Goal: Task Accomplishment & Management: Manage account settings

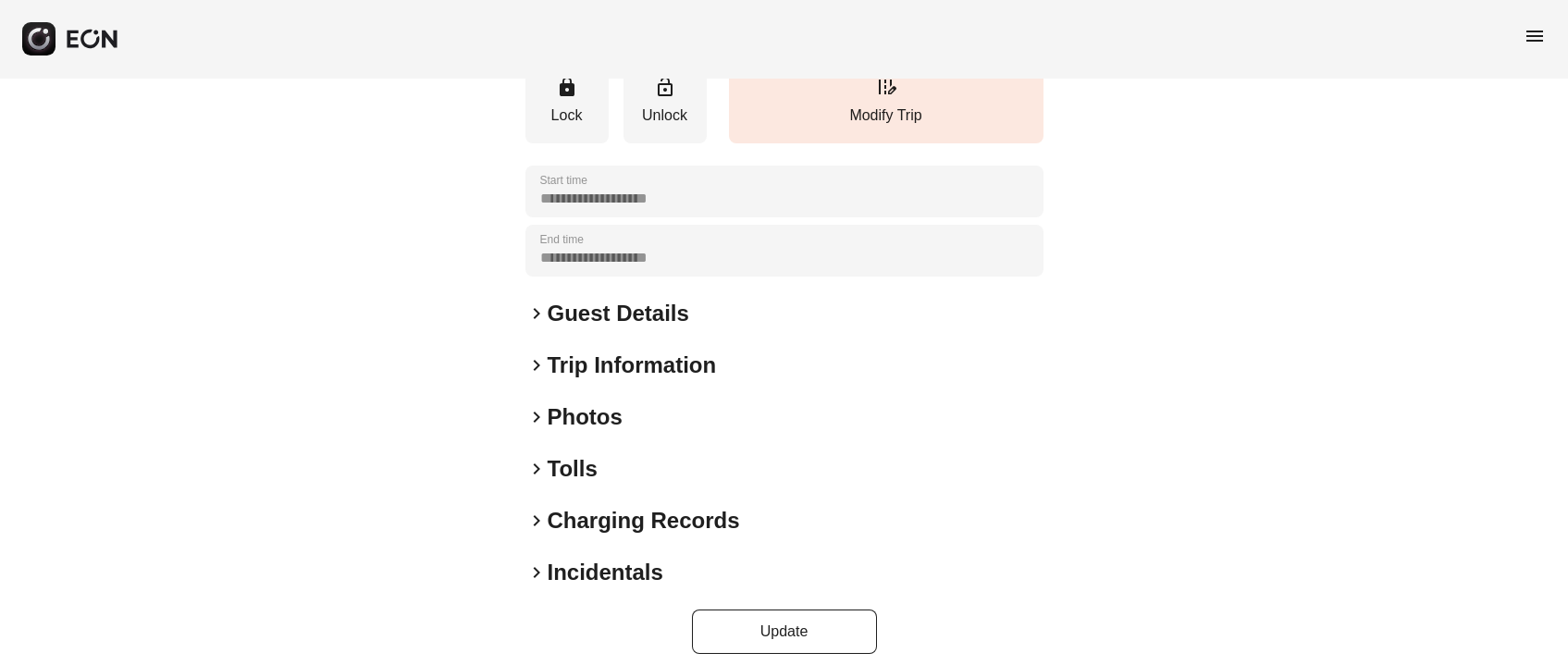
scroll to position [257, 0]
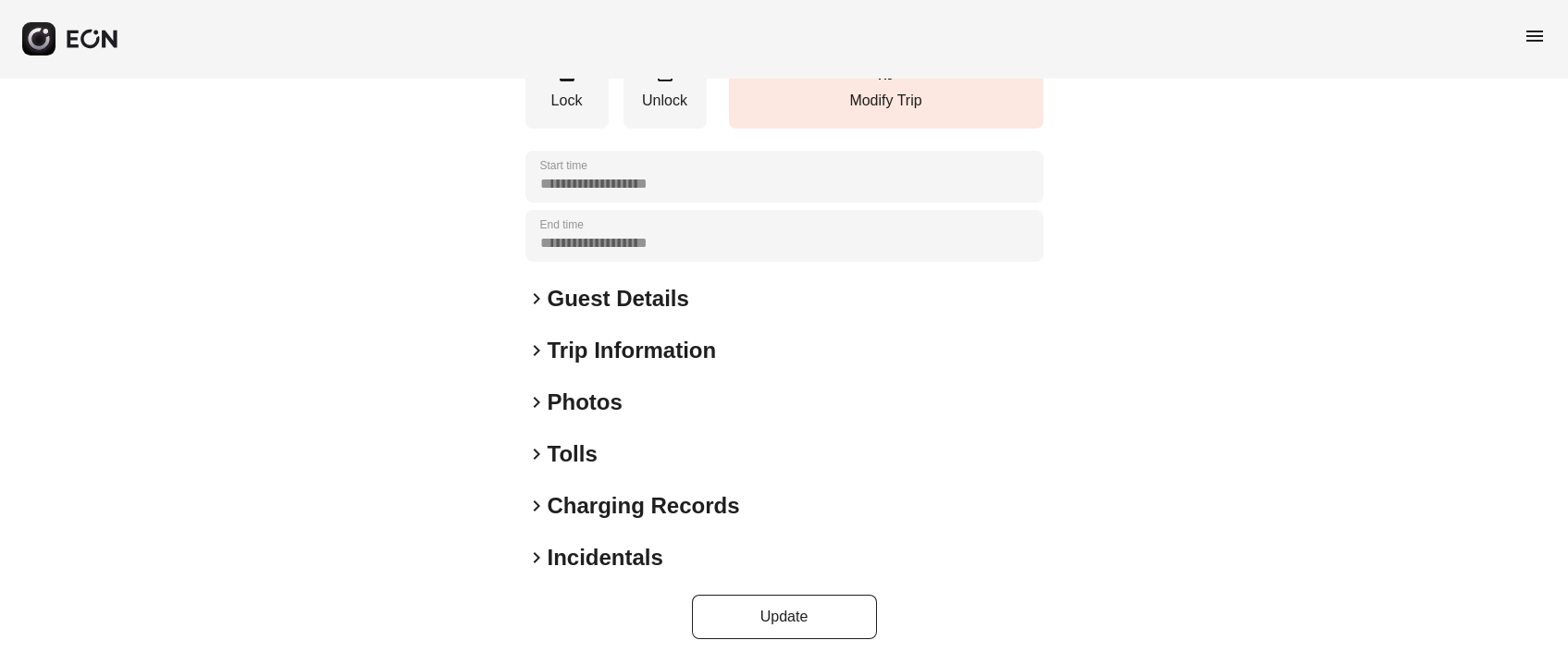
click at [582, 410] on h2 "Photos" at bounding box center [585, 402] width 75 height 30
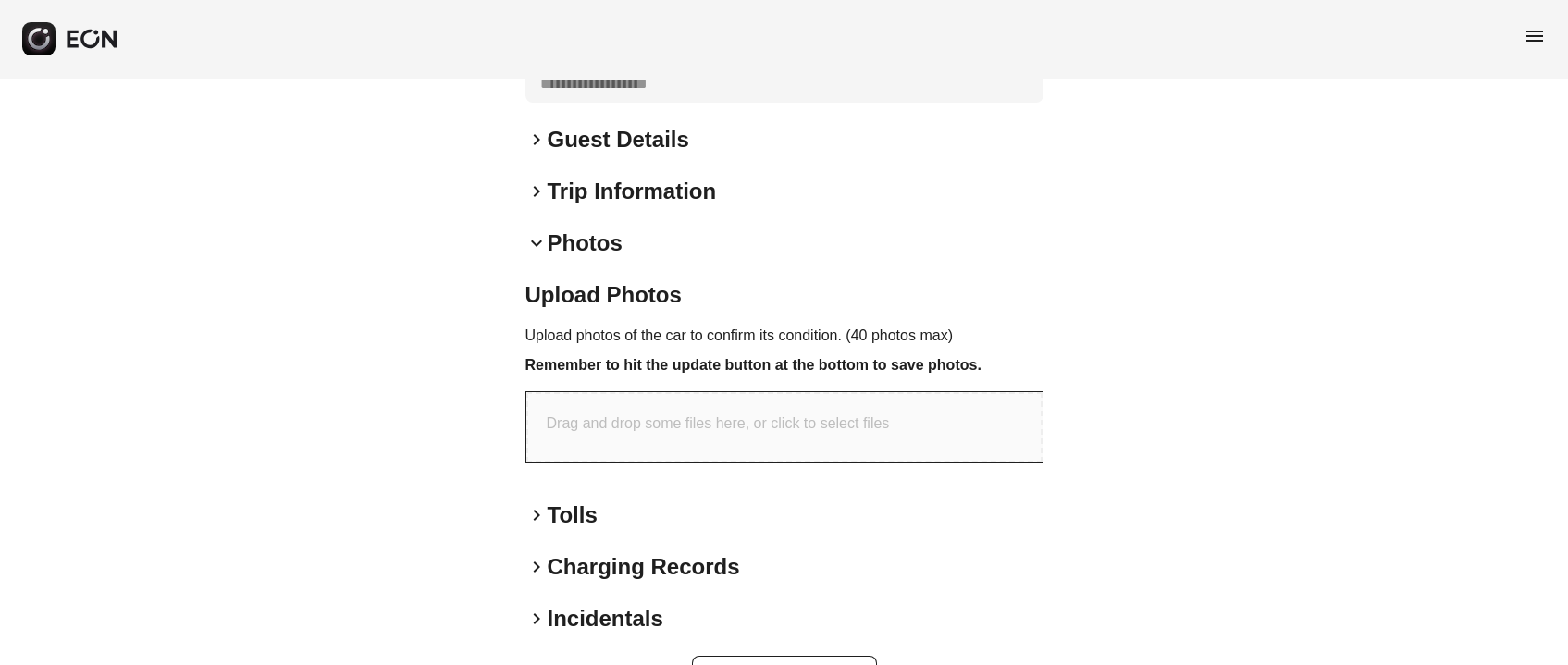
scroll to position [478, 0]
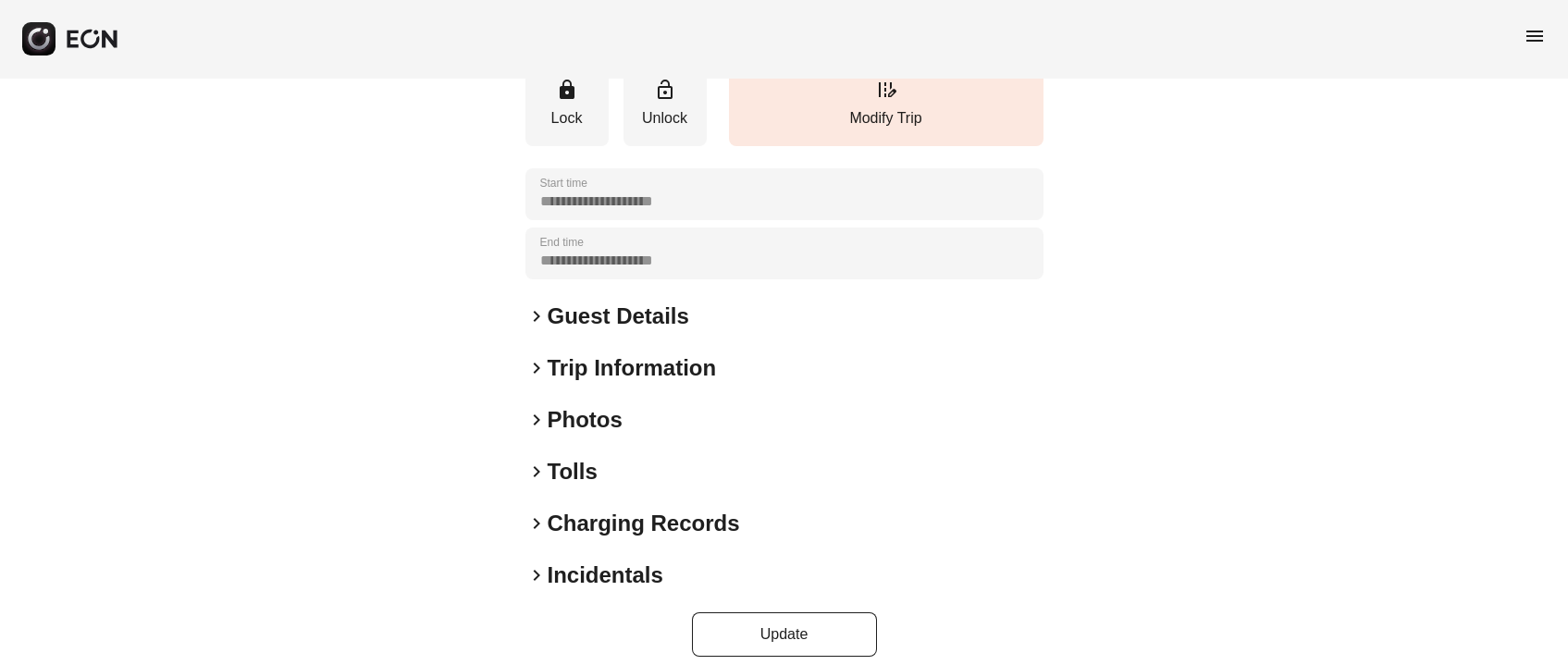
scroll to position [257, 0]
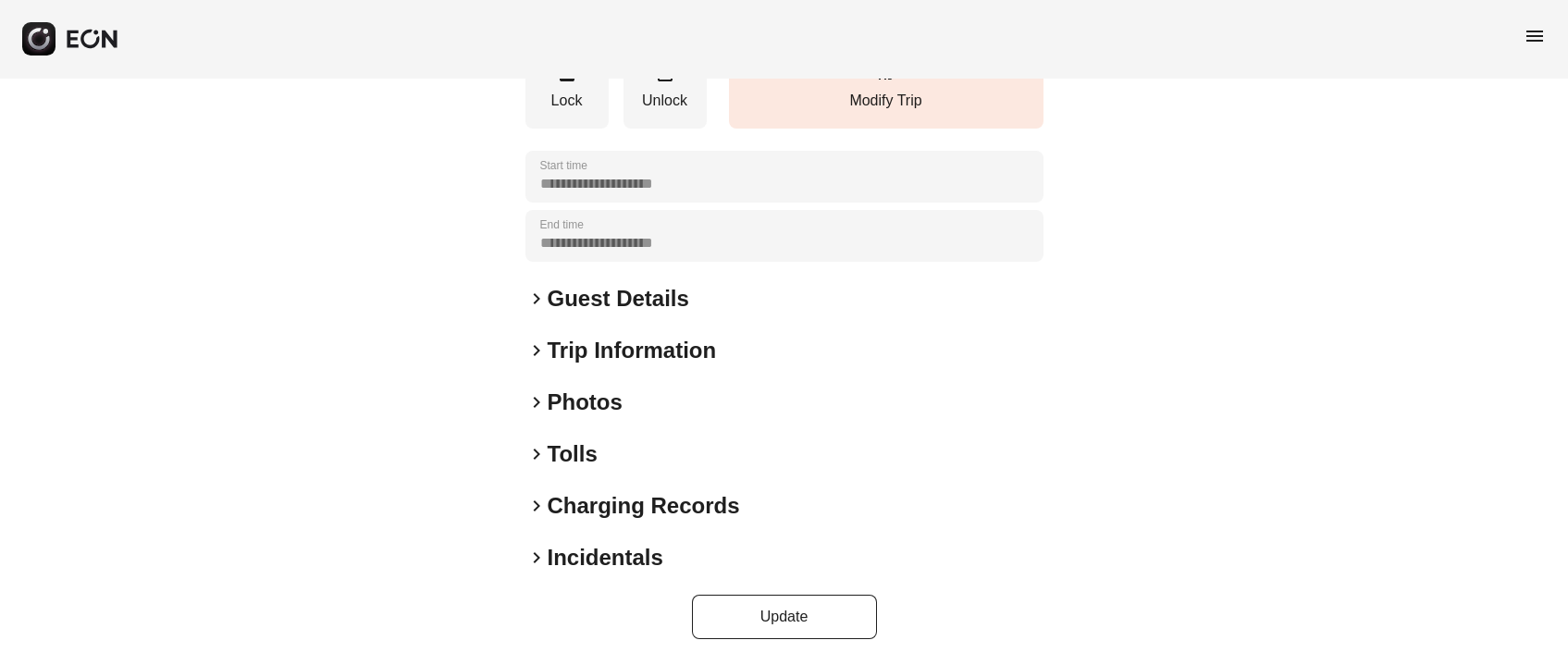
click at [670, 280] on div "**********" at bounding box center [785, 243] width 518 height 792
click at [668, 293] on h2 "Guest Details" at bounding box center [619, 298] width 142 height 30
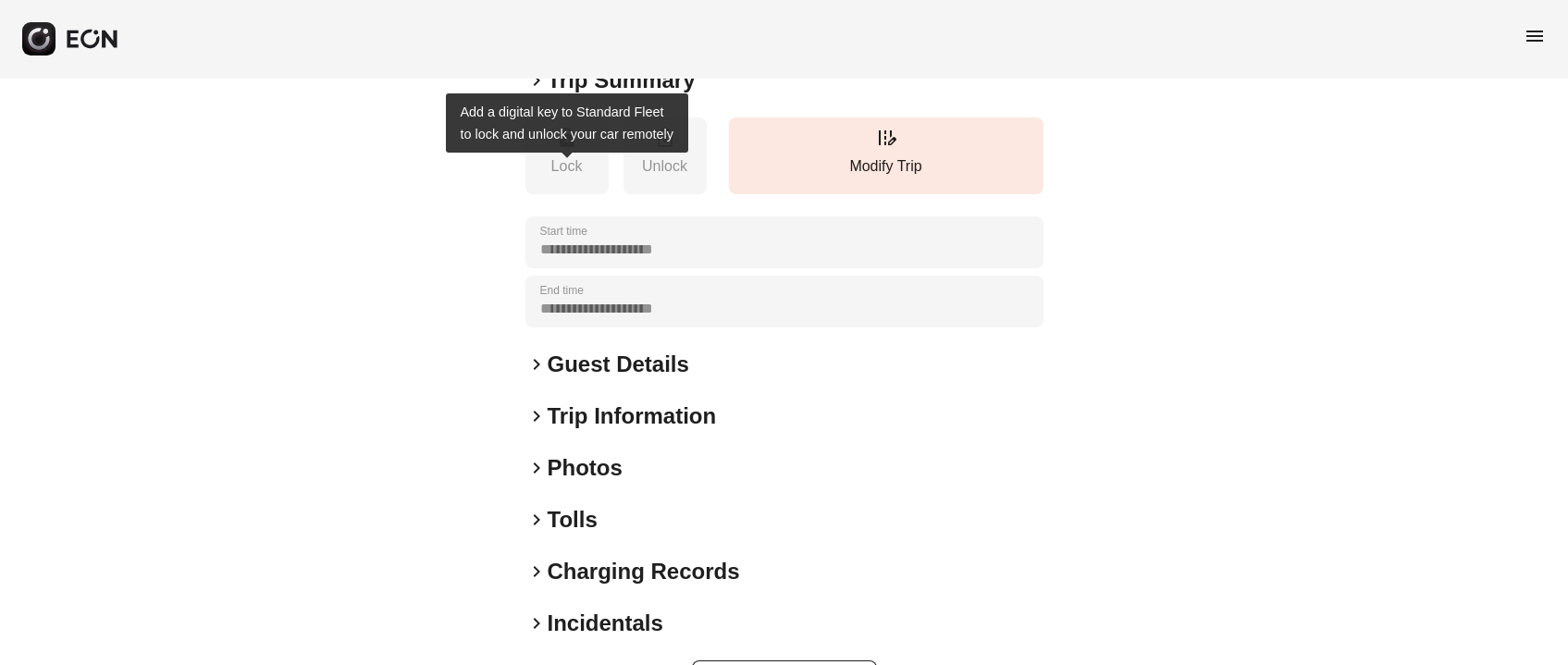
scroll to position [124, 0]
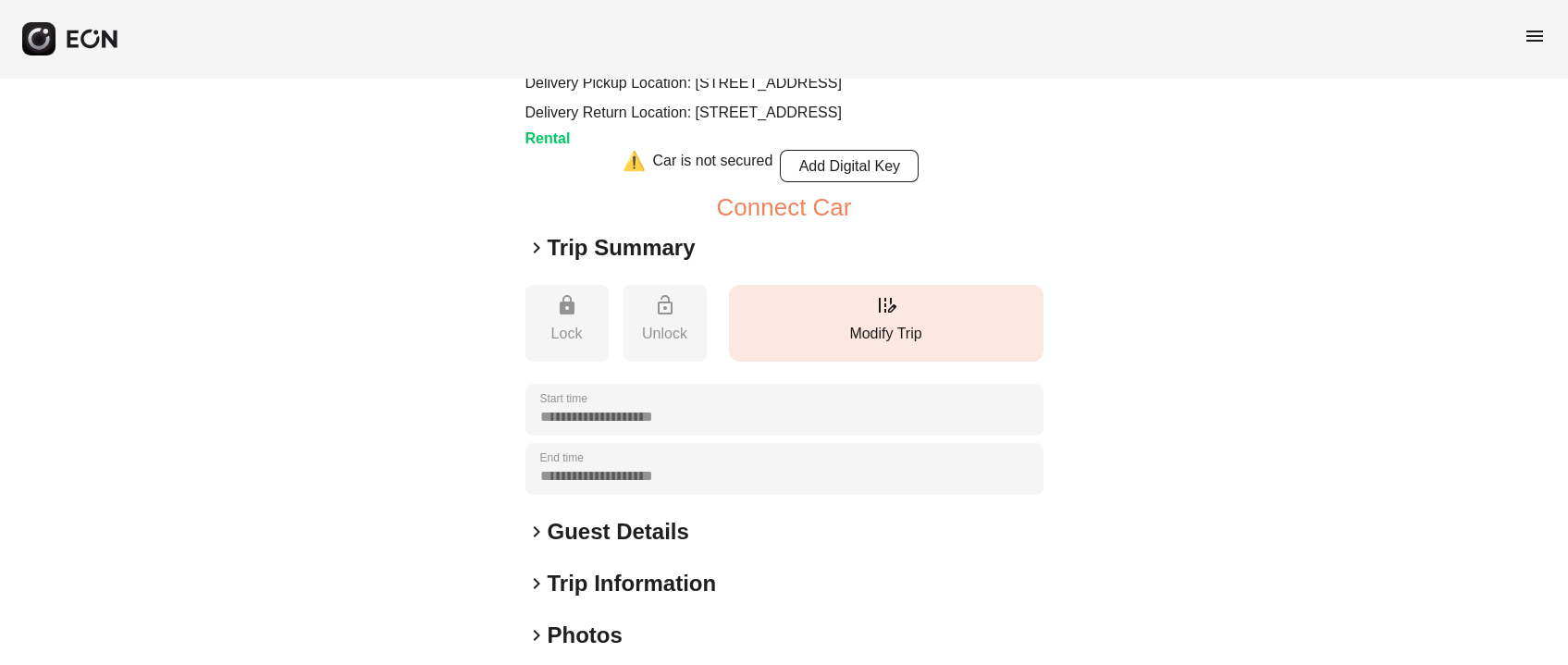
click at [902, 345] on p "Modify Trip" at bounding box center [886, 334] width 297 height 22
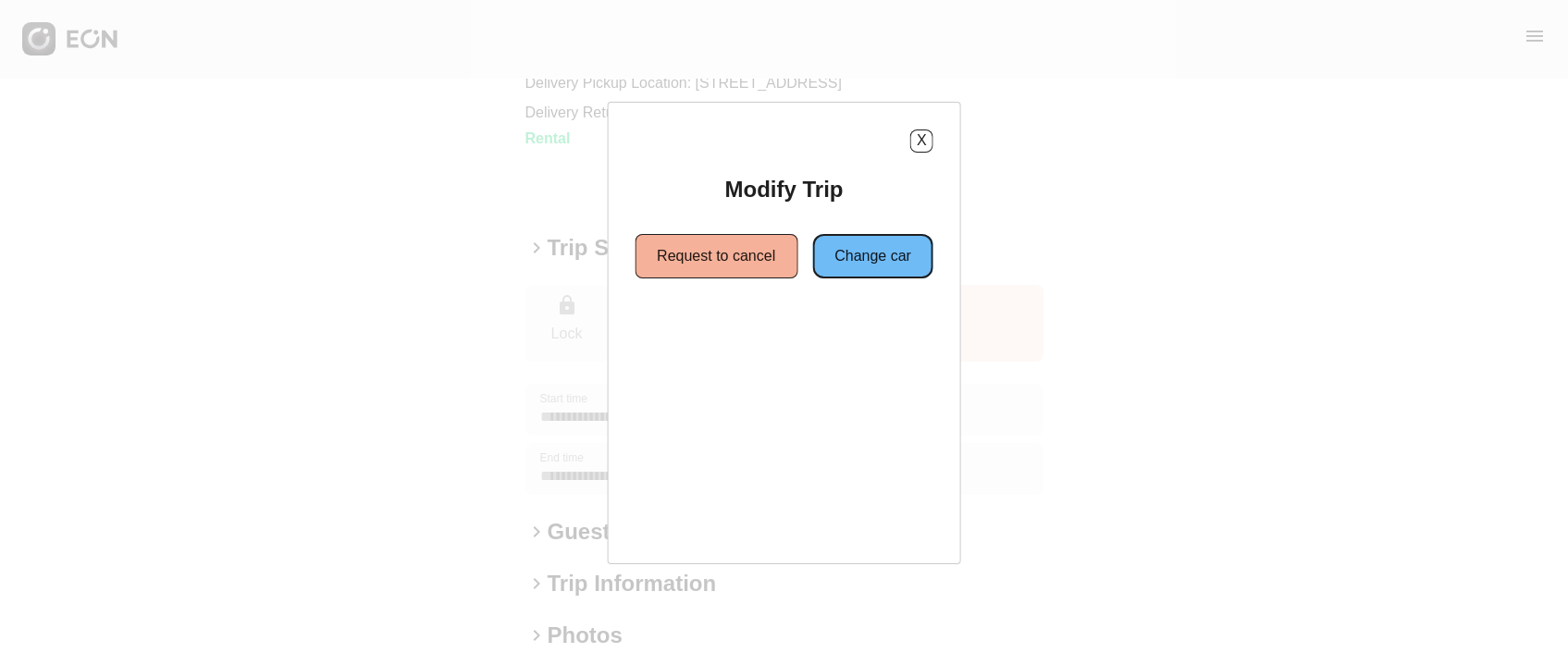
click at [874, 258] on button "Change car" at bounding box center [873, 256] width 121 height 44
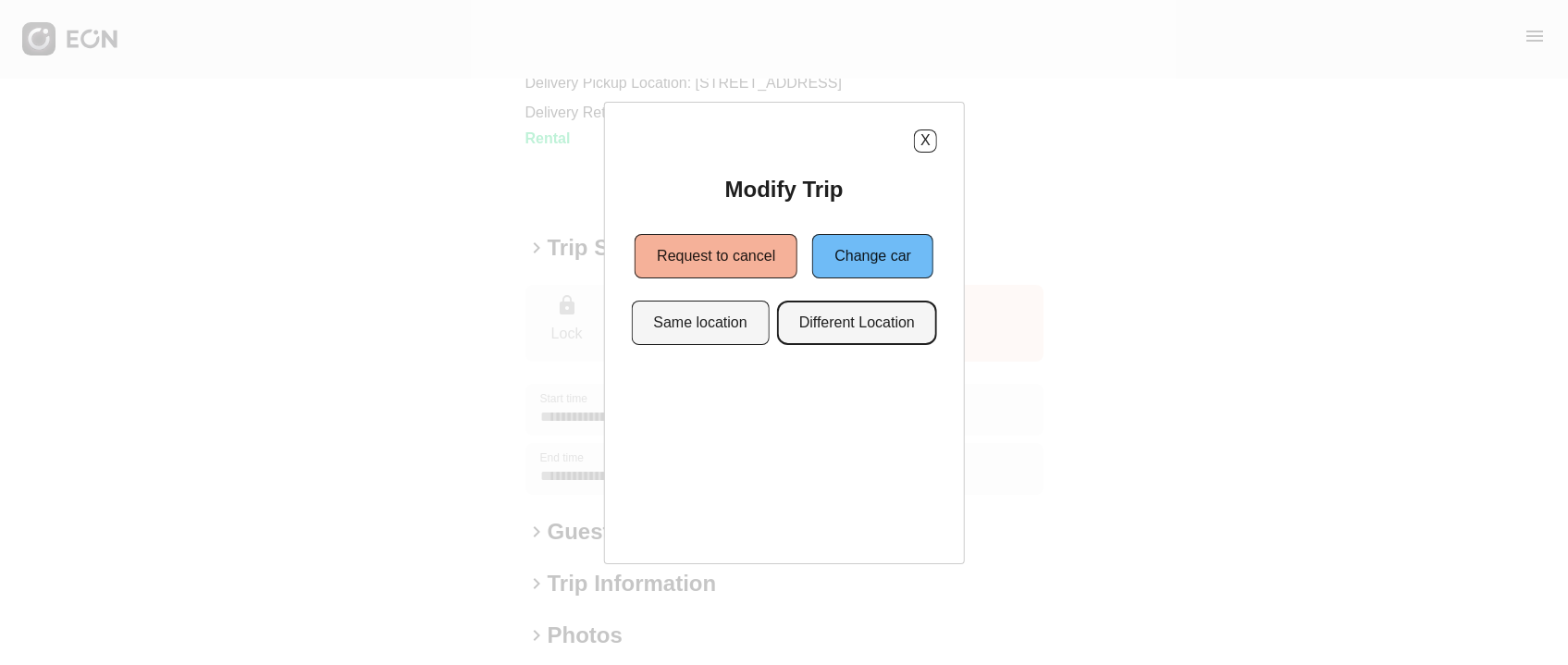
click at [875, 309] on button "Different Location" at bounding box center [857, 322] width 160 height 44
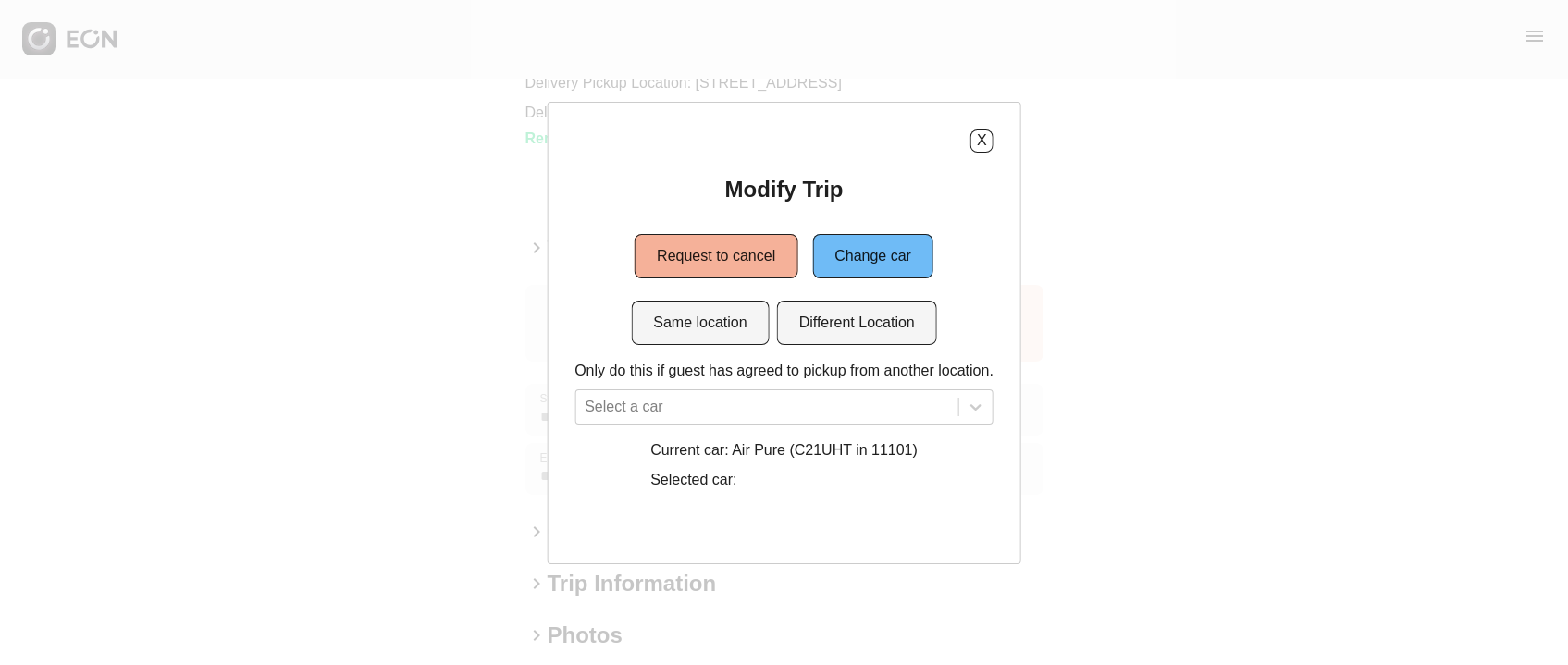
click at [728, 294] on div "Modify Trip Request to cancel Change car Same location Different Location Only …" at bounding box center [784, 336] width 419 height 323
click at [732, 322] on button "Same location" at bounding box center [701, 322] width 138 height 44
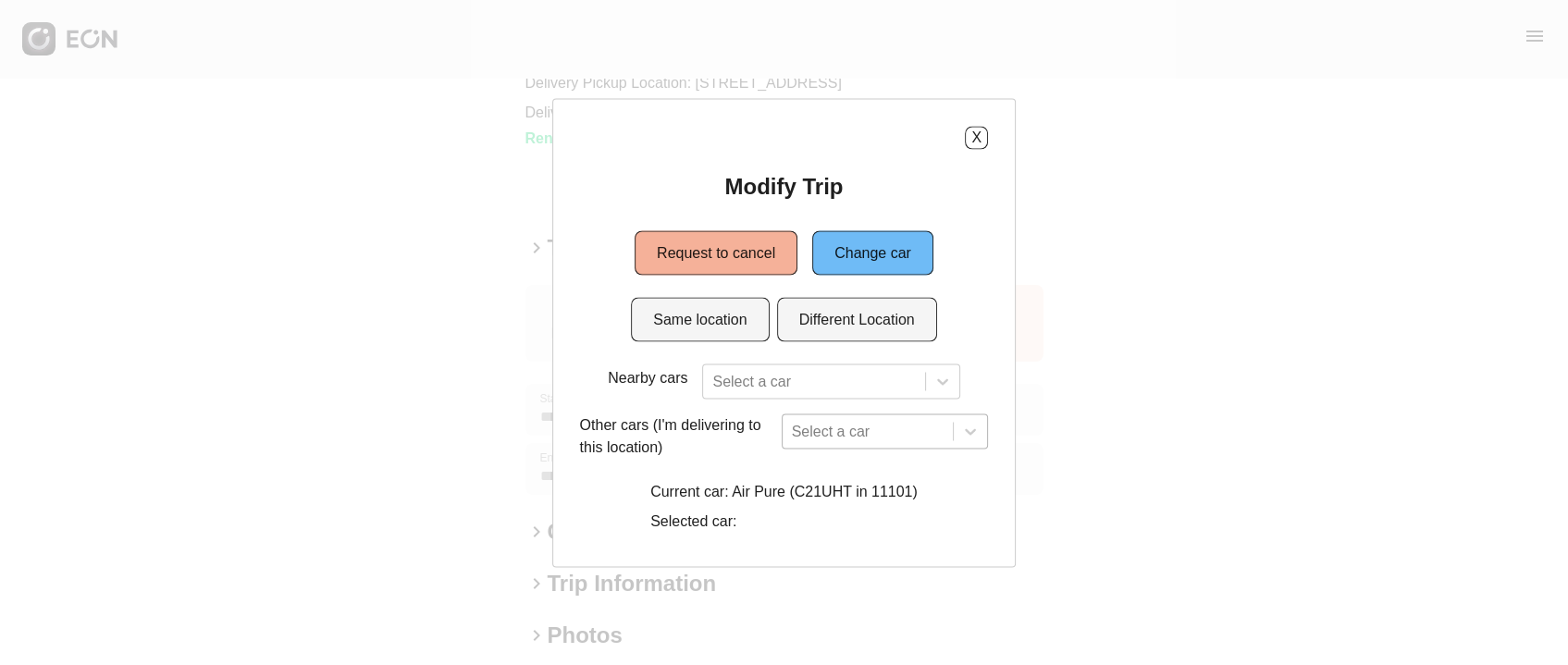
click at [800, 439] on div "Select a car" at bounding box center [886, 431] width 207 height 36
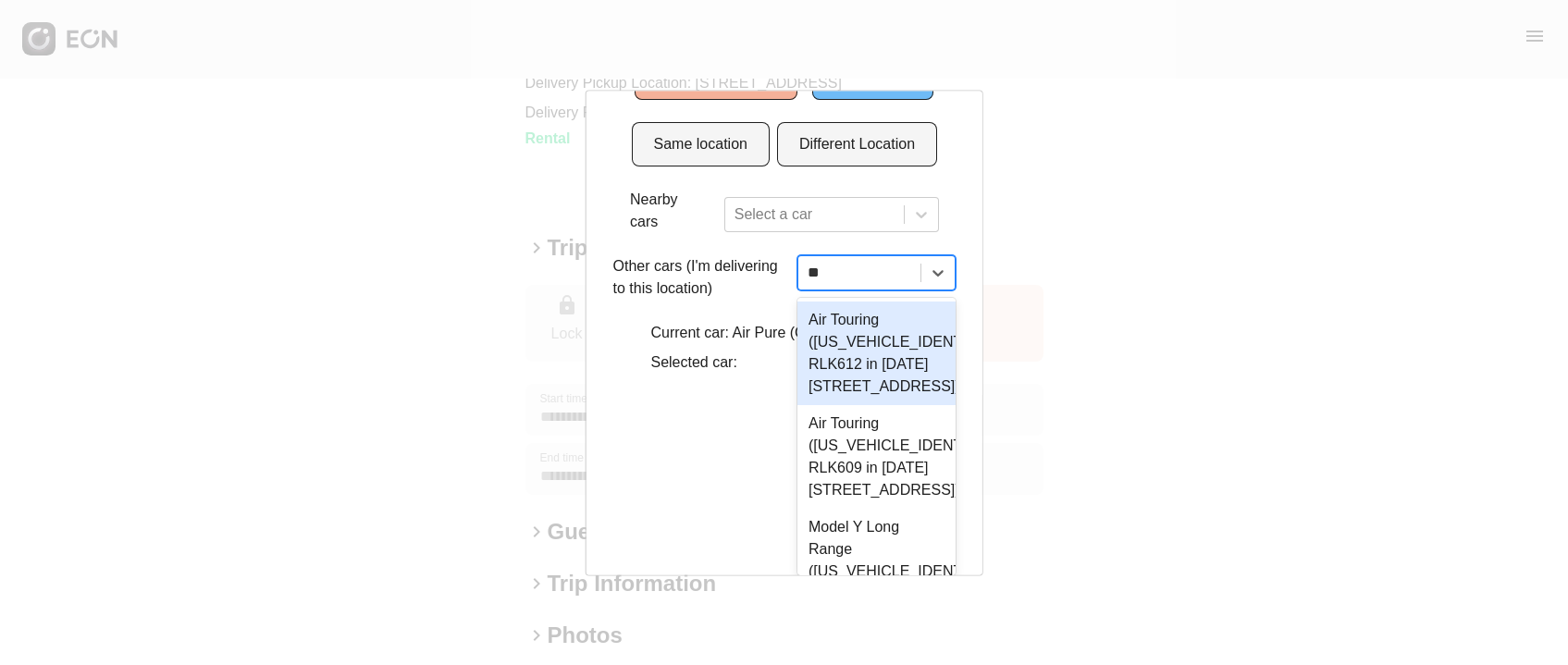
scroll to position [0, 0]
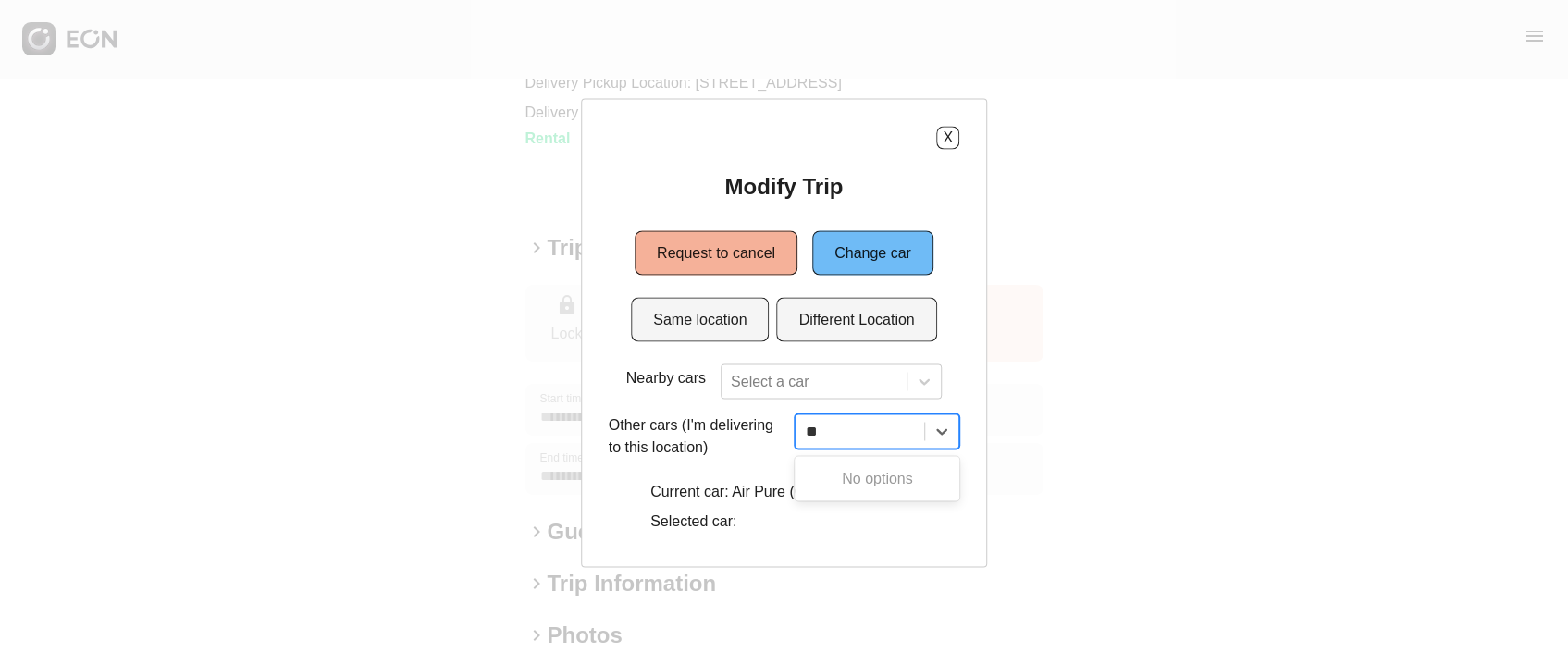
type input "*"
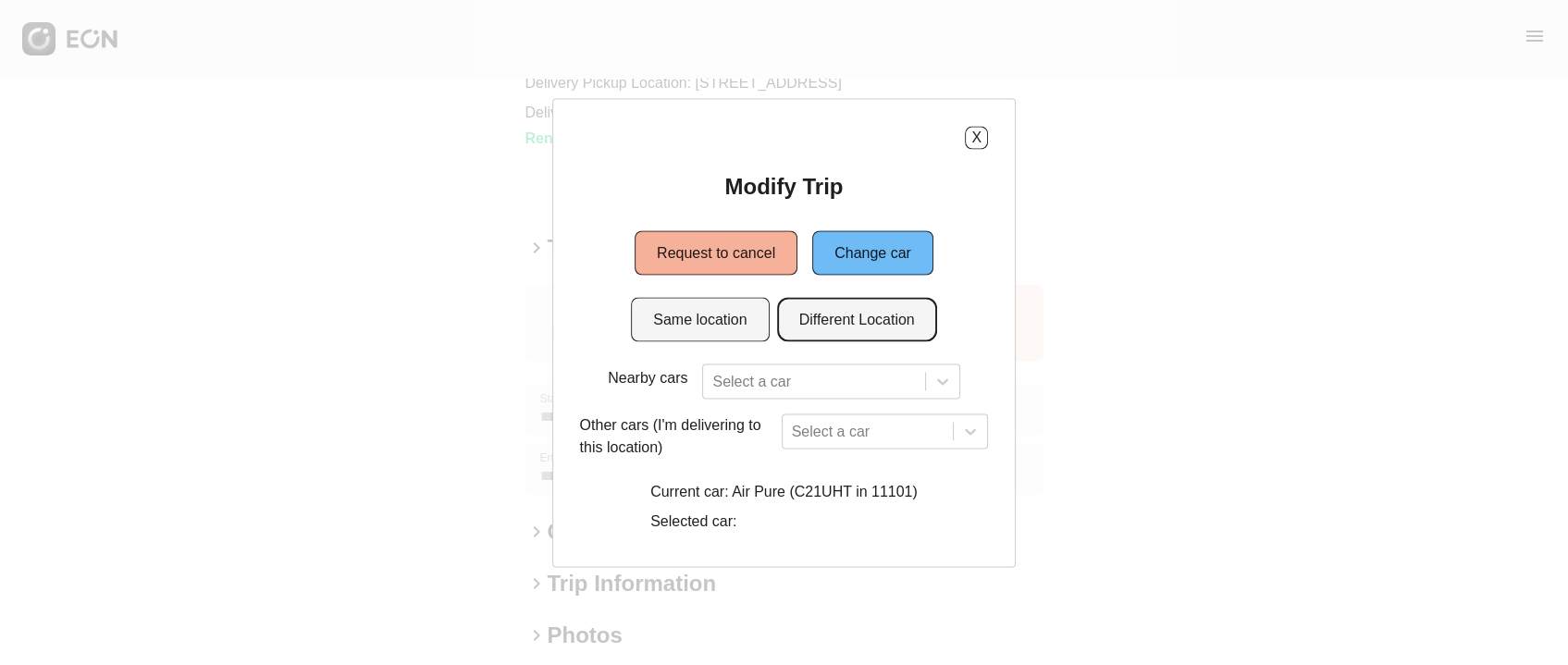
click at [852, 321] on button "Different Location" at bounding box center [857, 320] width 160 height 44
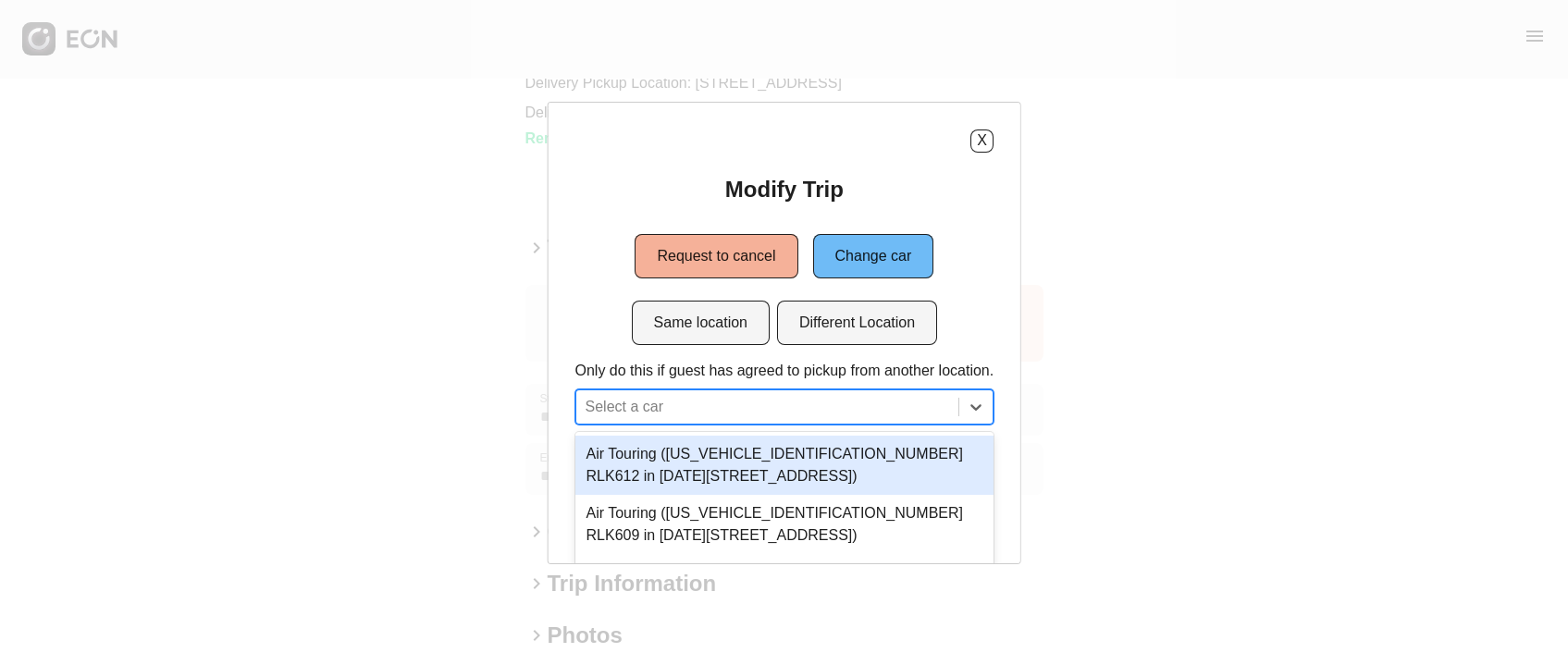
click at [815, 404] on div "3 results available. Use Up and Down to choose options, press Enter to select t…" at bounding box center [784, 407] width 419 height 36
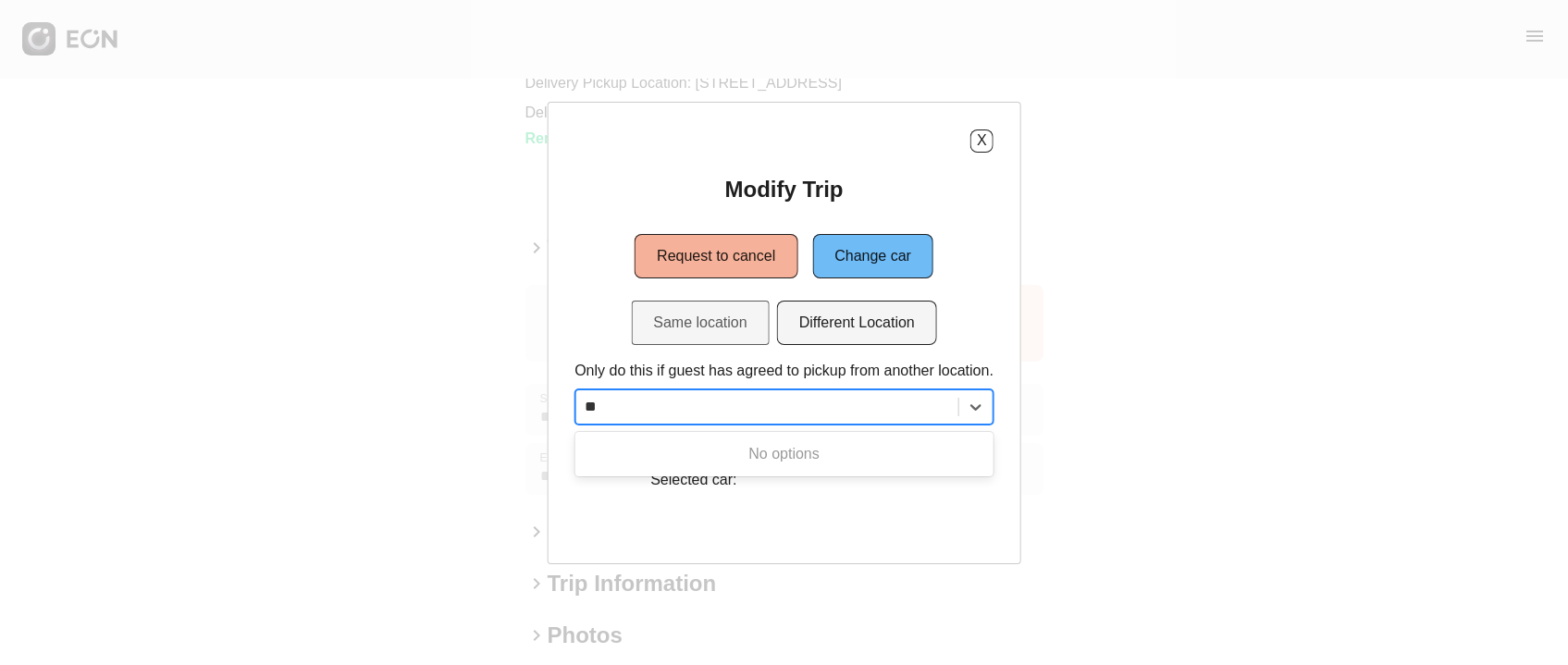
type input "**"
click at [735, 331] on button "Same location" at bounding box center [701, 322] width 138 height 44
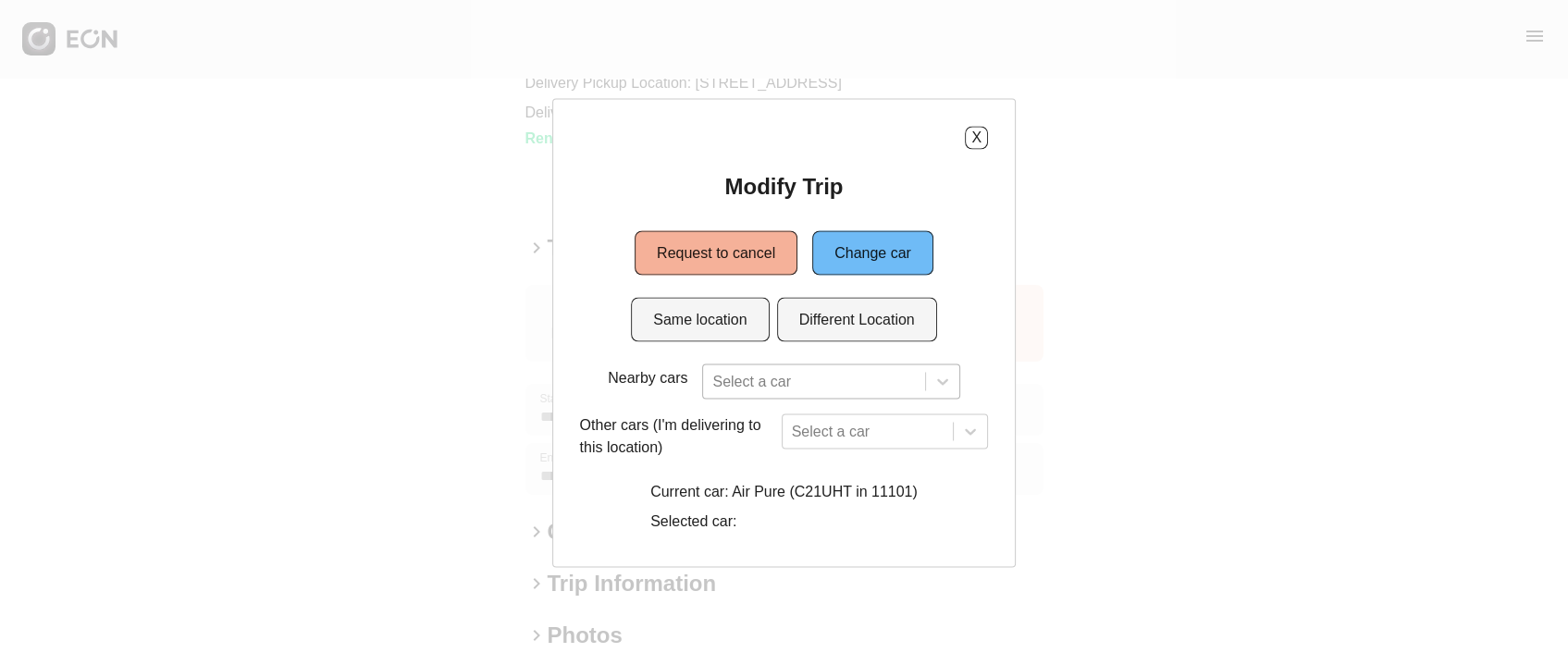
click at [785, 372] on div at bounding box center [813, 381] width 202 height 26
type input "*"
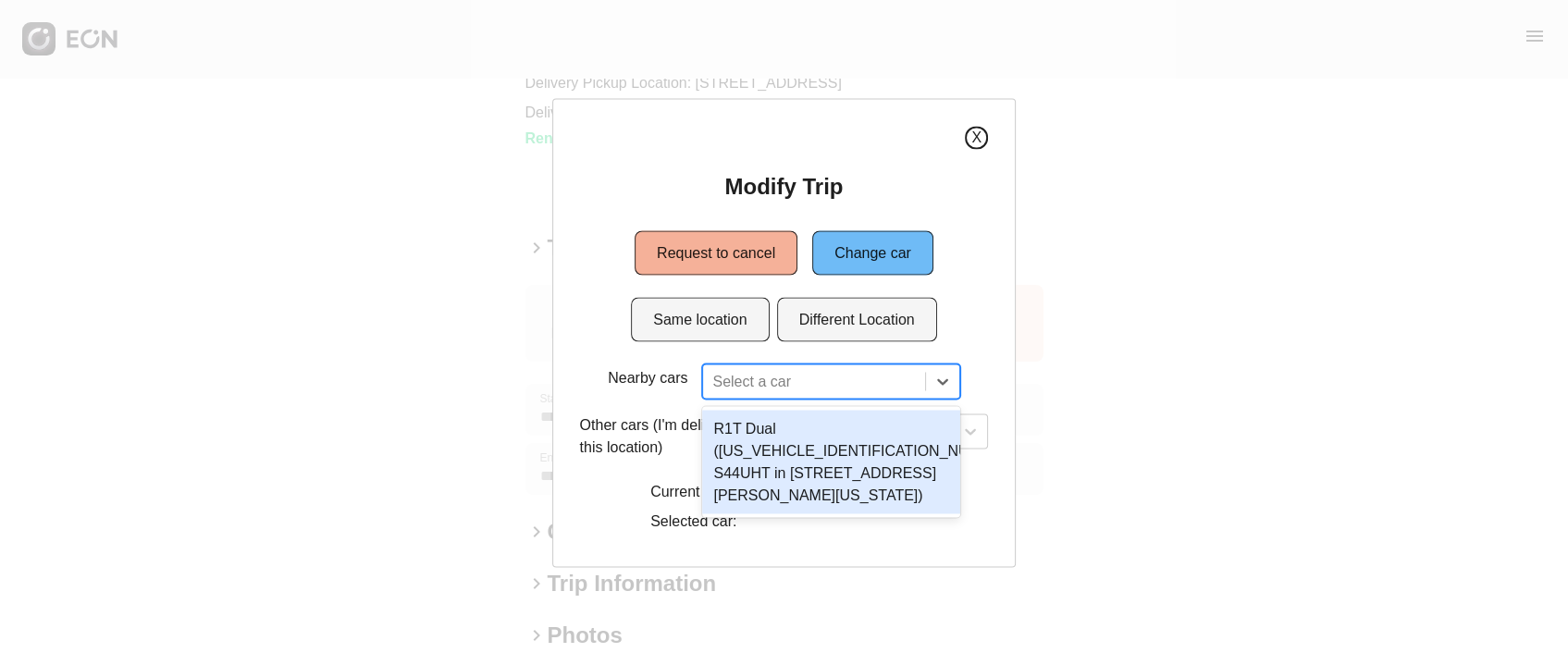
click at [977, 140] on button "X" at bounding box center [977, 137] width 23 height 23
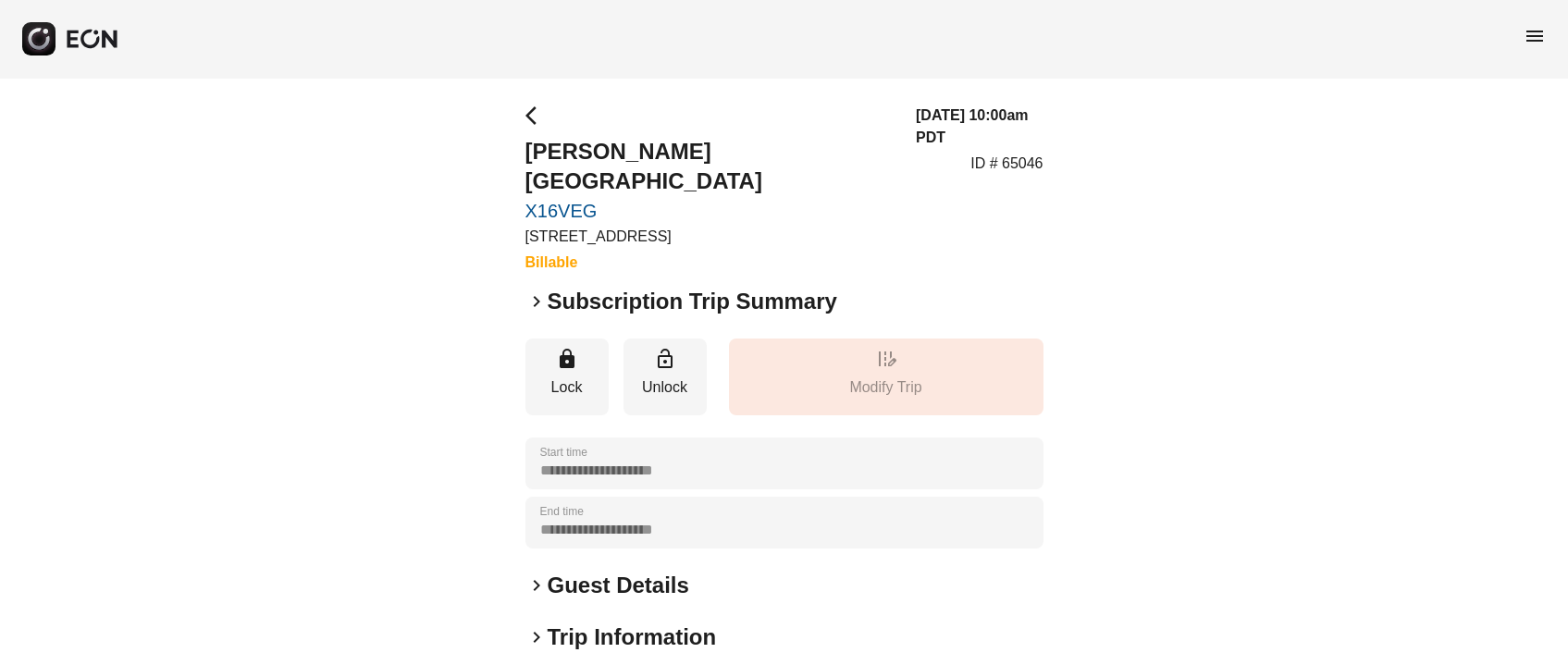
click at [526, 116] on span "arrow_back_ios" at bounding box center [536, 115] width 22 height 22
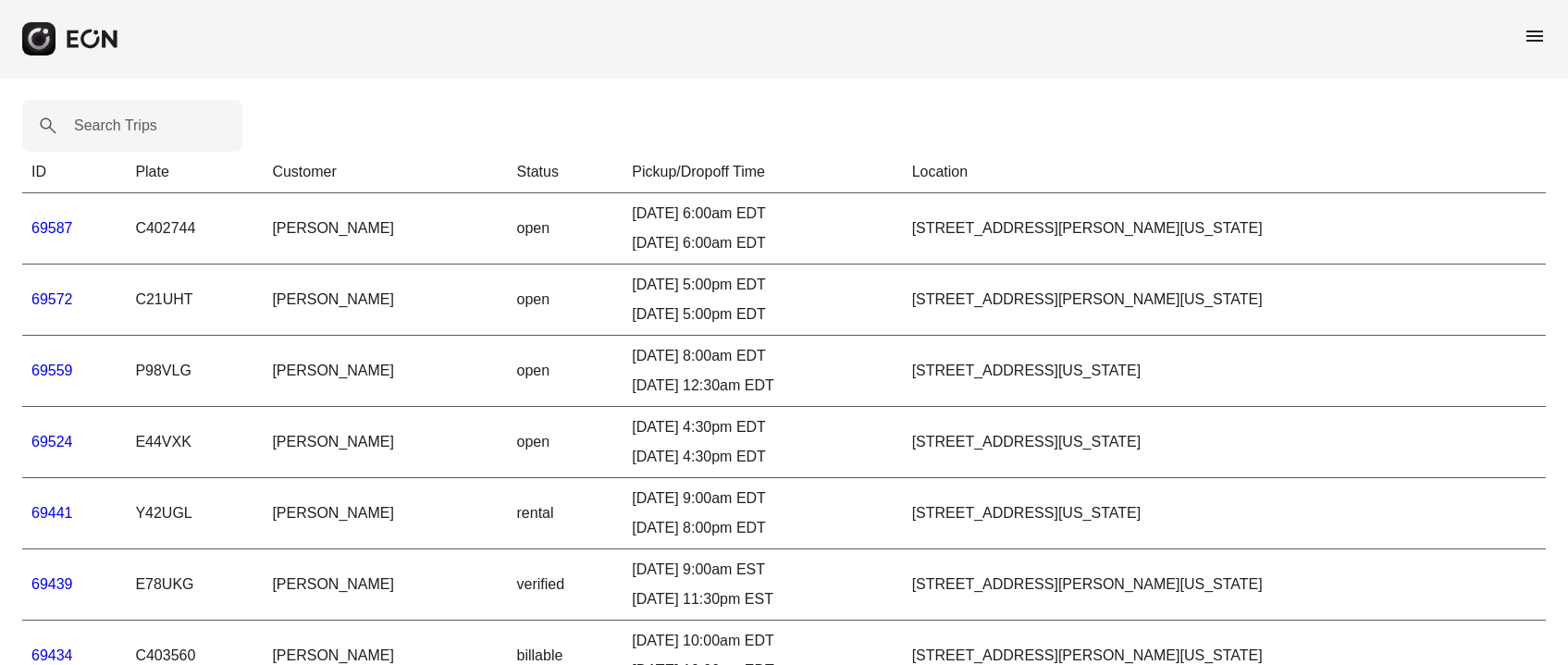
click at [170, 296] on td "C21UHT" at bounding box center [194, 300] width 137 height 71
click at [163, 297] on td "C21UHT" at bounding box center [194, 300] width 137 height 71
click at [162, 297] on td "C21UHT" at bounding box center [194, 300] width 137 height 71
click at [64, 299] on link "69572" at bounding box center [52, 299] width 41 height 15
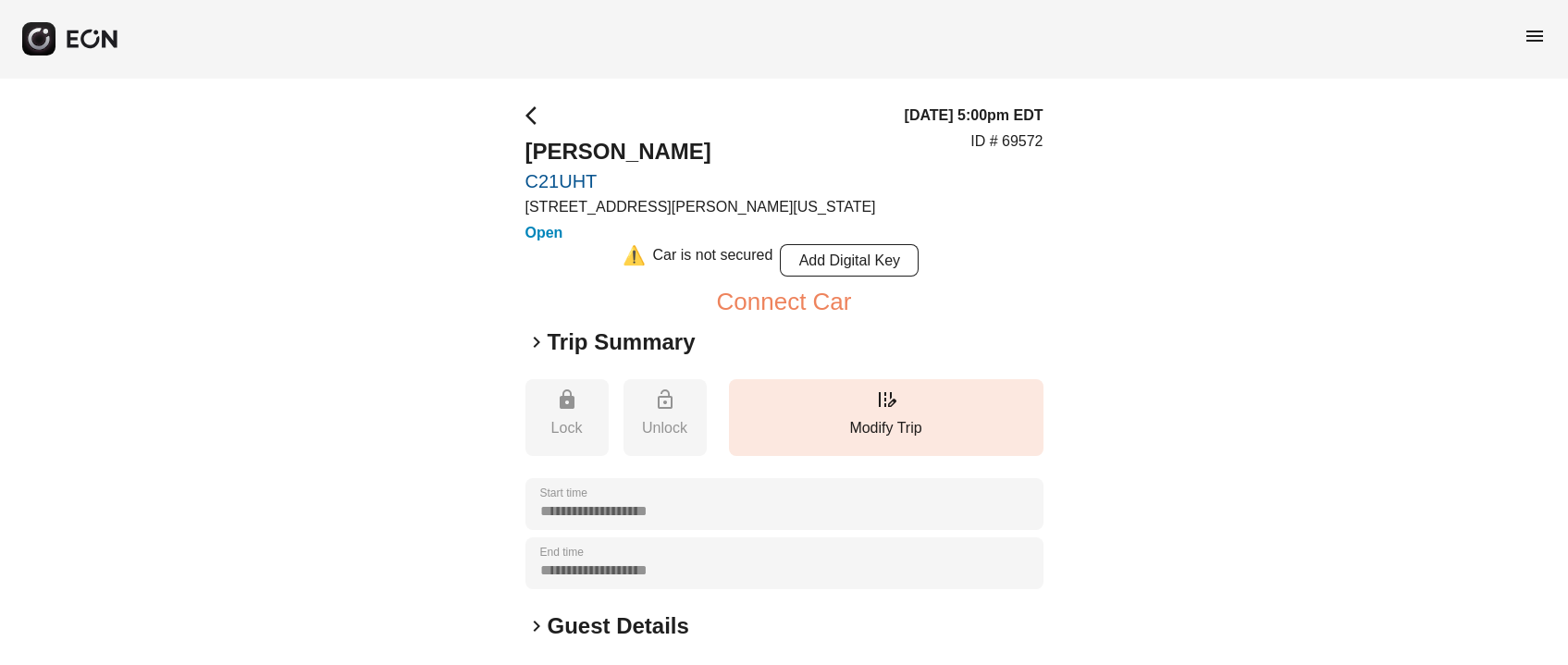
click at [563, 176] on link "C21UHT" at bounding box center [701, 180] width 350 height 22
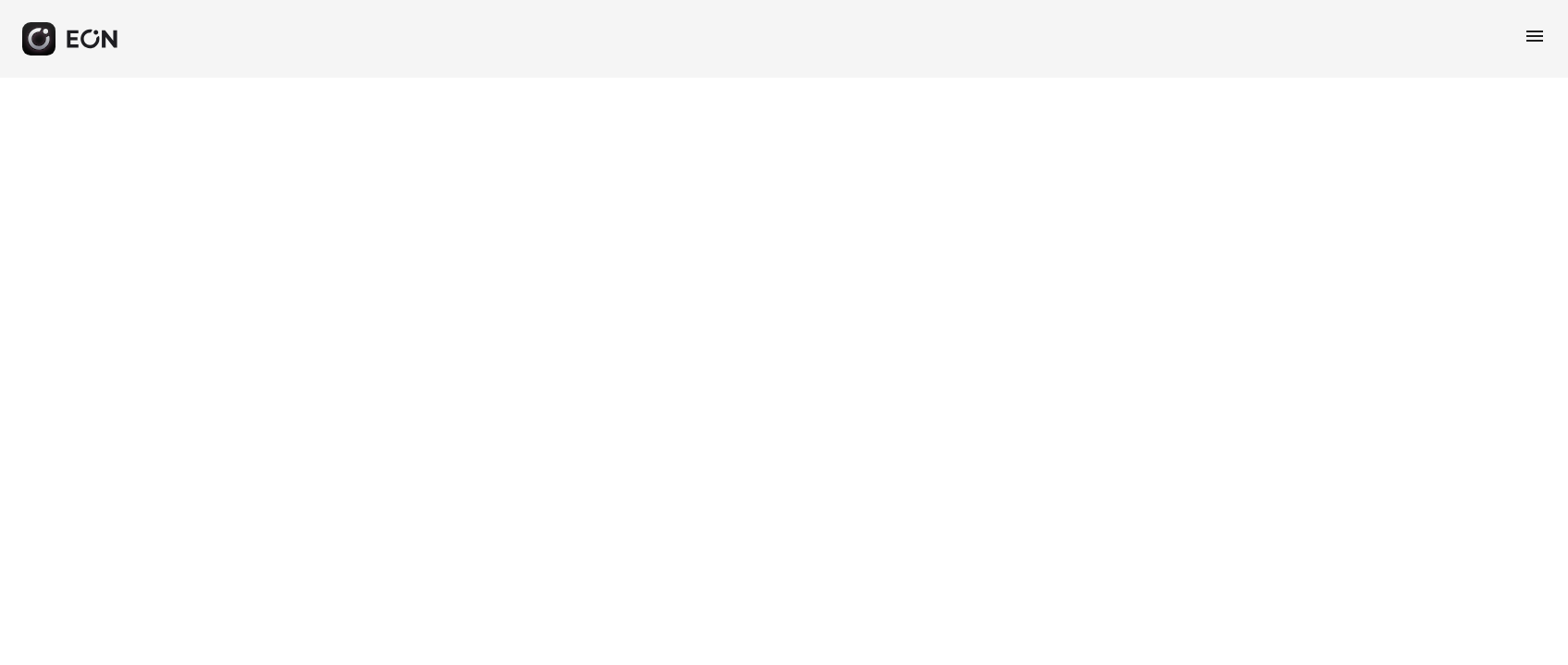
select select "**"
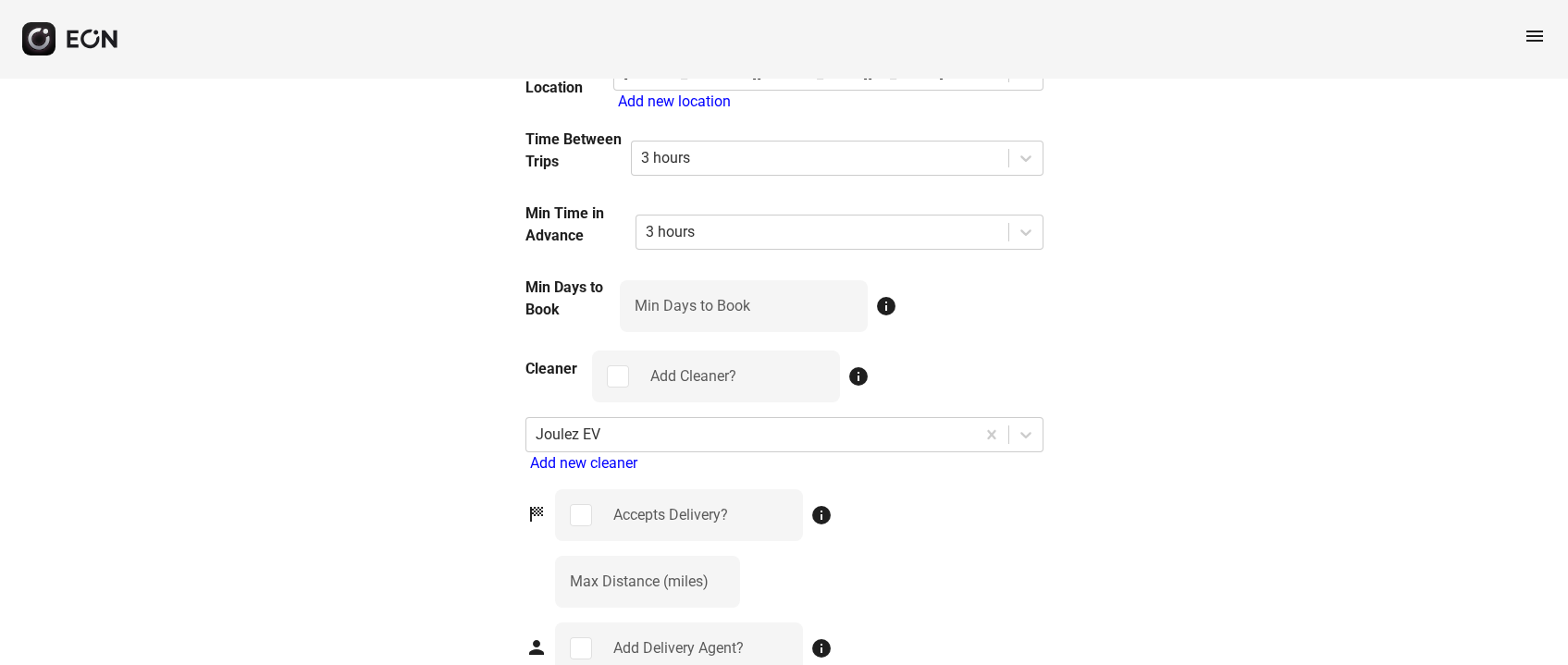
scroll to position [2081, 0]
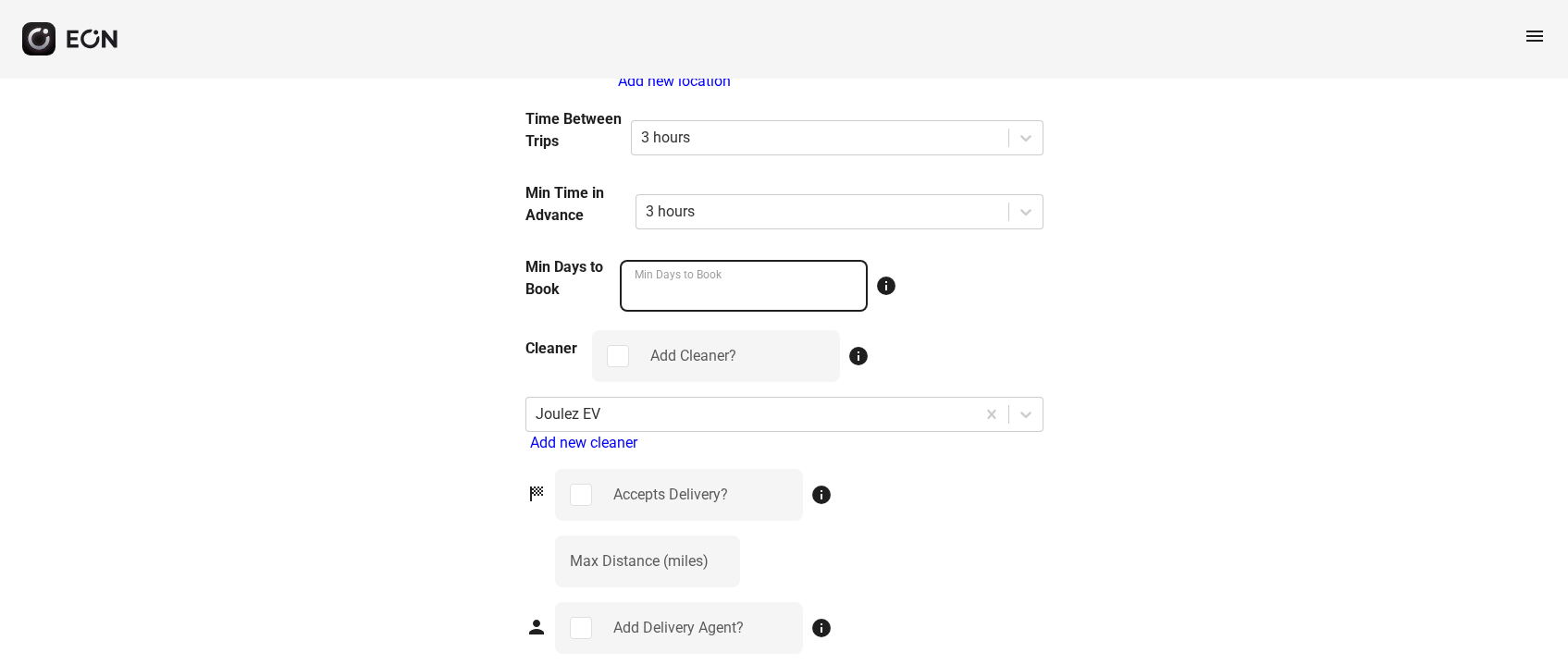
click at [852, 281] on Book "*" at bounding box center [744, 286] width 248 height 52
click at [848, 292] on Book "*" at bounding box center [744, 286] width 248 height 52
click at [844, 299] on Book "*" at bounding box center [744, 286] width 248 height 52
click at [843, 297] on Book "*" at bounding box center [744, 286] width 248 height 52
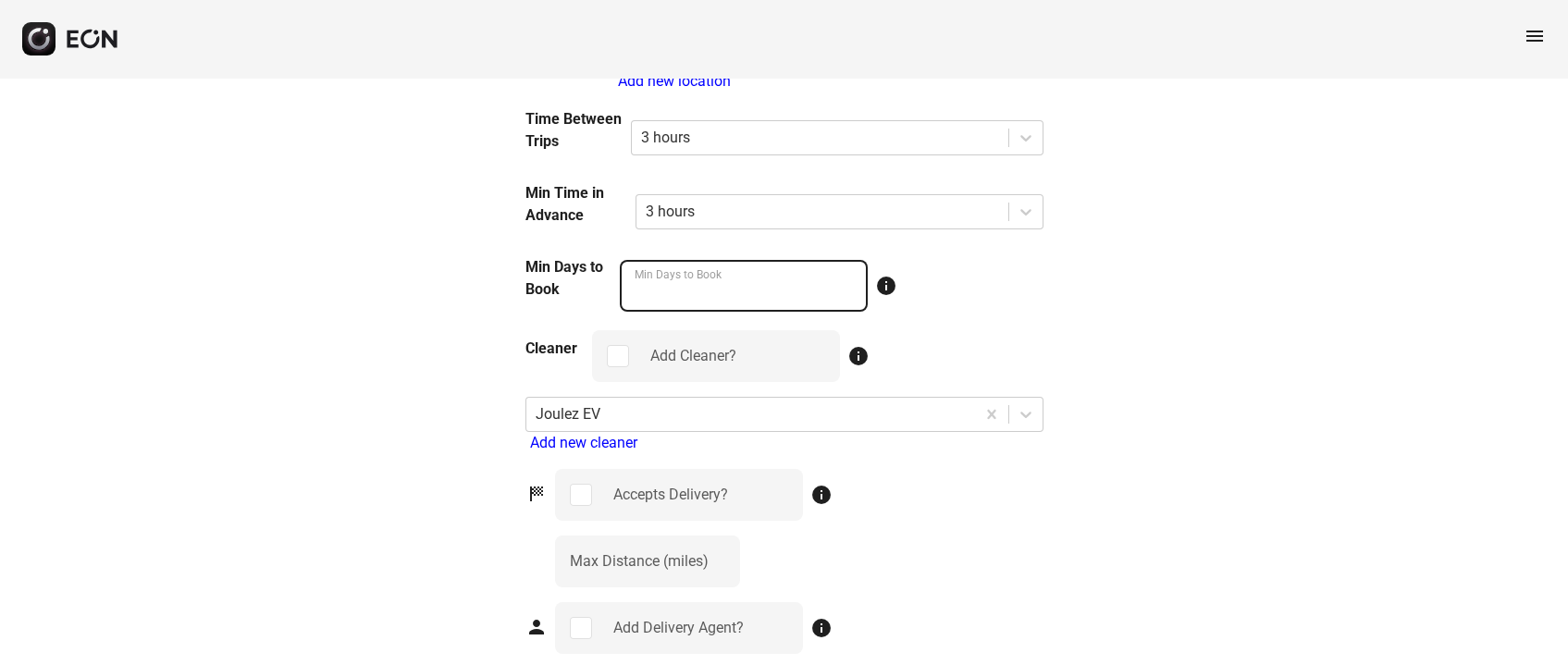
click at [736, 294] on Book "*" at bounding box center [744, 286] width 248 height 52
type Book "*"
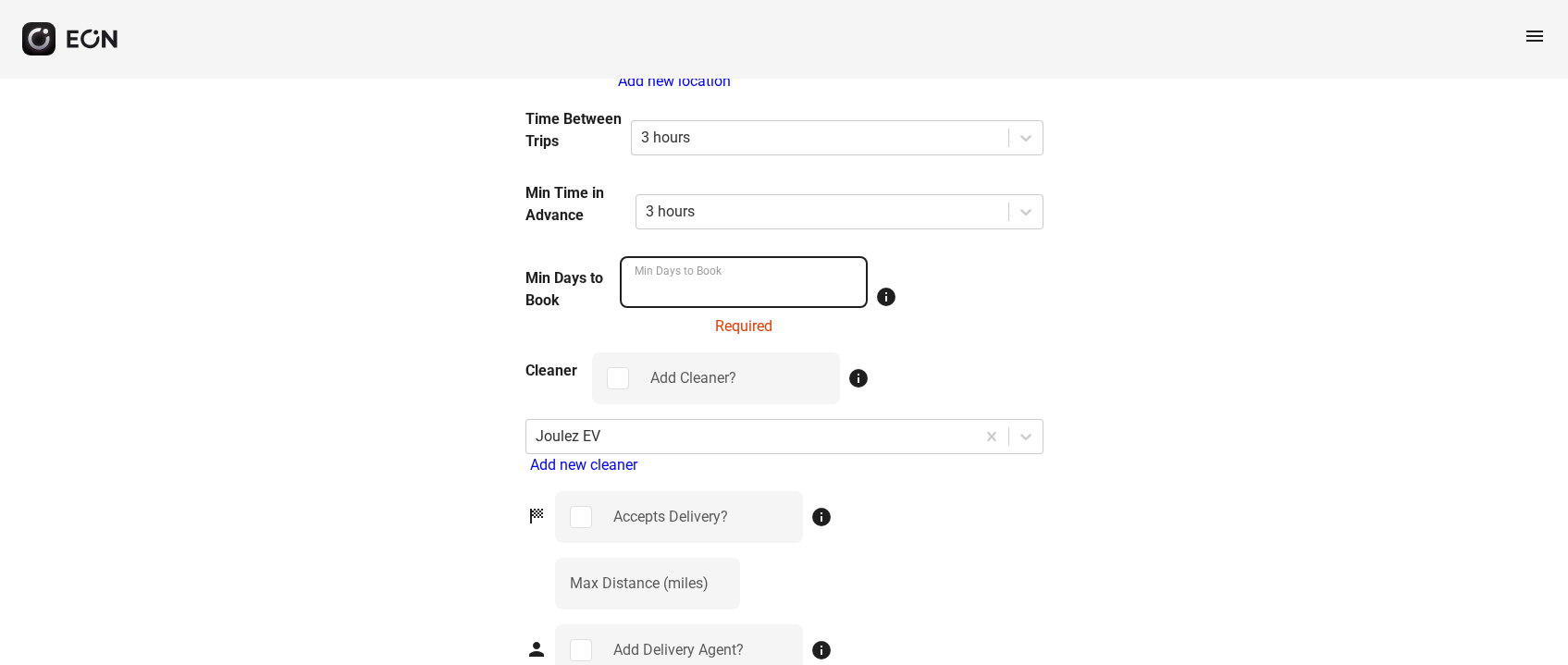
type Book "*"
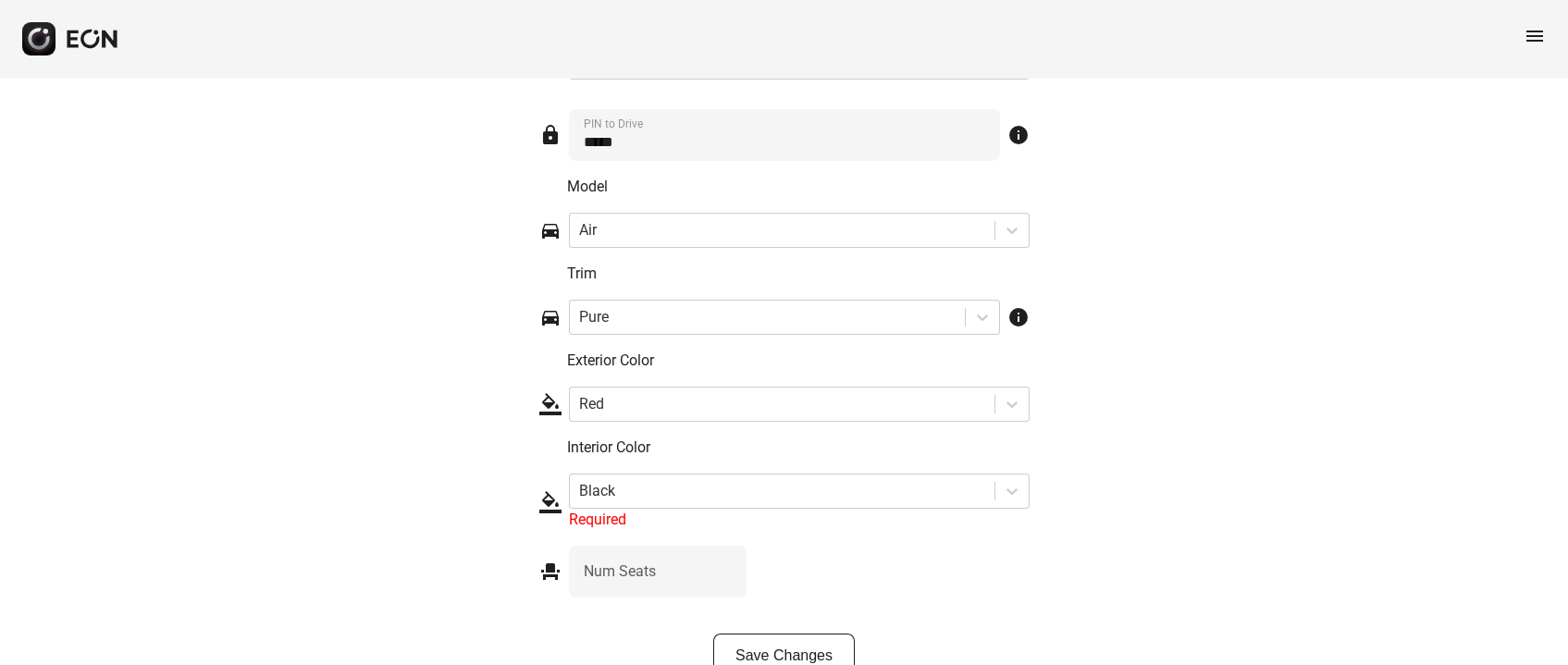
scroll to position [3125, 0]
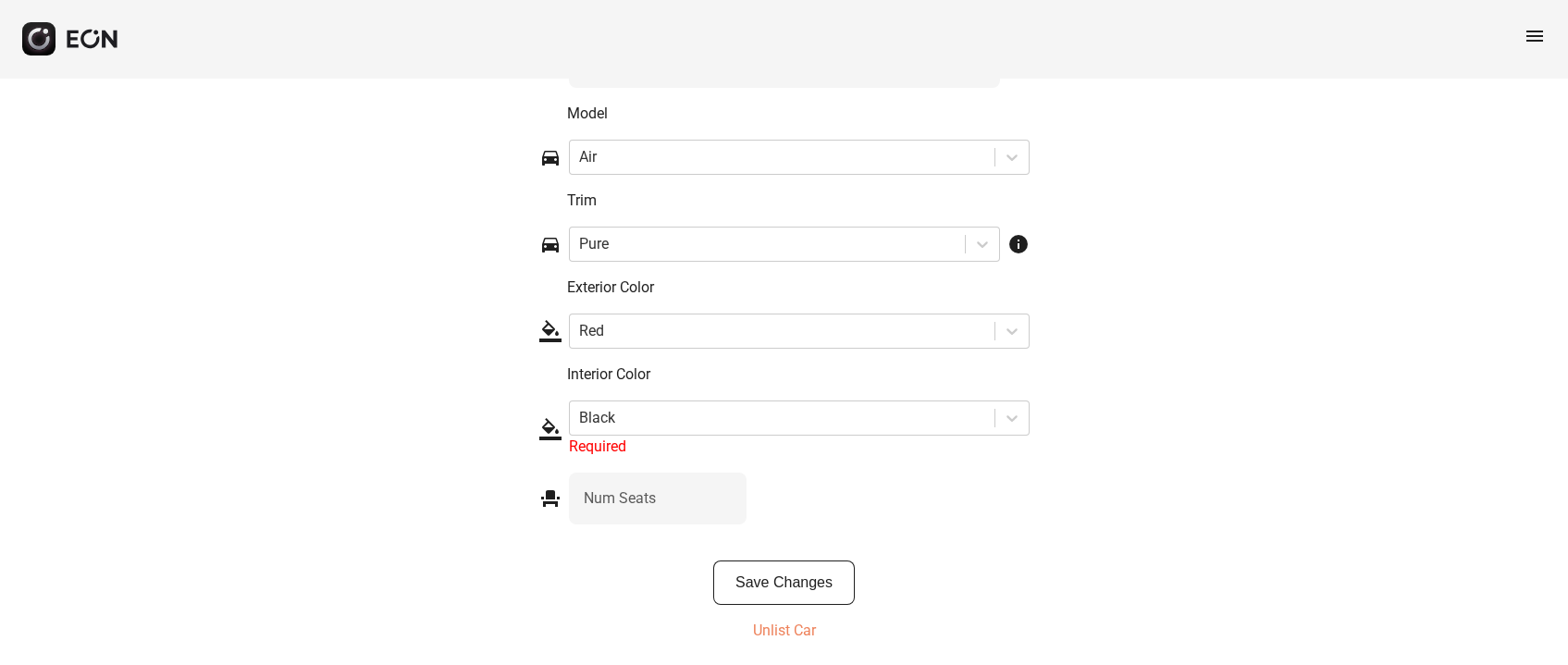
click at [845, 401] on div "Black" at bounding box center [782, 417] width 425 height 34
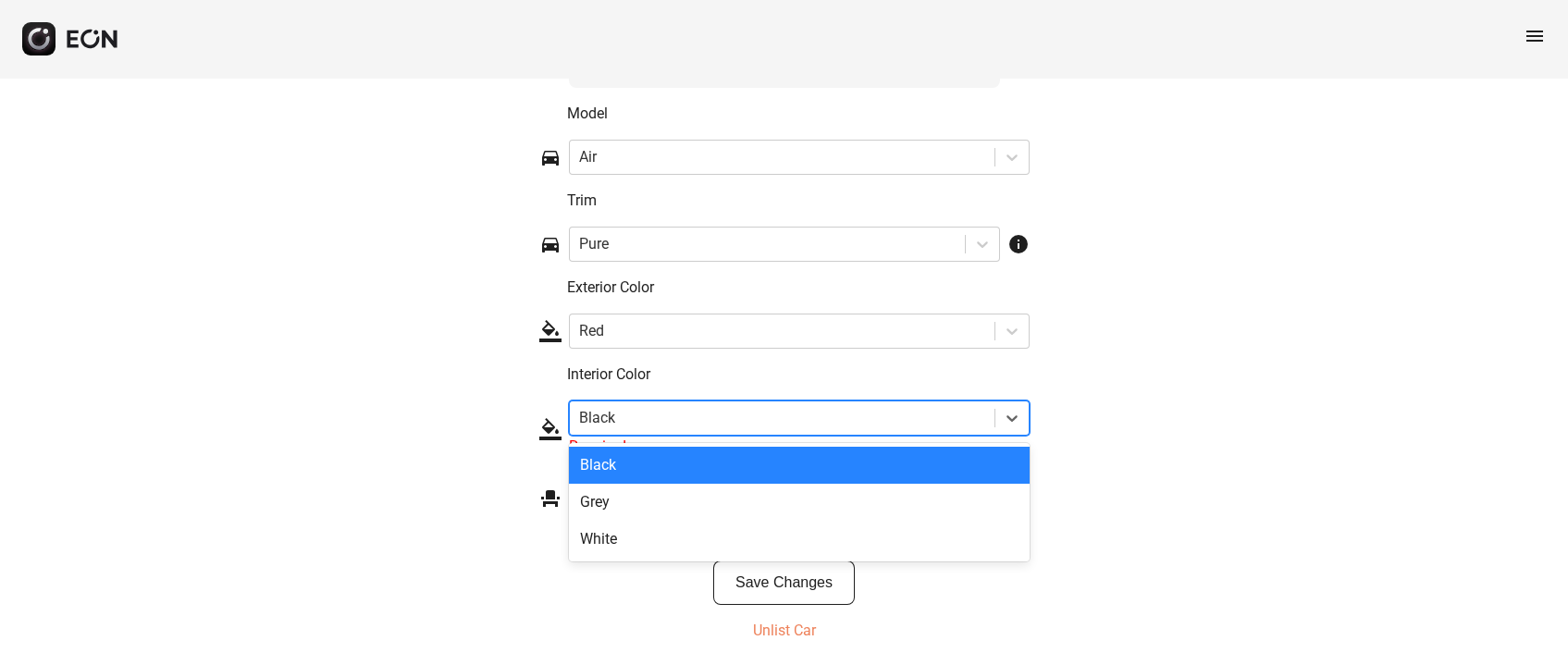
click at [764, 465] on div "Black" at bounding box center [799, 465] width 461 height 37
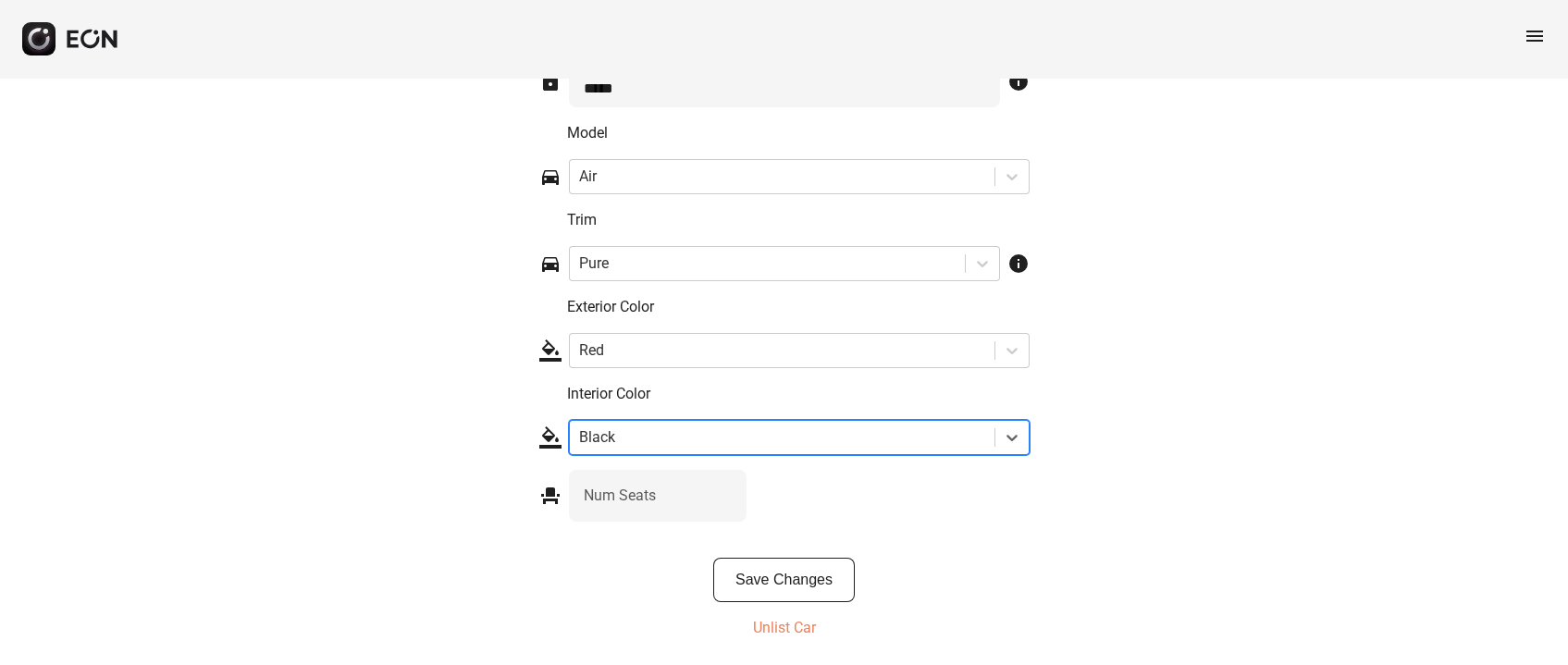
scroll to position [3103, 0]
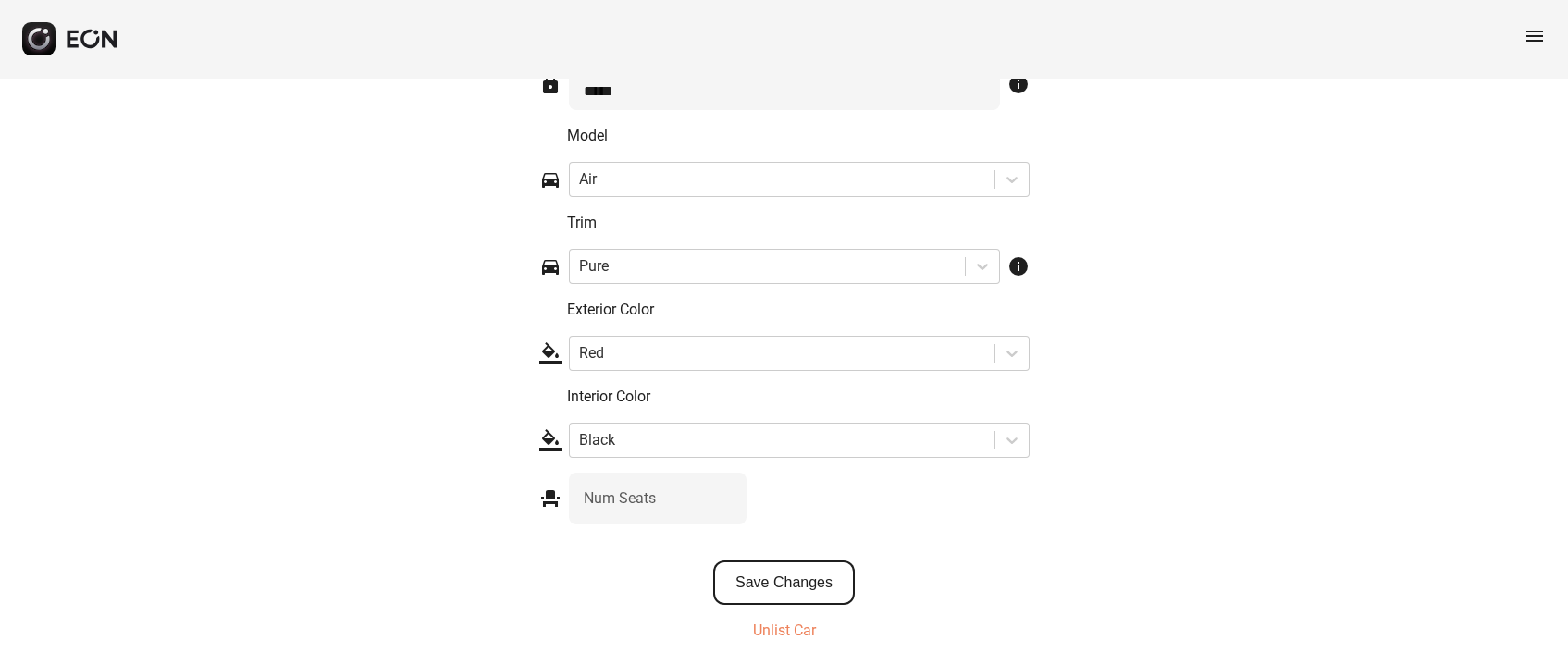
click at [789, 573] on button "Save Changes" at bounding box center [784, 582] width 142 height 44
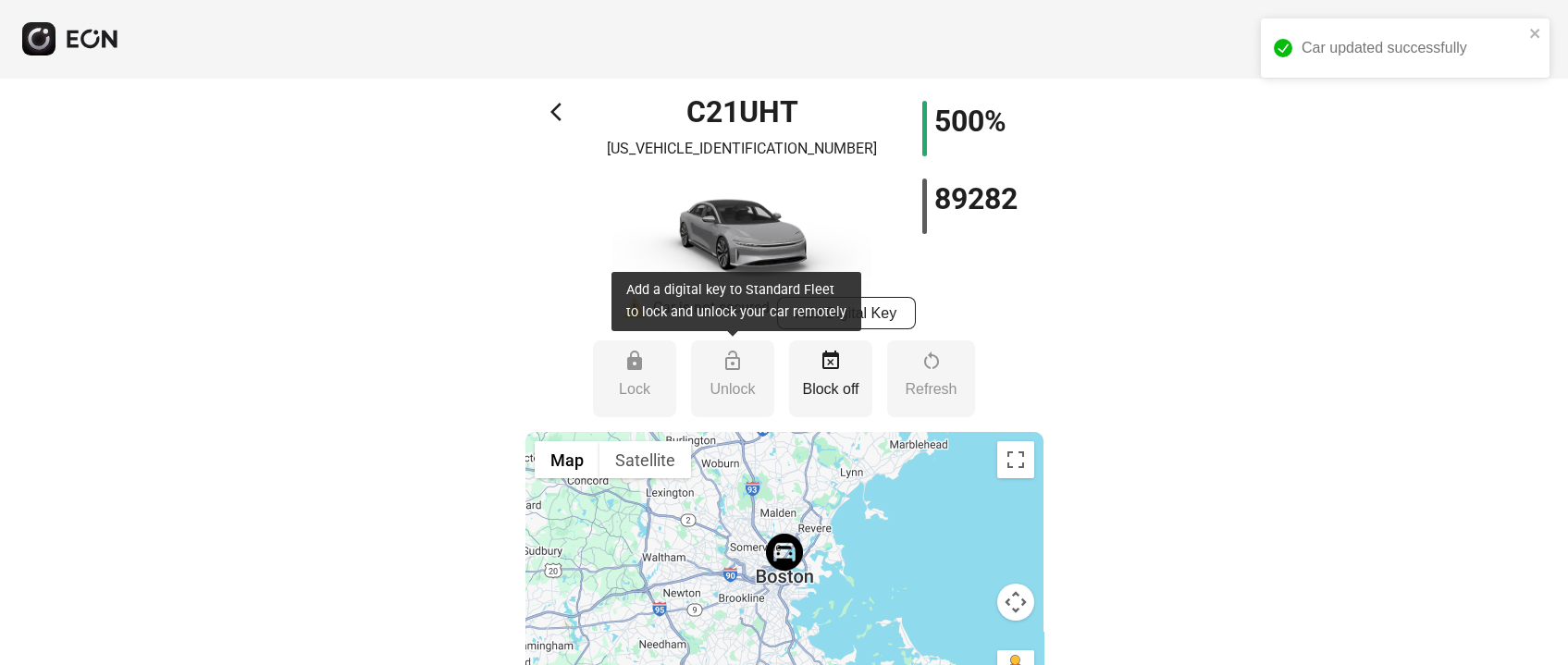
scroll to position [0, 0]
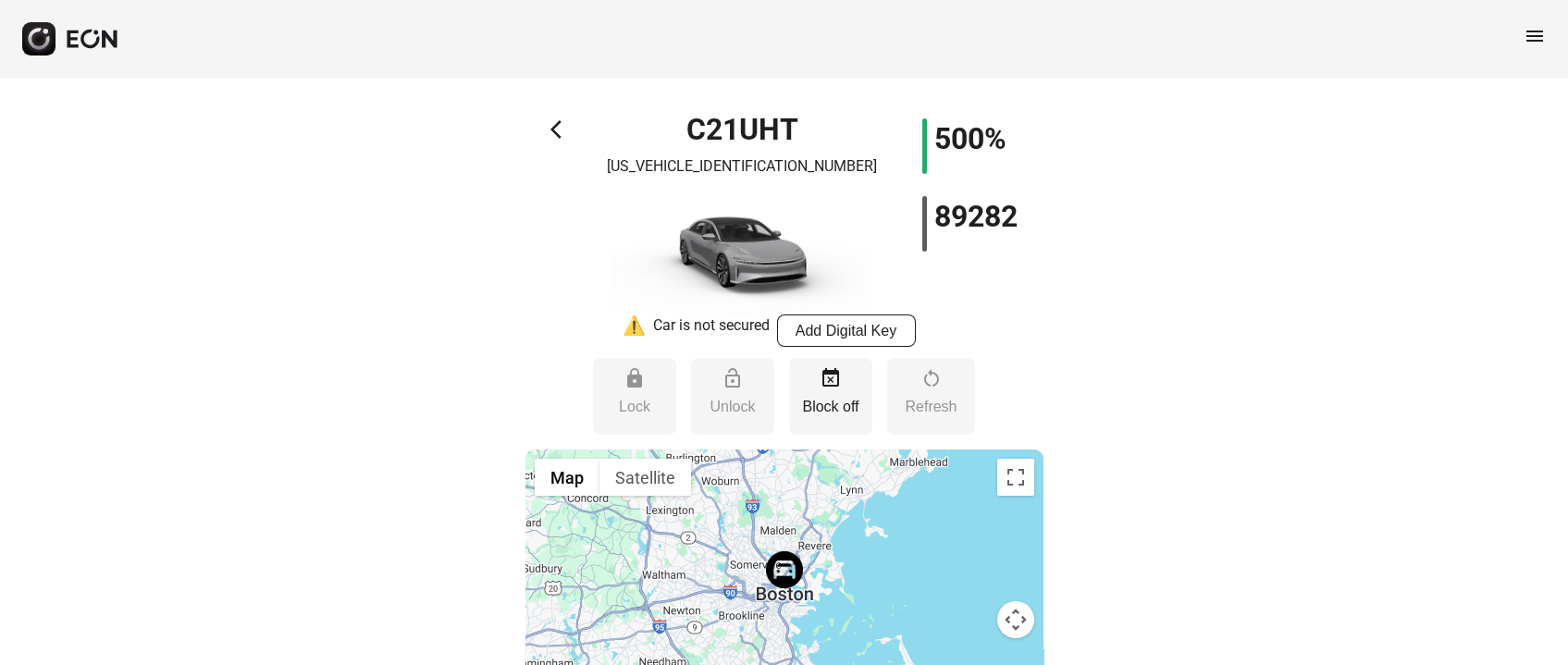
click at [549, 124] on div "arrow_back_ios C21UHT 50EA1PFA2PA006330 500% 89282" at bounding box center [785, 216] width 518 height 196
click at [554, 131] on span "arrow_back_ios" at bounding box center [561, 129] width 22 height 22
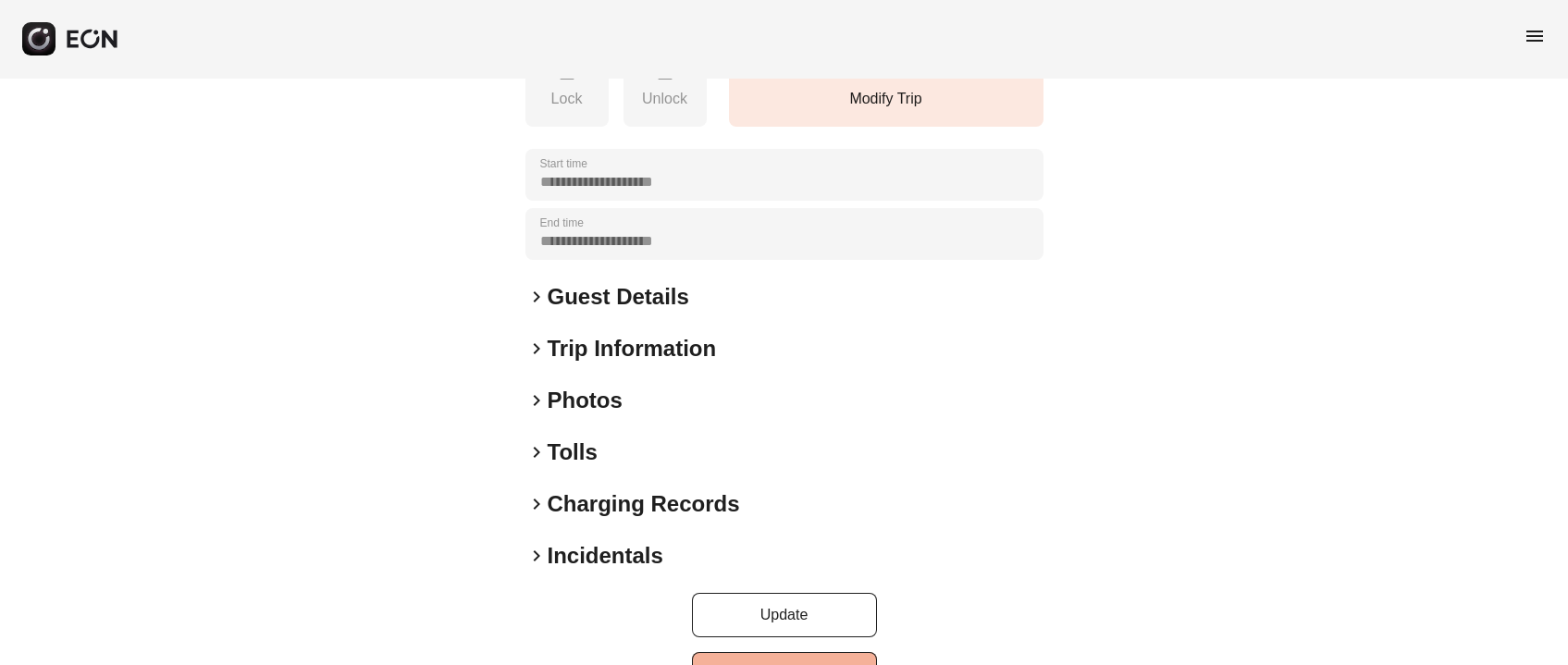
scroll to position [388, 0]
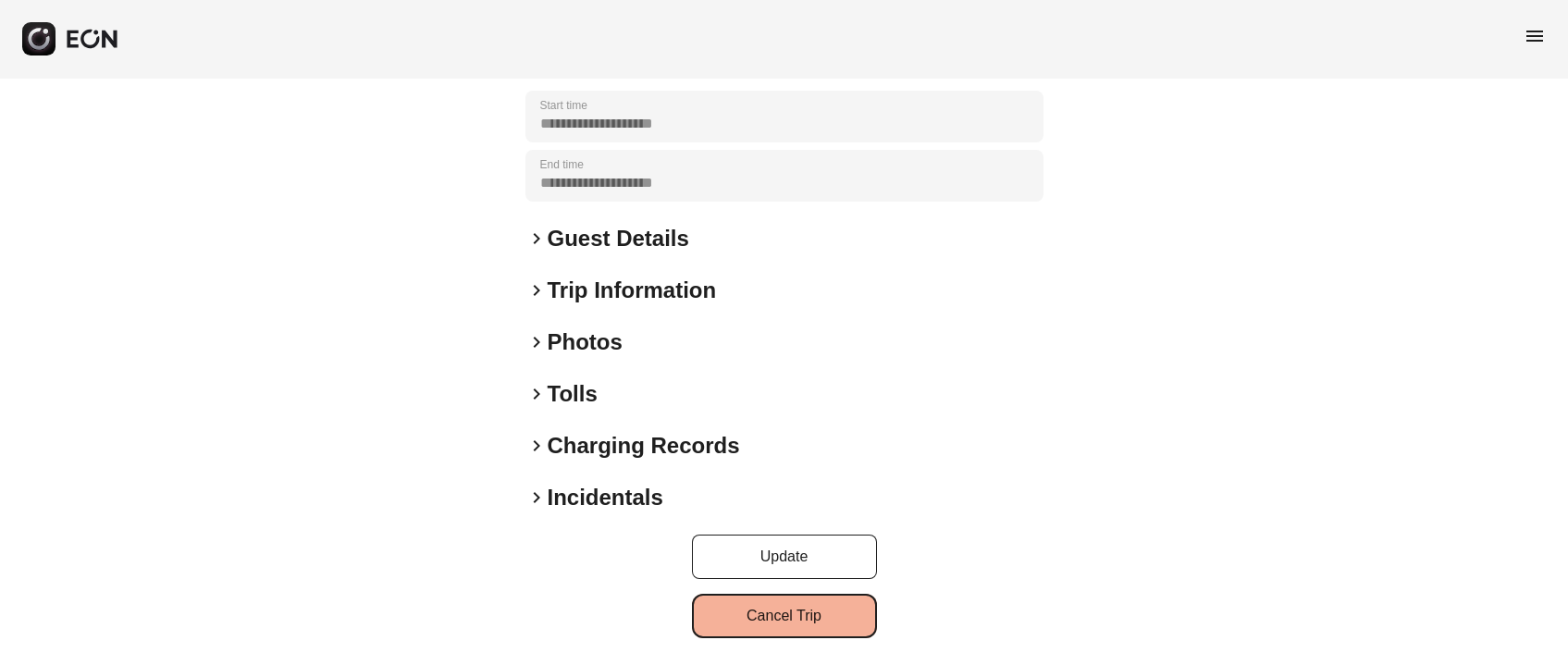
click at [714, 606] on button "Cancel Trip" at bounding box center [784, 616] width 185 height 44
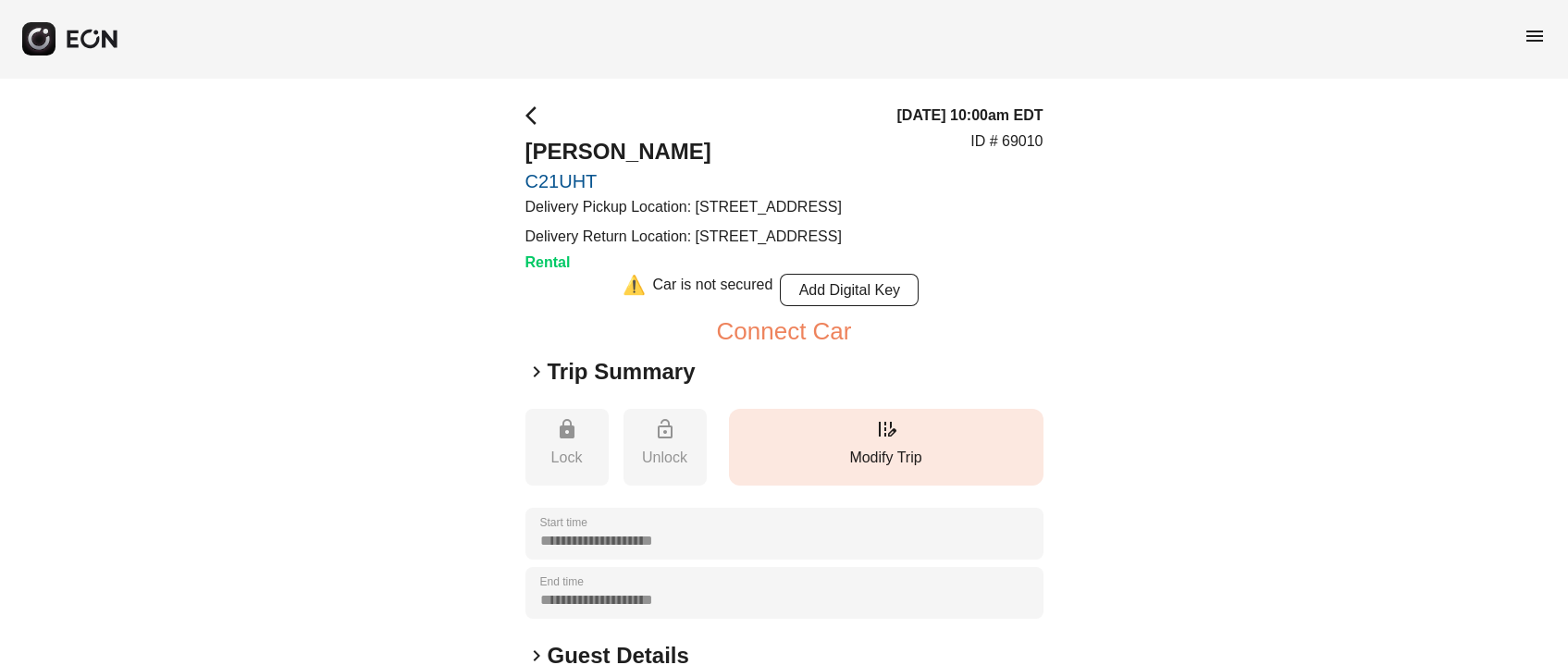
click at [867, 469] on p "Modify Trip" at bounding box center [886, 458] width 297 height 22
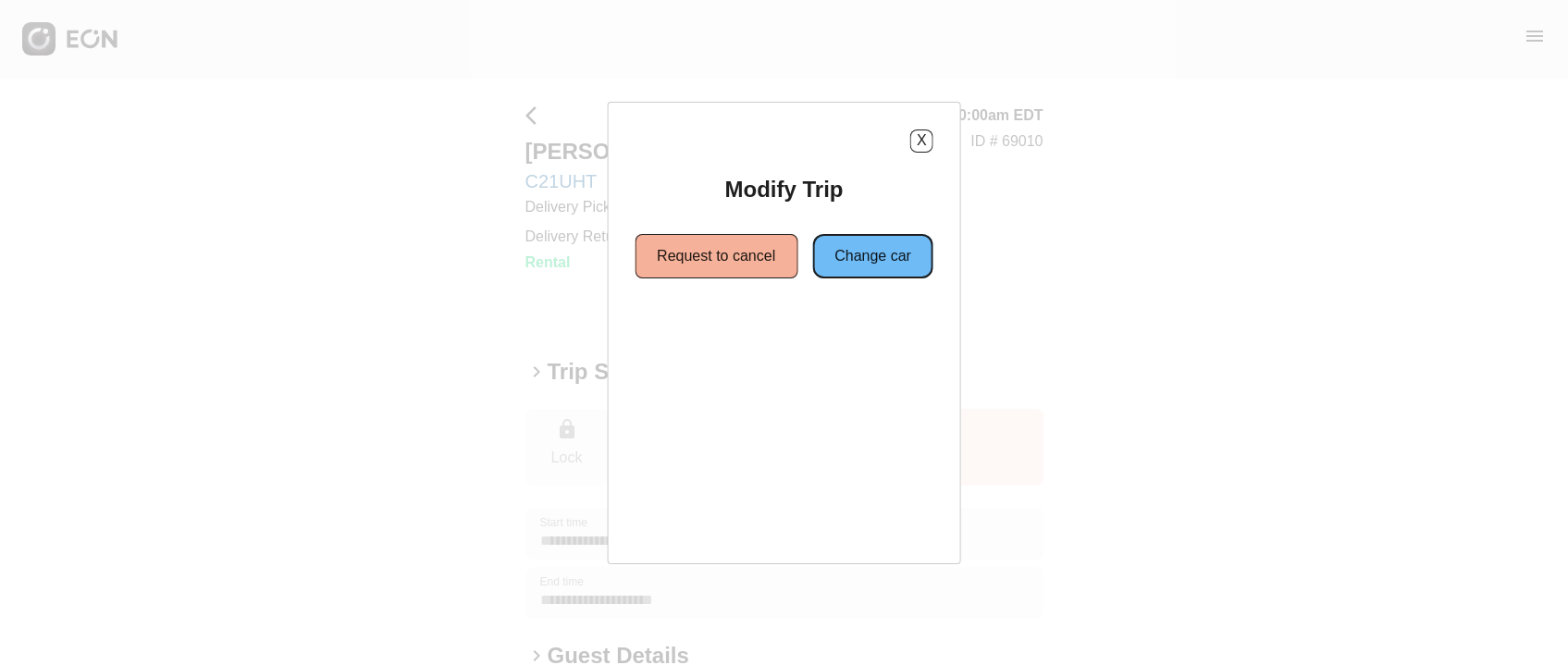
click at [855, 242] on button "Change car" at bounding box center [873, 256] width 121 height 44
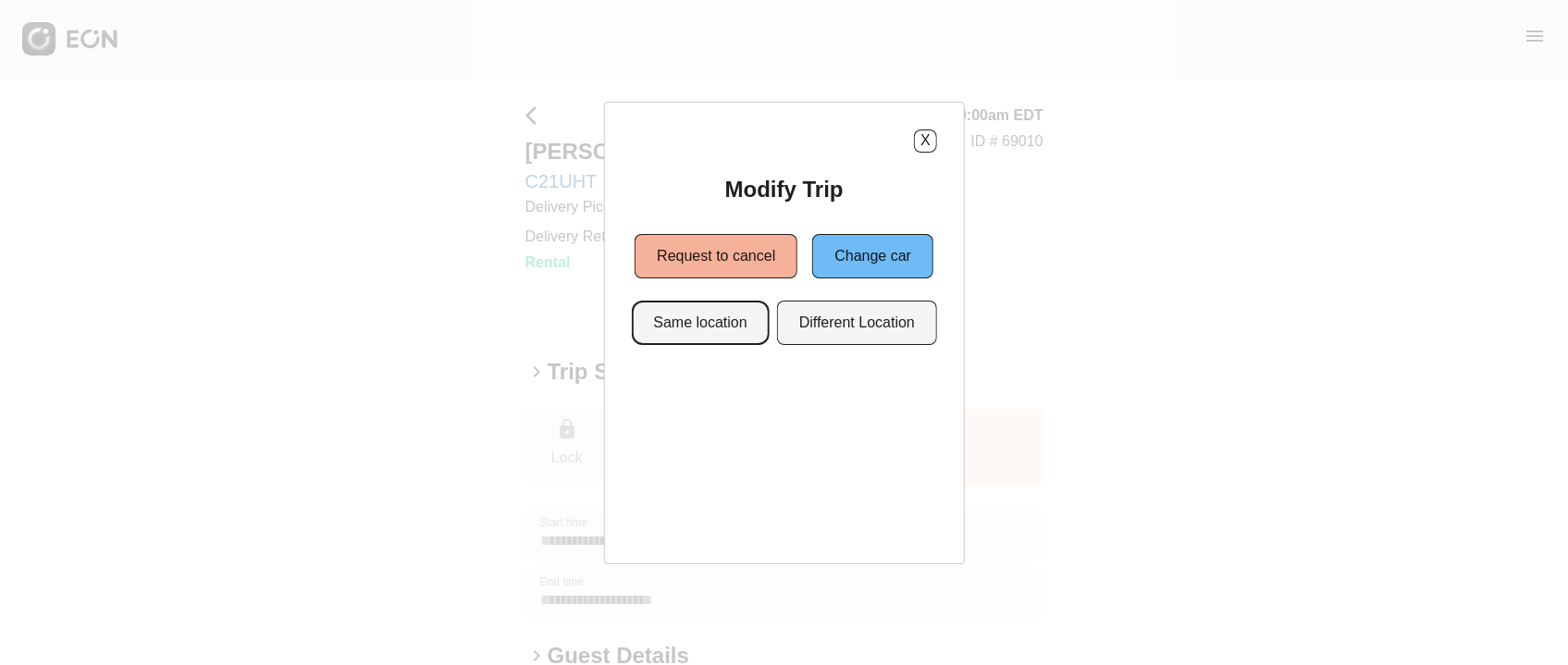
click at [748, 341] on button "Same location" at bounding box center [701, 322] width 138 height 44
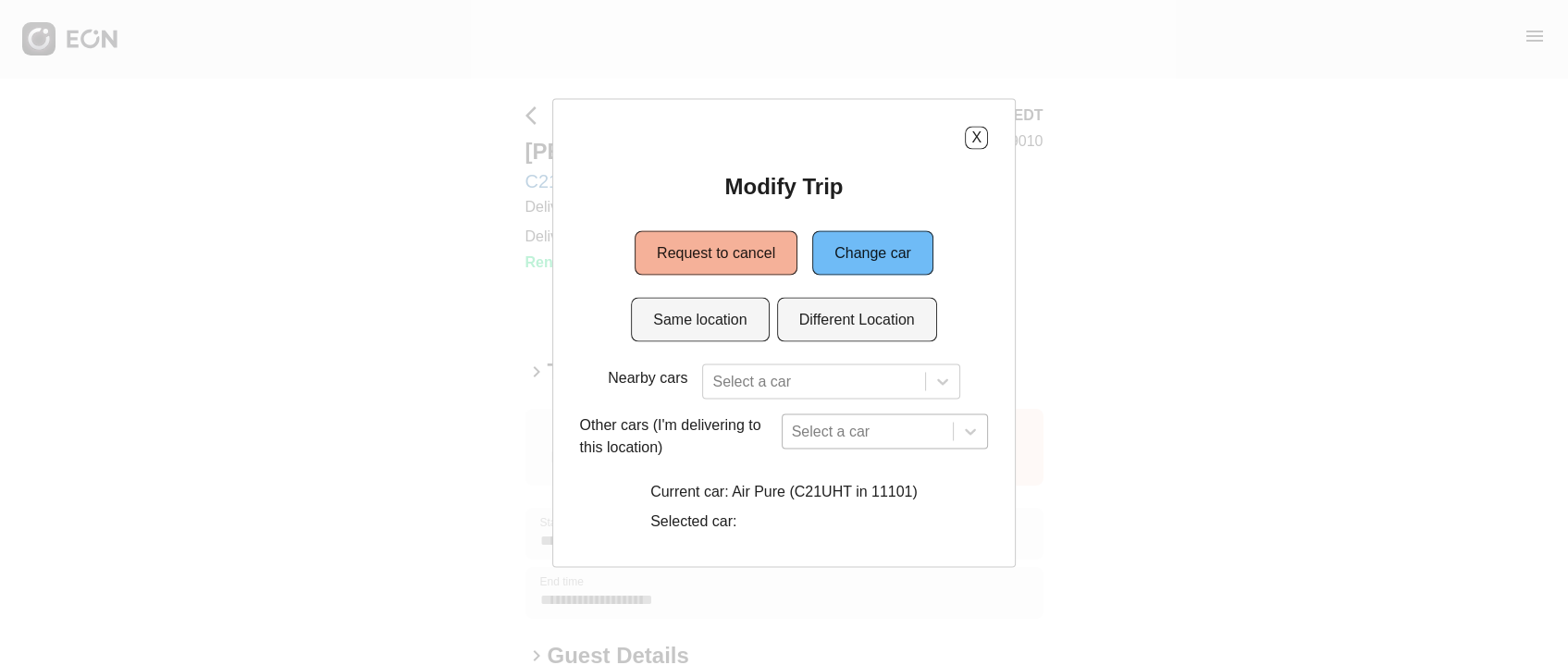
scroll to position [167, 0]
click at [808, 439] on div "Select a car" at bounding box center [886, 431] width 207 height 36
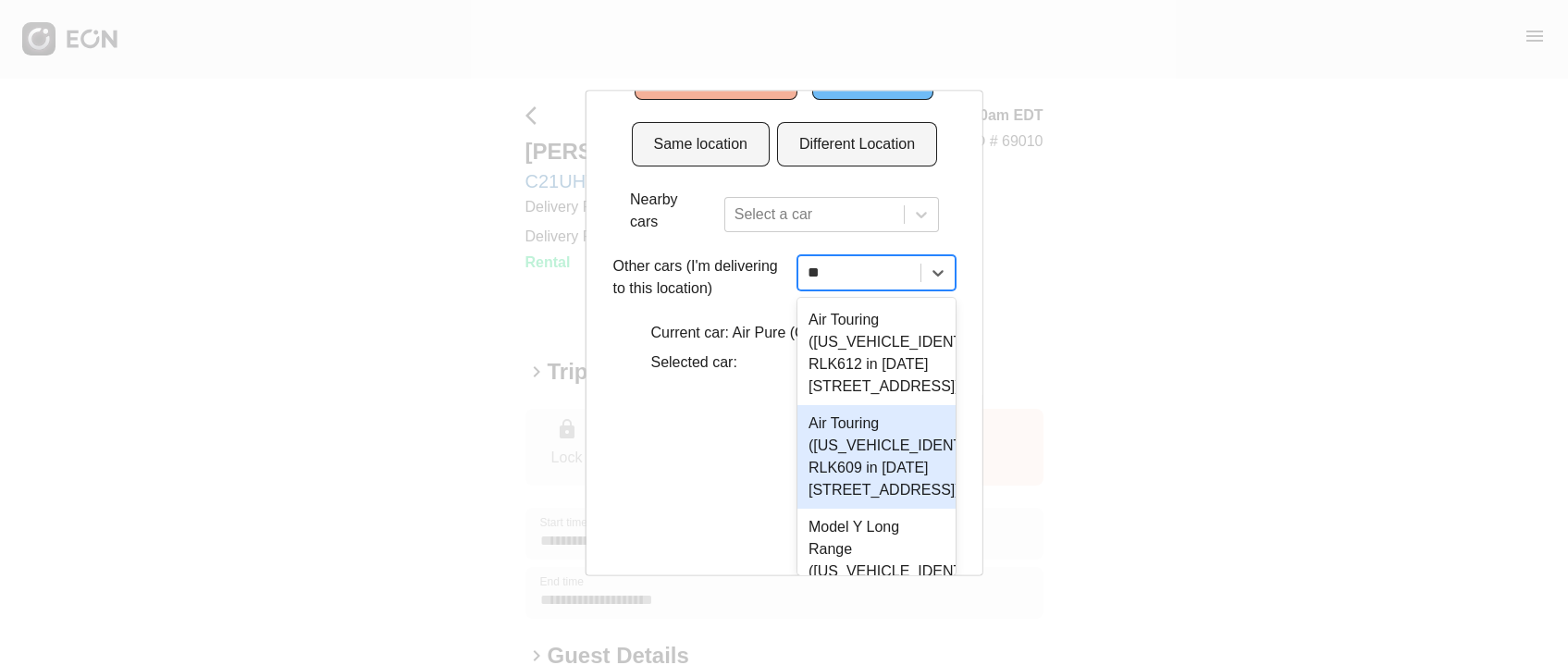
scroll to position [0, 0]
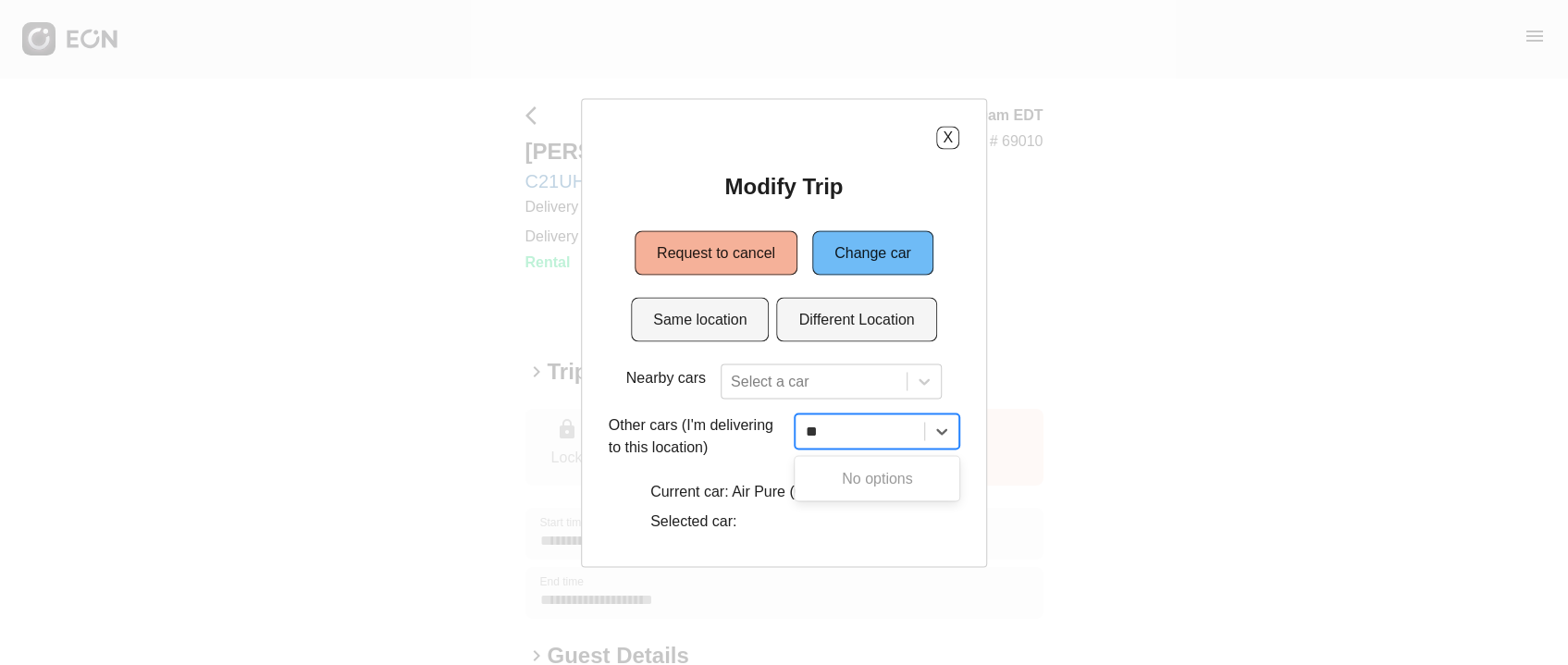
type input "*"
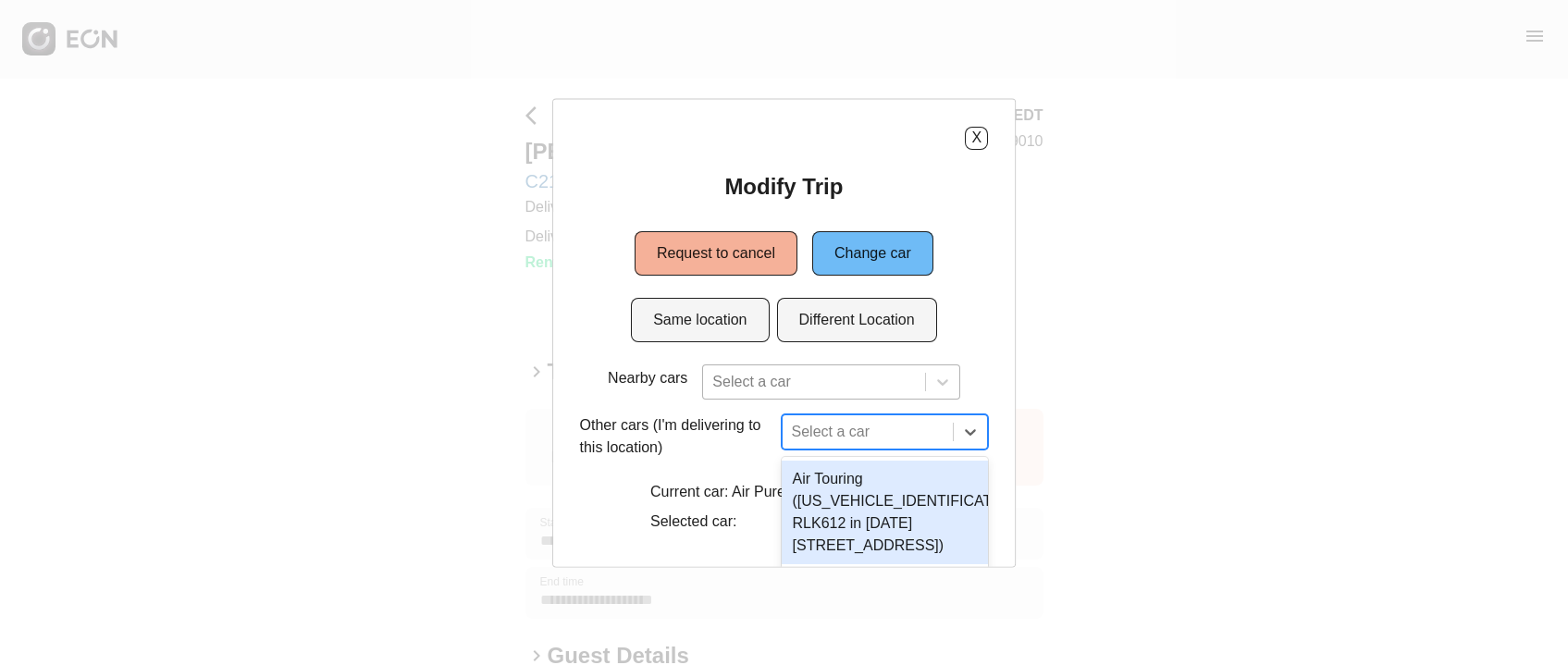
click at [796, 376] on div at bounding box center [813, 381] width 202 height 26
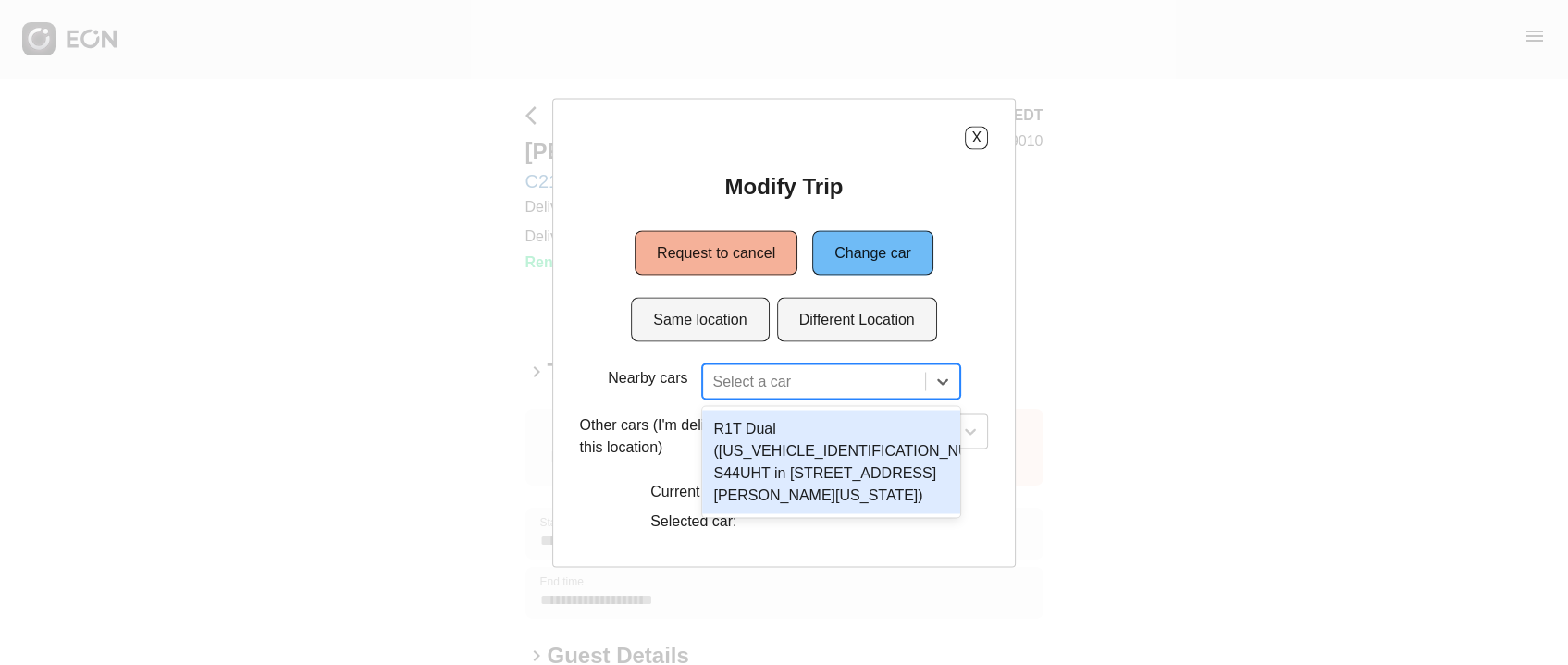
type input "*"
type input "**"
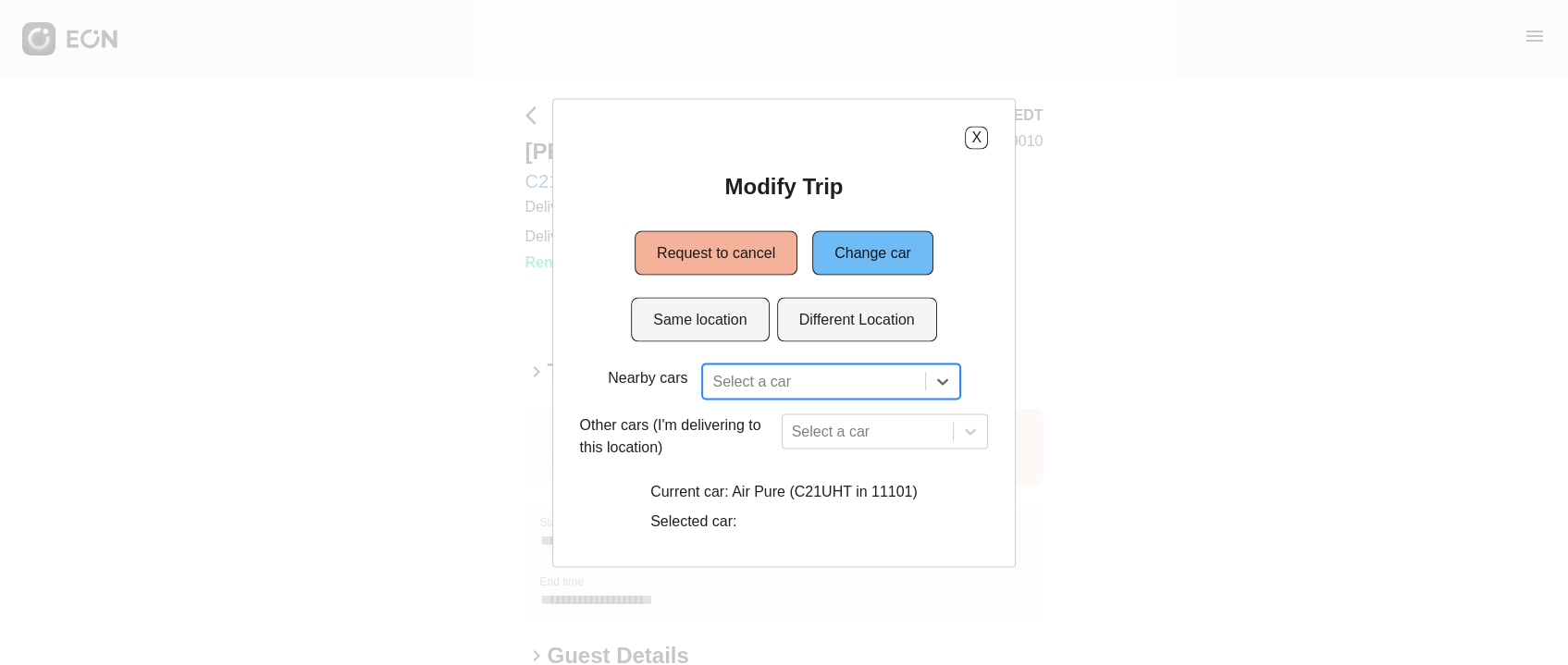
click at [814, 375] on div at bounding box center [813, 381] width 202 height 26
click at [831, 327] on button "Different Location" at bounding box center [857, 320] width 160 height 44
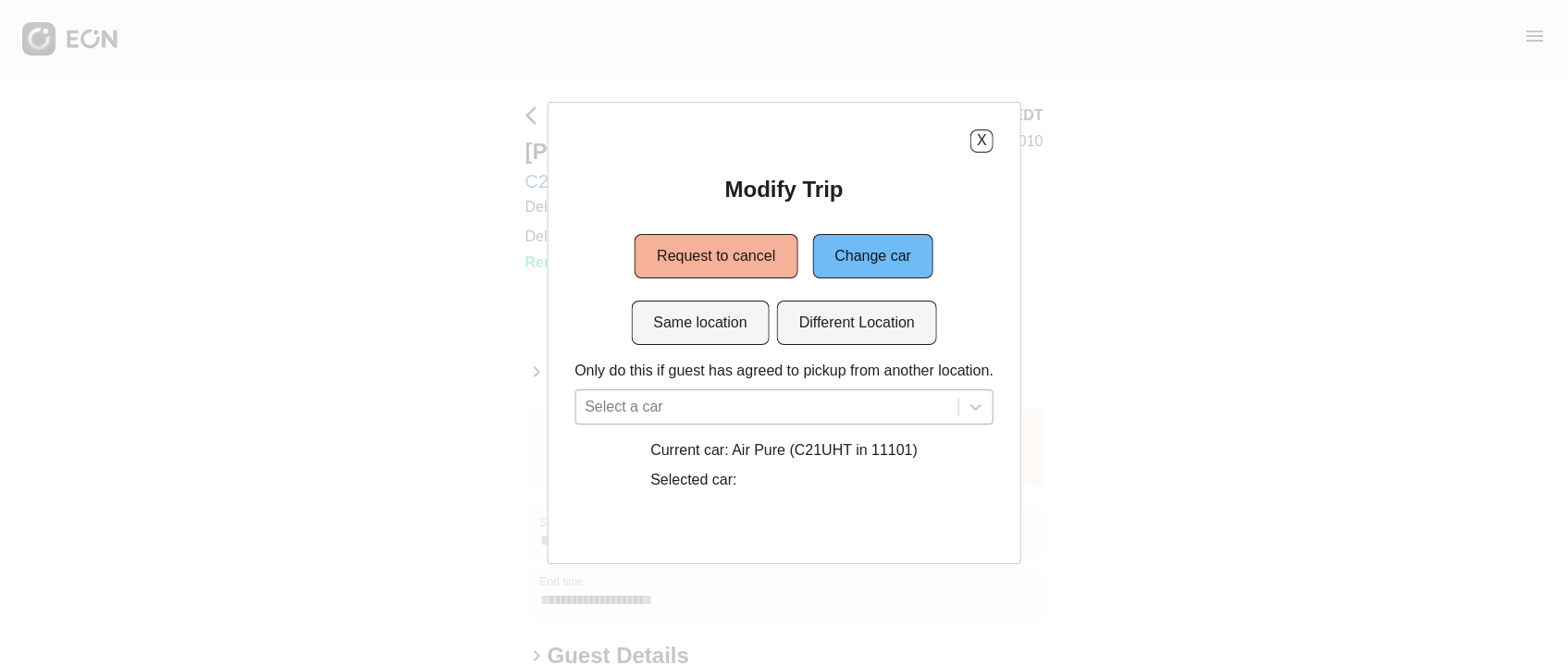
click at [735, 424] on div "Select a car" at bounding box center [784, 407] width 419 height 36
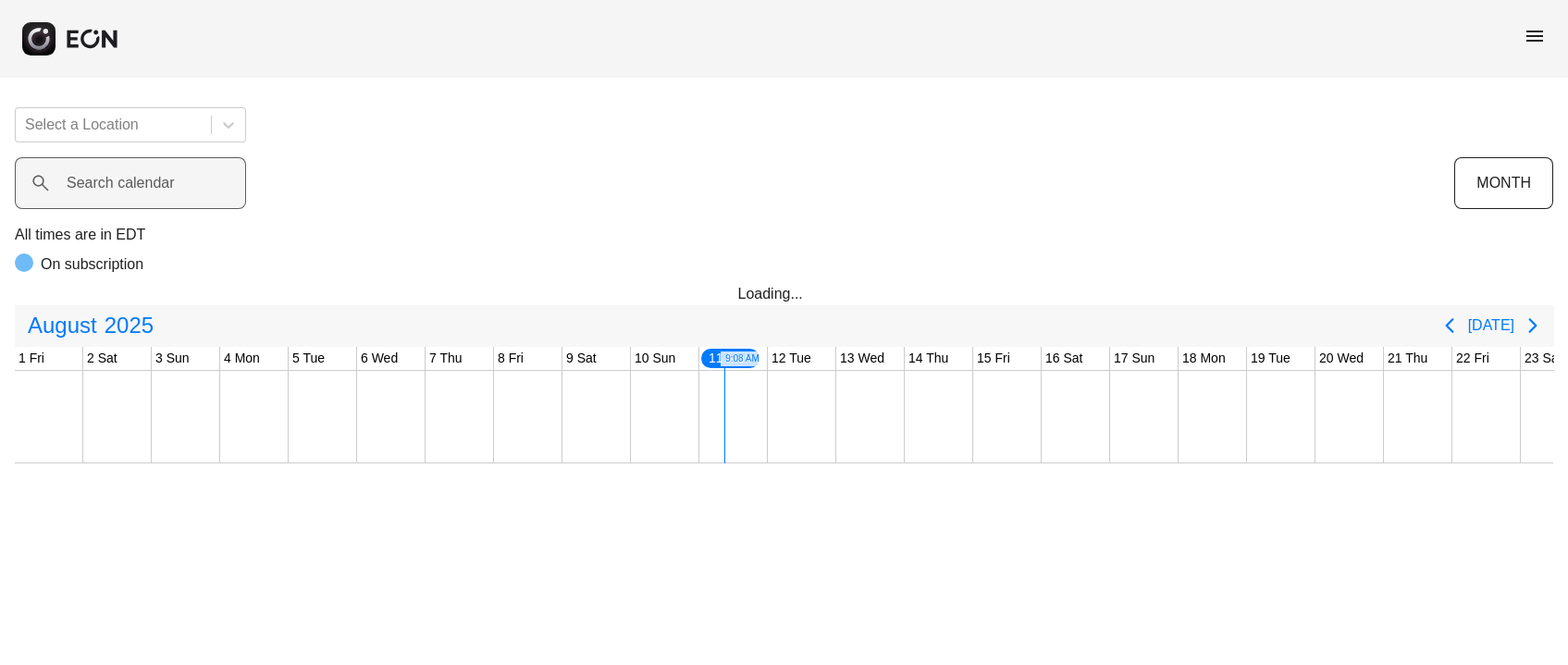
scroll to position [0, 582]
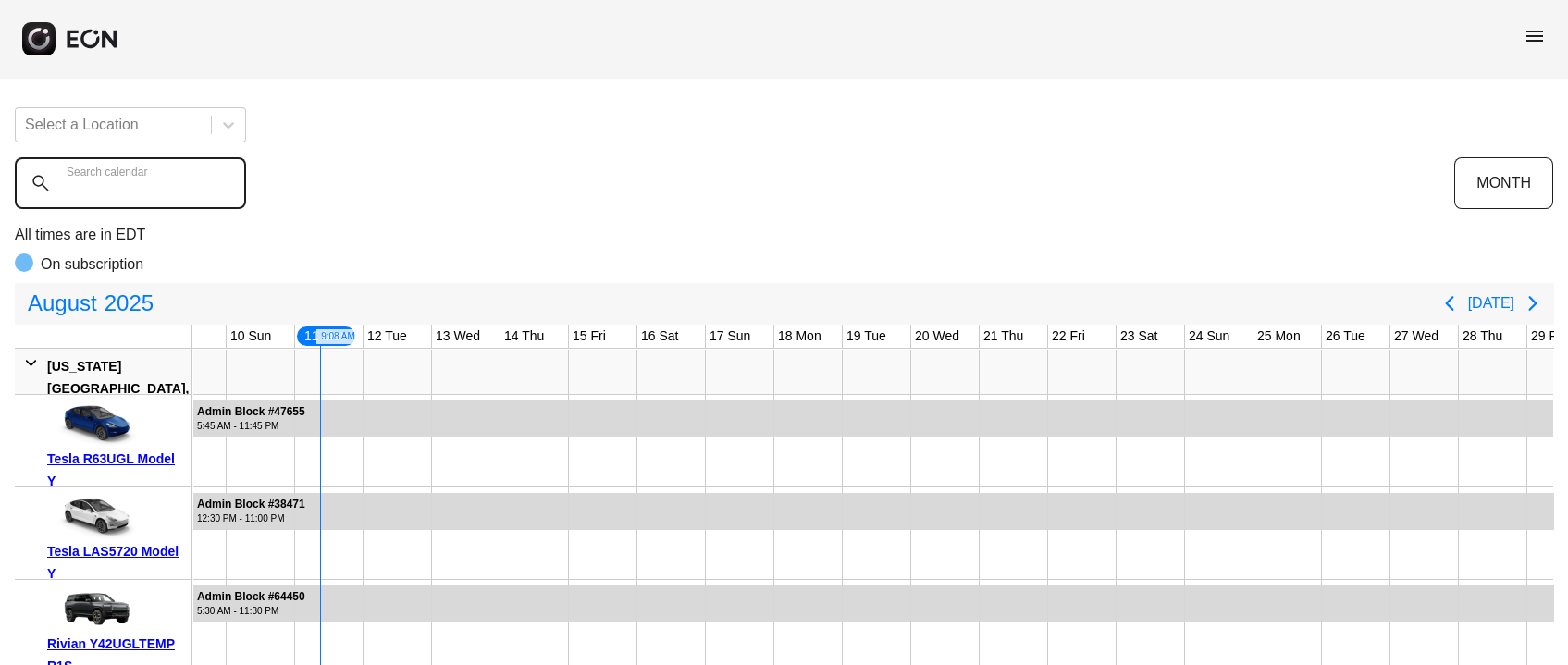
click at [185, 191] on calendar "Search calendar" at bounding box center [130, 183] width 231 height 52
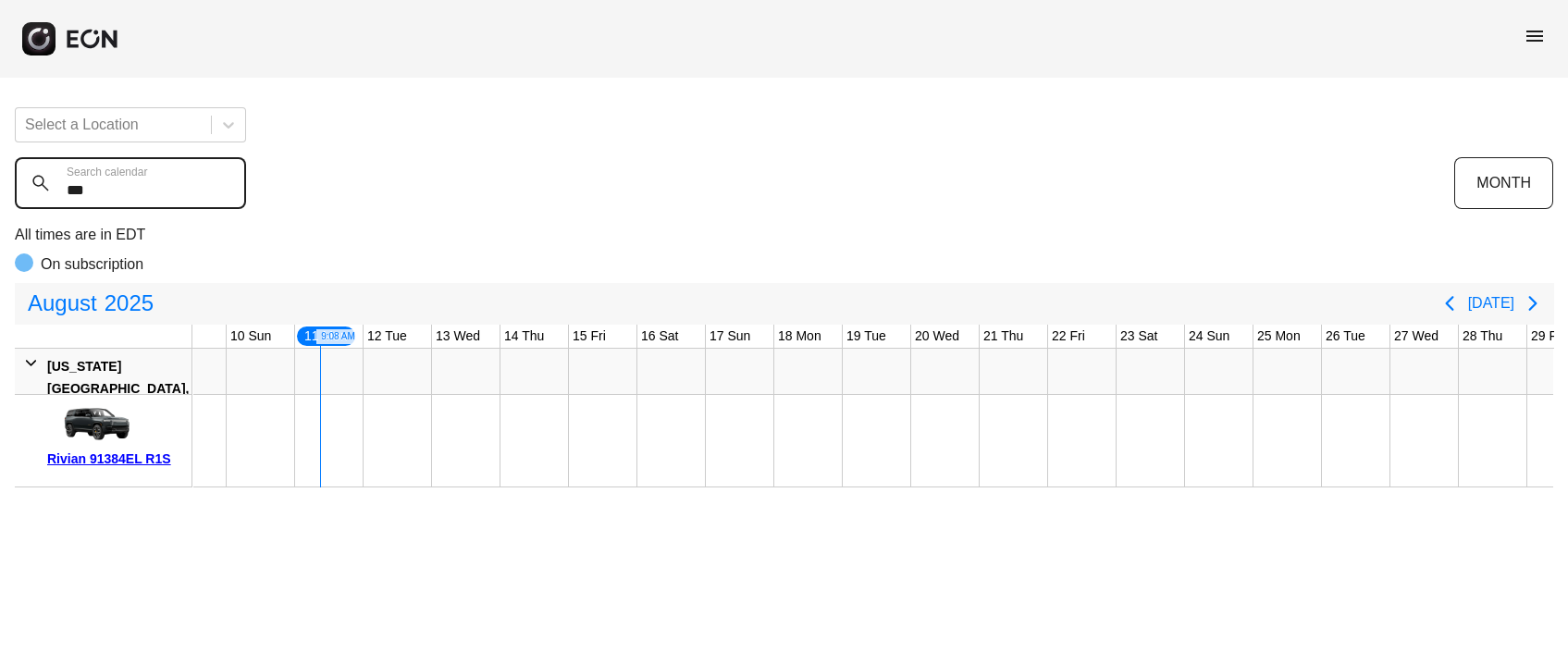
type calendar "***"
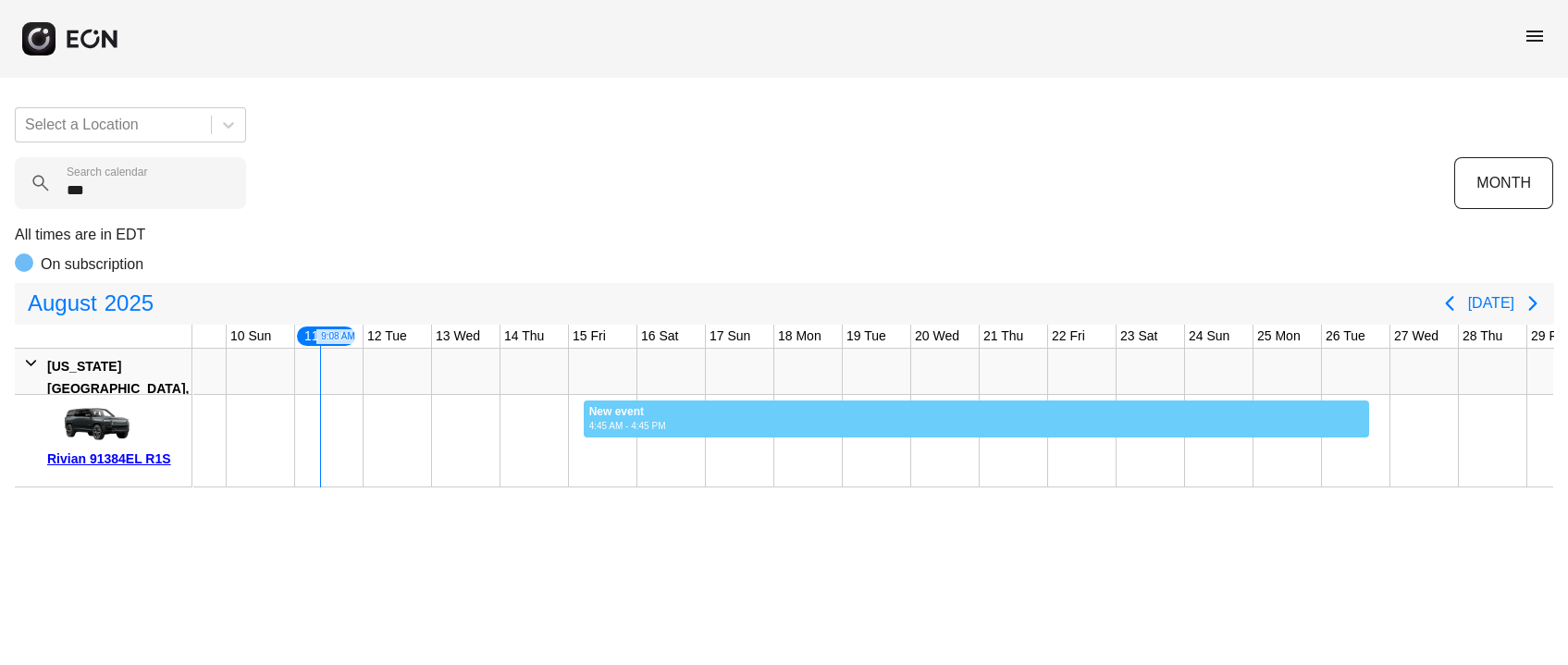
drag, startPoint x: 582, startPoint y: 424, endPoint x: 1368, endPoint y: 489, distance: 788.7
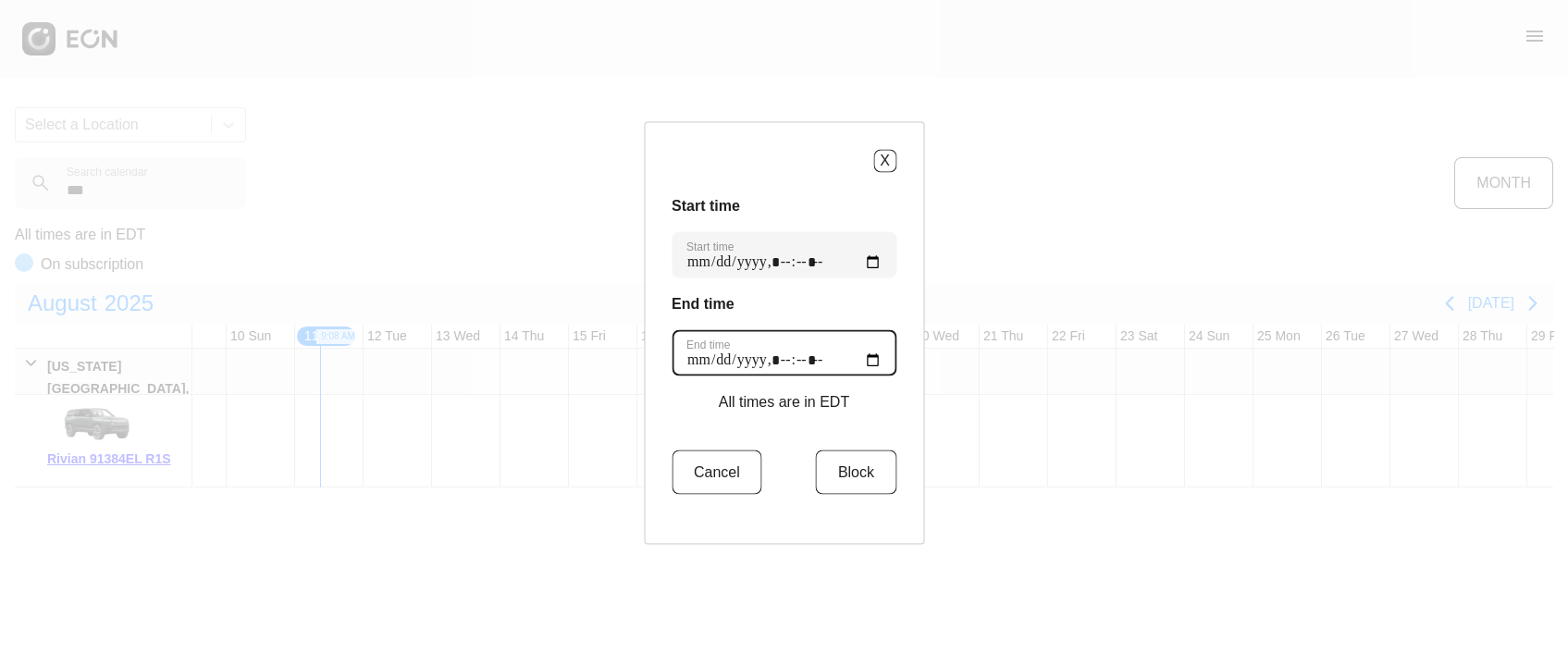
click at [734, 363] on time "End time" at bounding box center [784, 352] width 225 height 46
click at [701, 357] on time "End time" at bounding box center [784, 352] width 225 height 46
click at [736, 355] on time "End time" at bounding box center [784, 352] width 225 height 46
click at [702, 364] on time "End time" at bounding box center [784, 352] width 225 height 46
type time "**********"
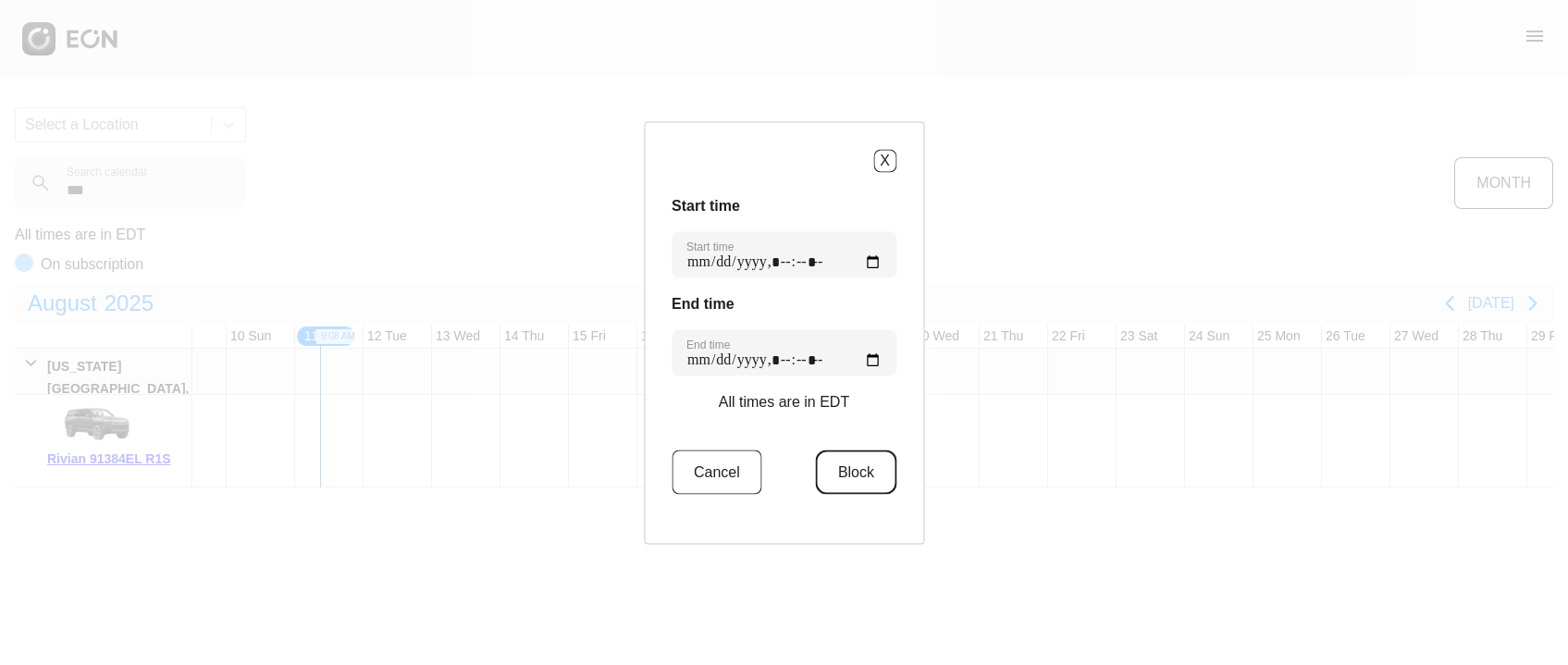
click at [838, 471] on button "Block" at bounding box center [856, 472] width 81 height 44
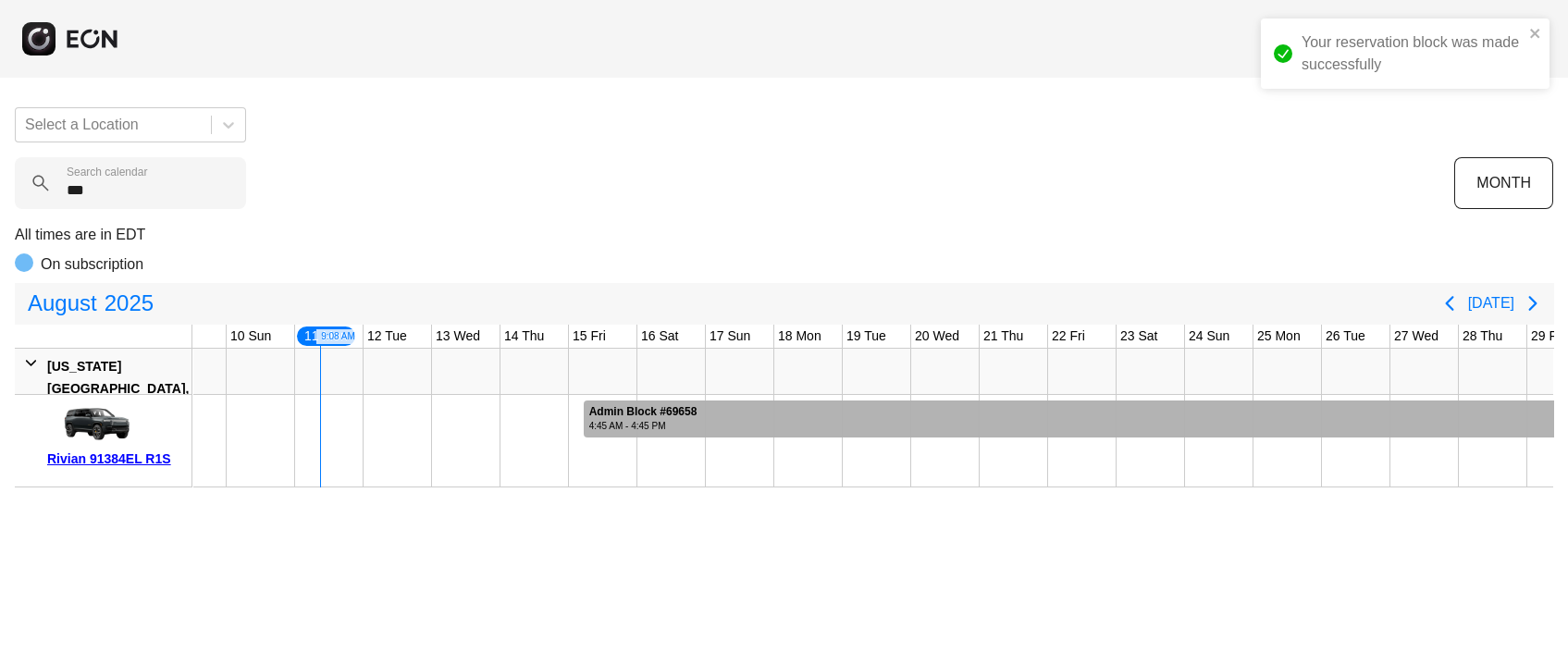
click at [909, 411] on div at bounding box center [1157, 419] width 1149 height 37
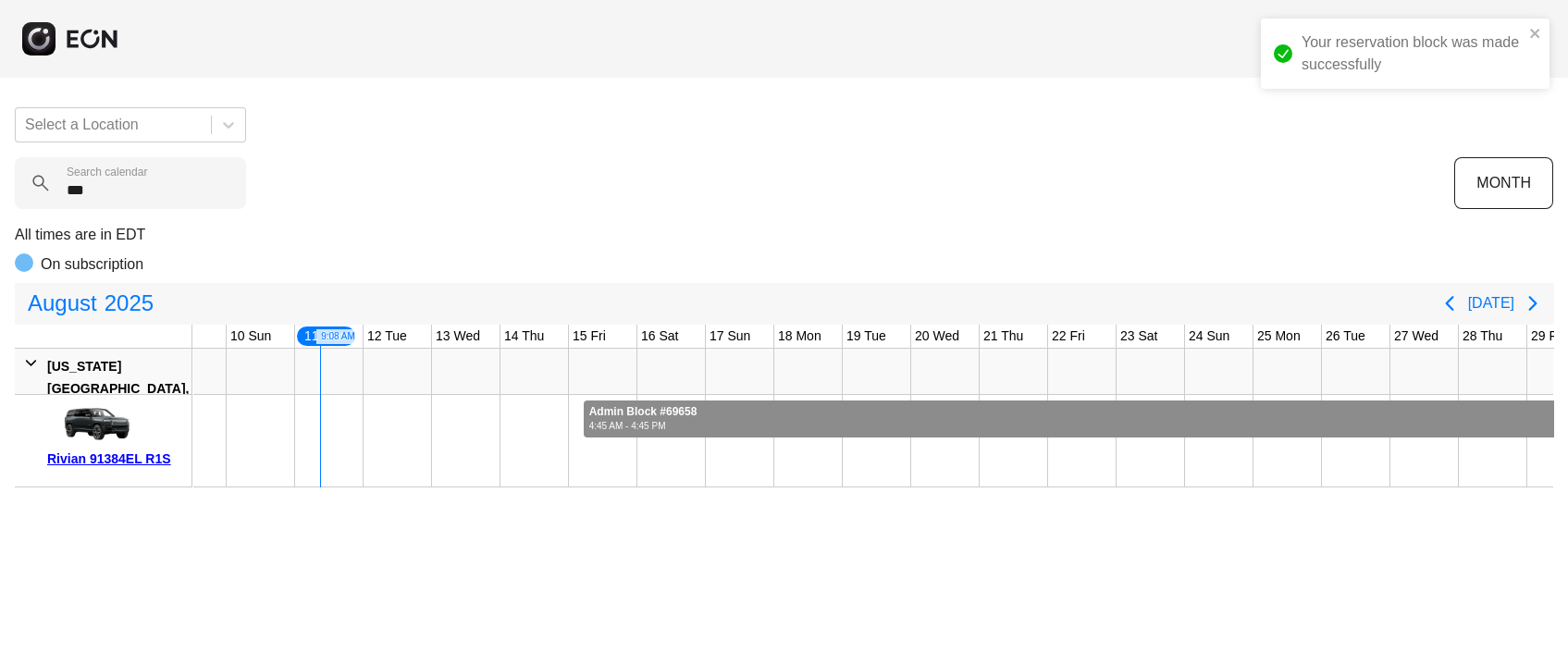
click at [909, 411] on div at bounding box center [1157, 419] width 1149 height 37
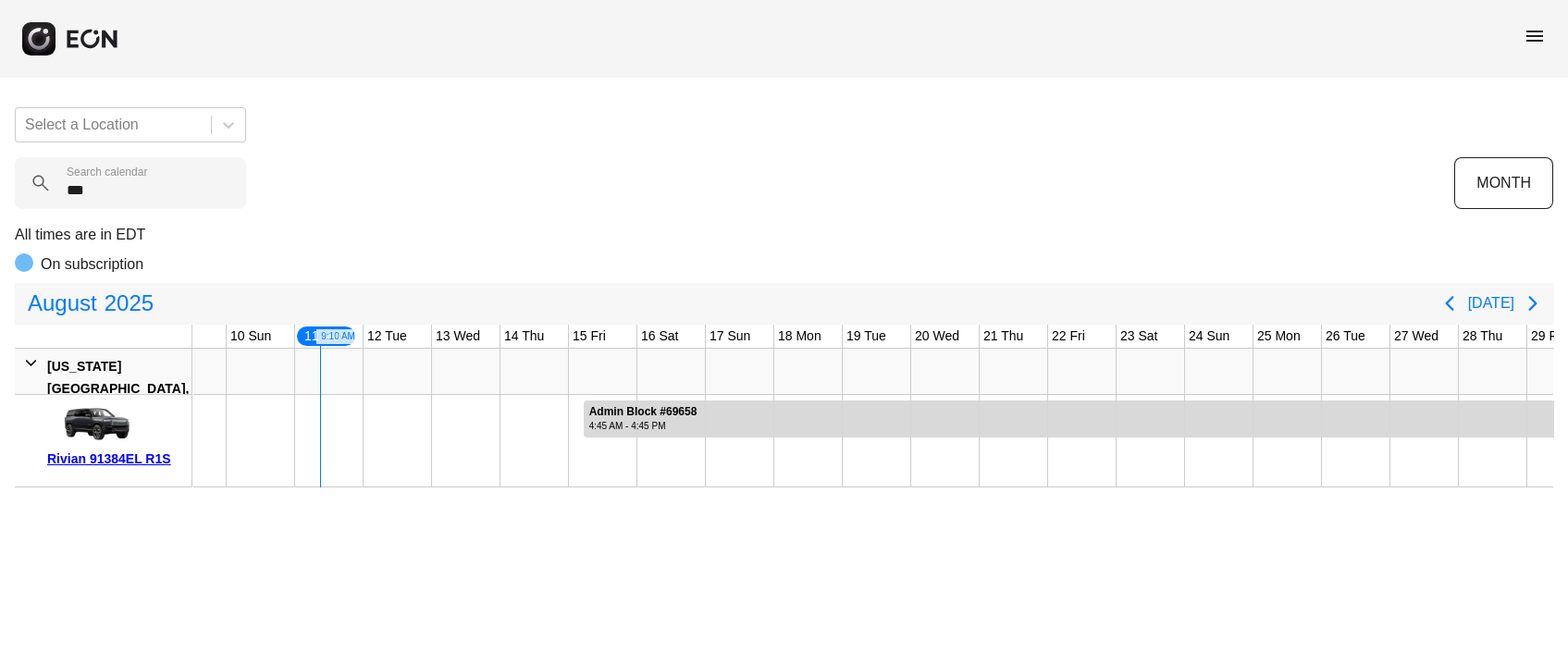
click at [126, 460] on div "Rivian 91384EL R1S" at bounding box center [116, 459] width 138 height 22
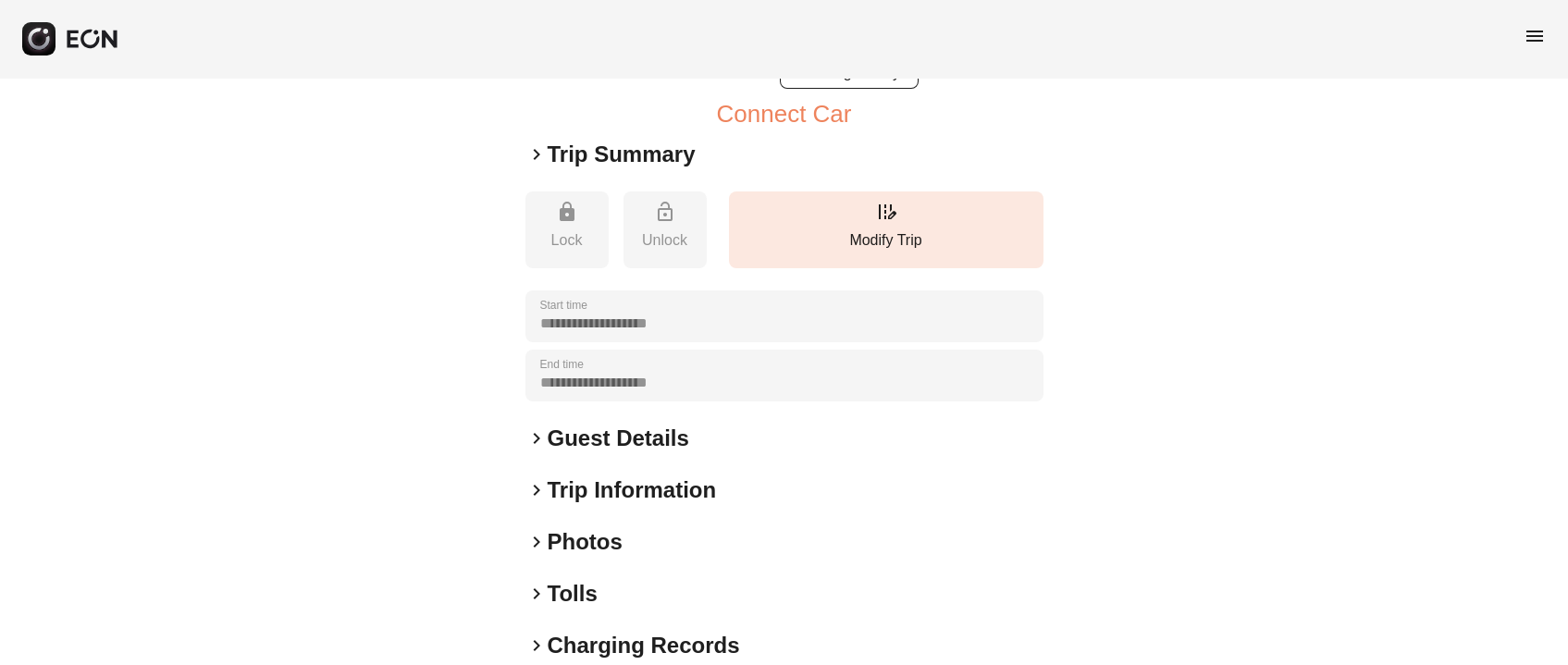
scroll to position [110, 0]
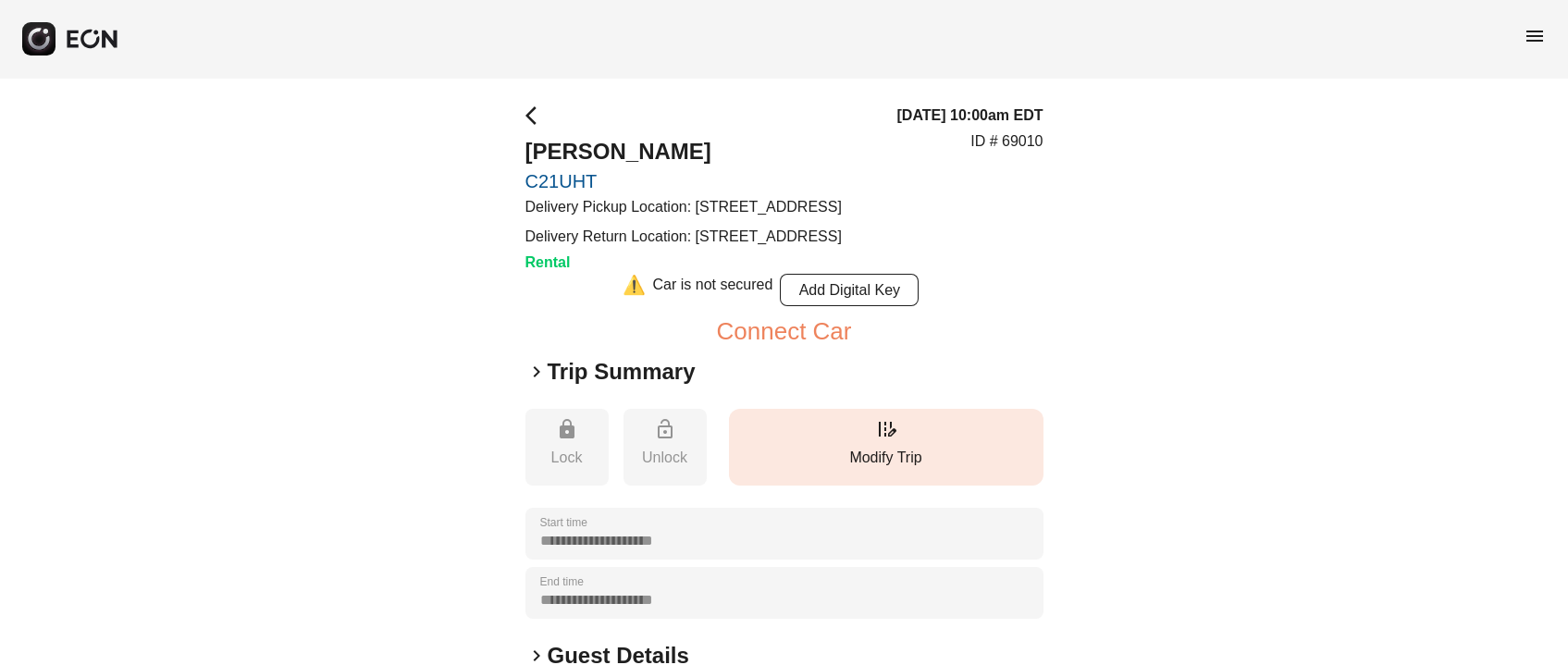
click at [837, 462] on button "edit_road Modify Trip" at bounding box center [887, 447] width 315 height 77
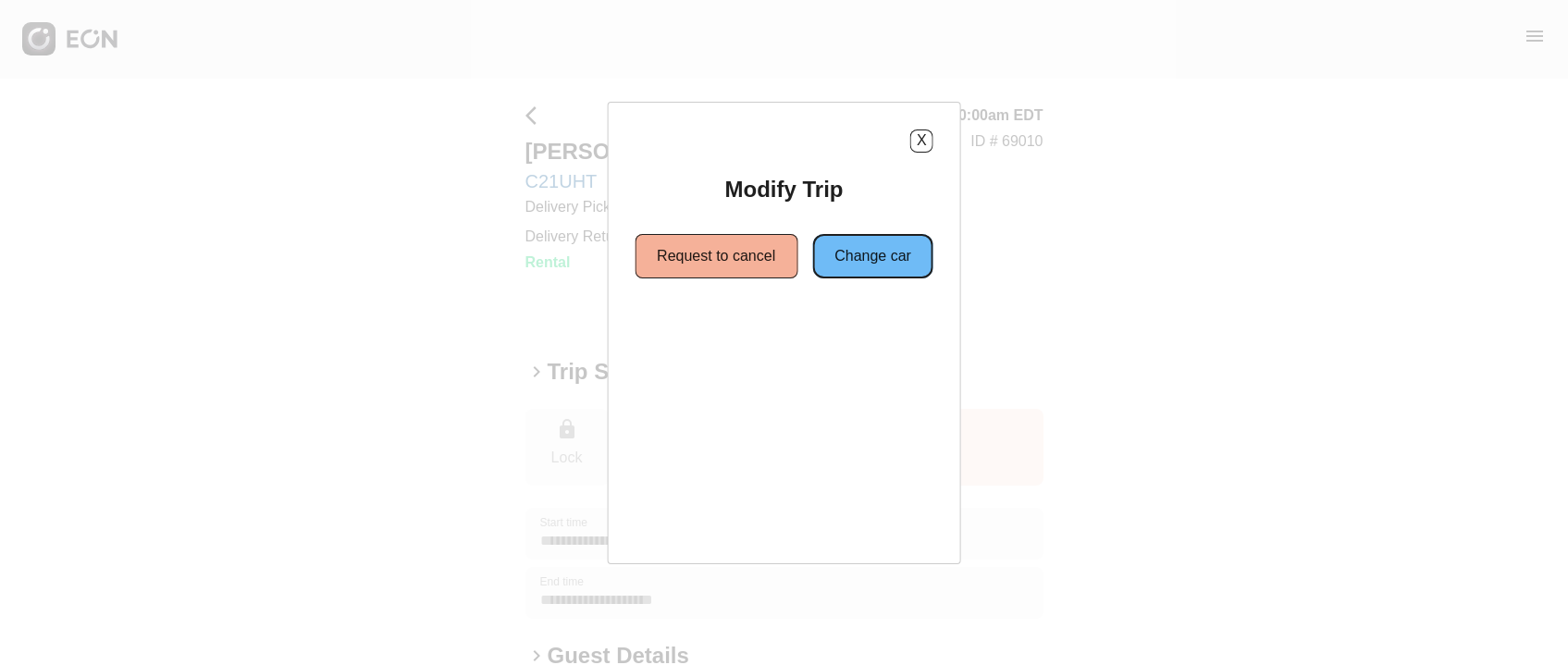
click at [851, 251] on button "Change car" at bounding box center [873, 256] width 121 height 44
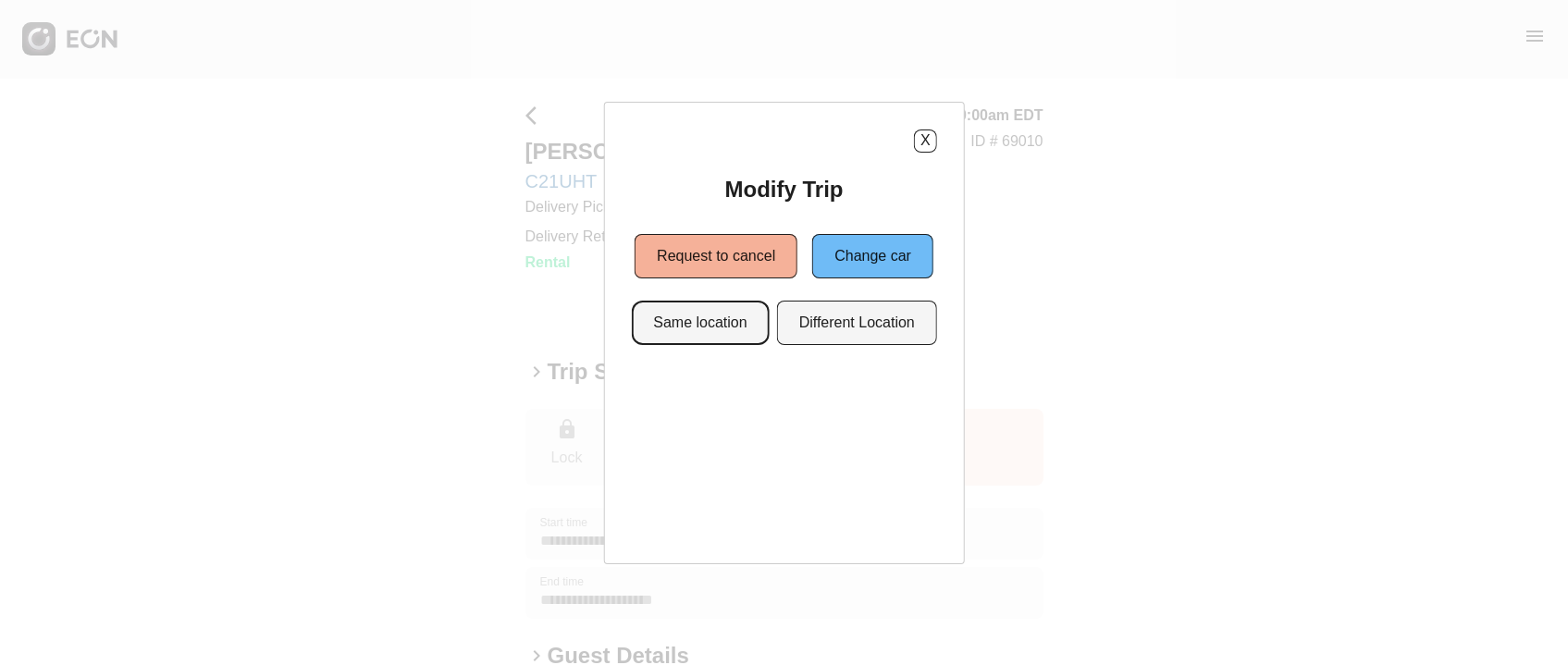
click at [732, 332] on button "Same location" at bounding box center [701, 322] width 138 height 44
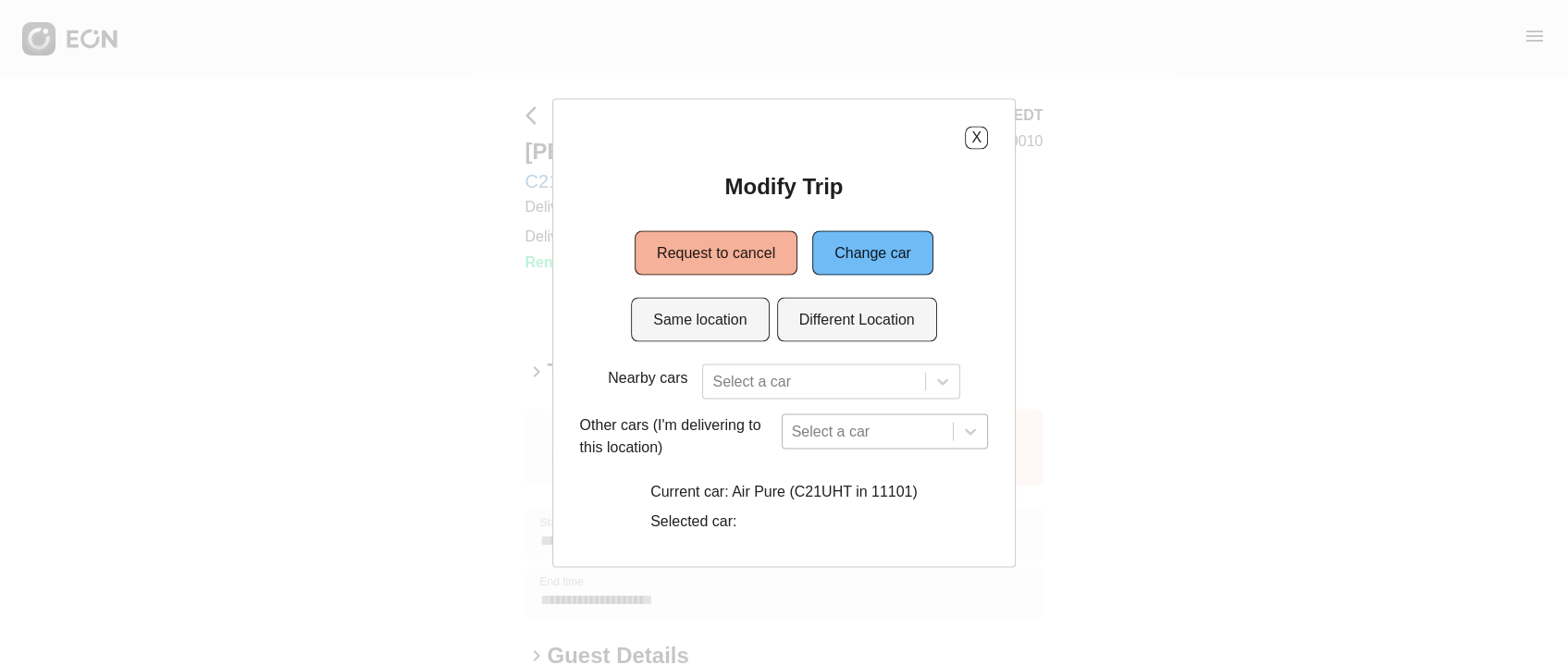
click at [812, 432] on div "Select a car" at bounding box center [886, 431] width 207 height 36
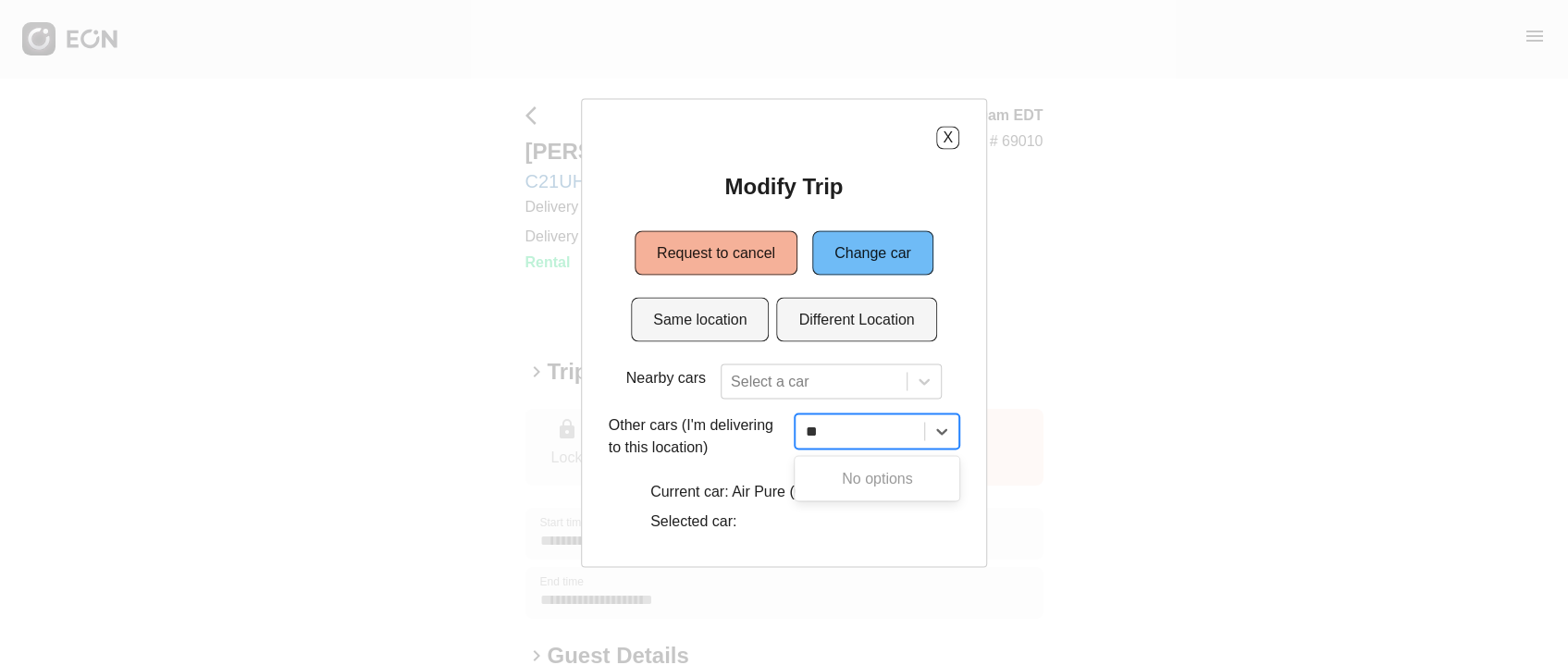
type input "**"
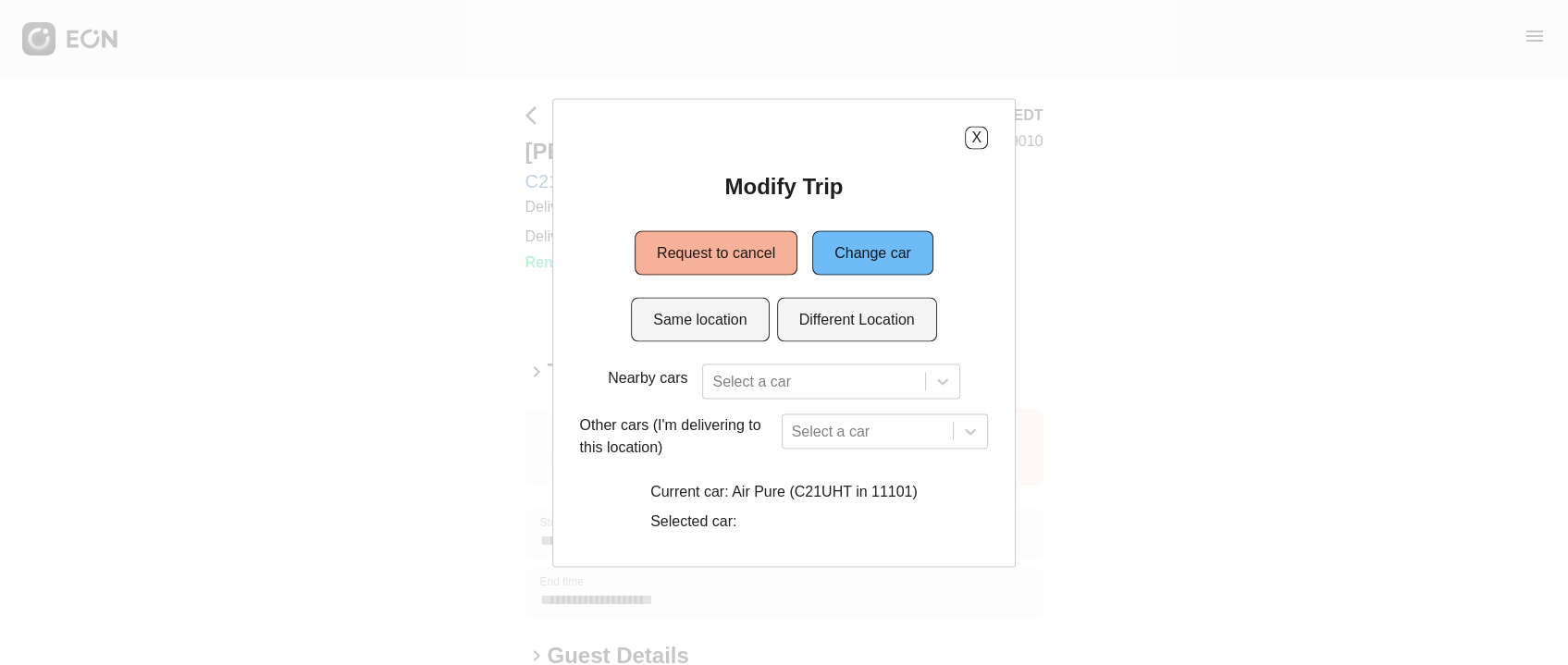
click at [770, 402] on div "Nearby cars Select a car Other cars (I'm delivering to this location) Select a …" at bounding box center [785, 451] width 409 height 176
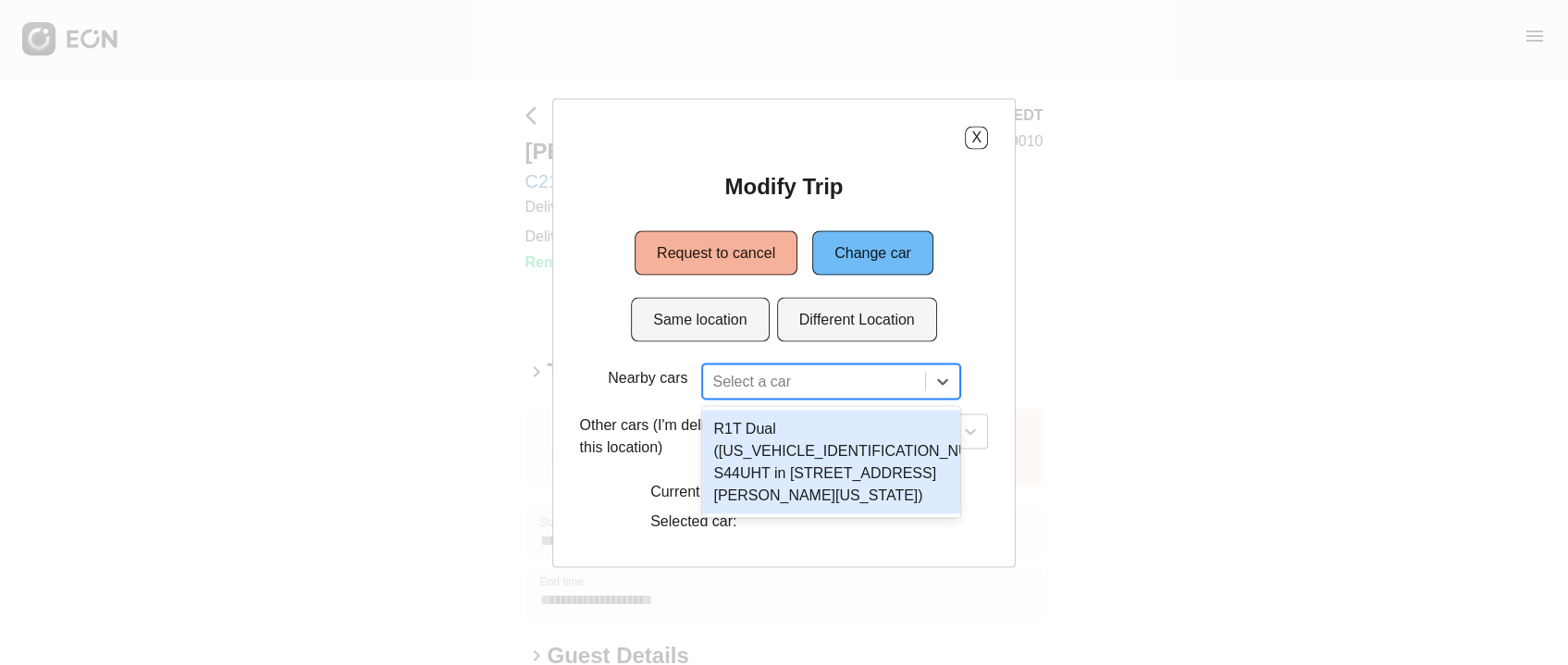
click at [772, 391] on div at bounding box center [813, 381] width 202 height 26
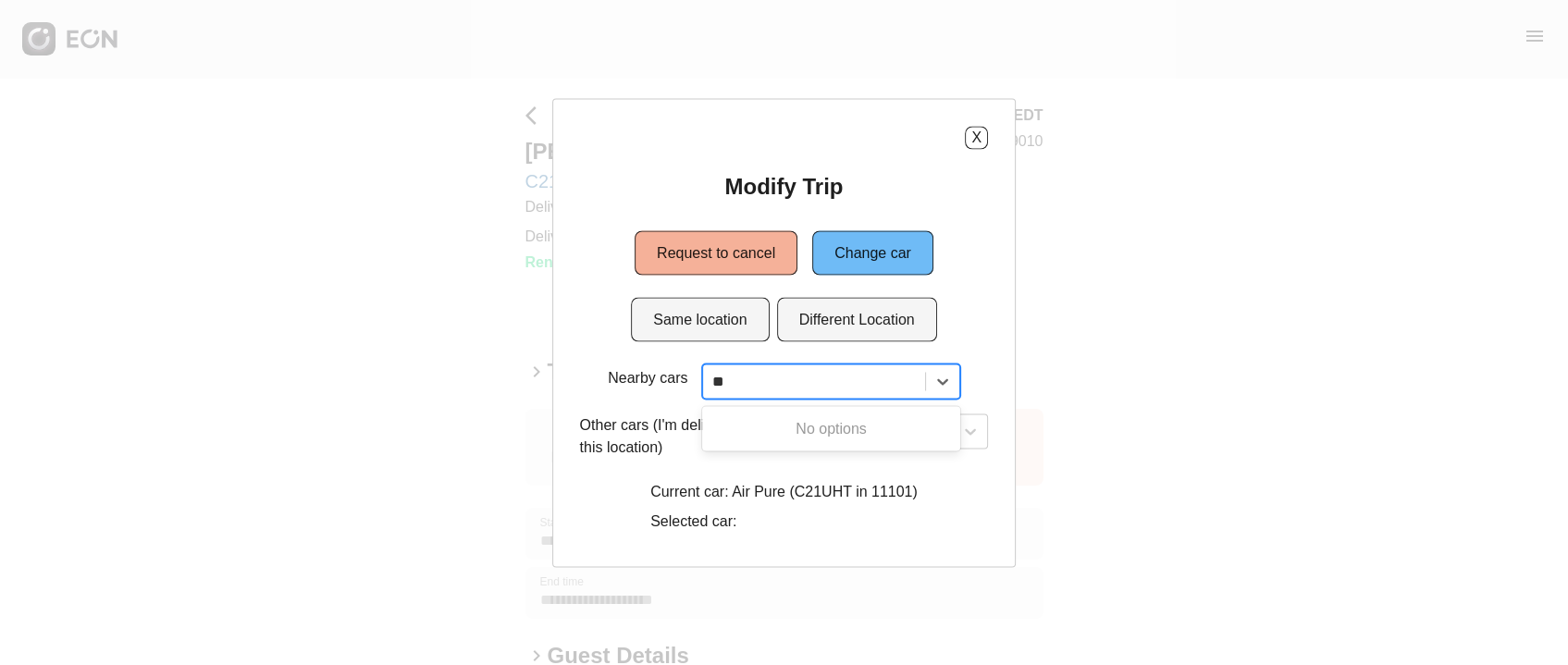
type input "*"
click at [745, 336] on button "Same location" at bounding box center [701, 320] width 138 height 44
click at [817, 441] on div "Select a car" at bounding box center [886, 431] width 207 height 36
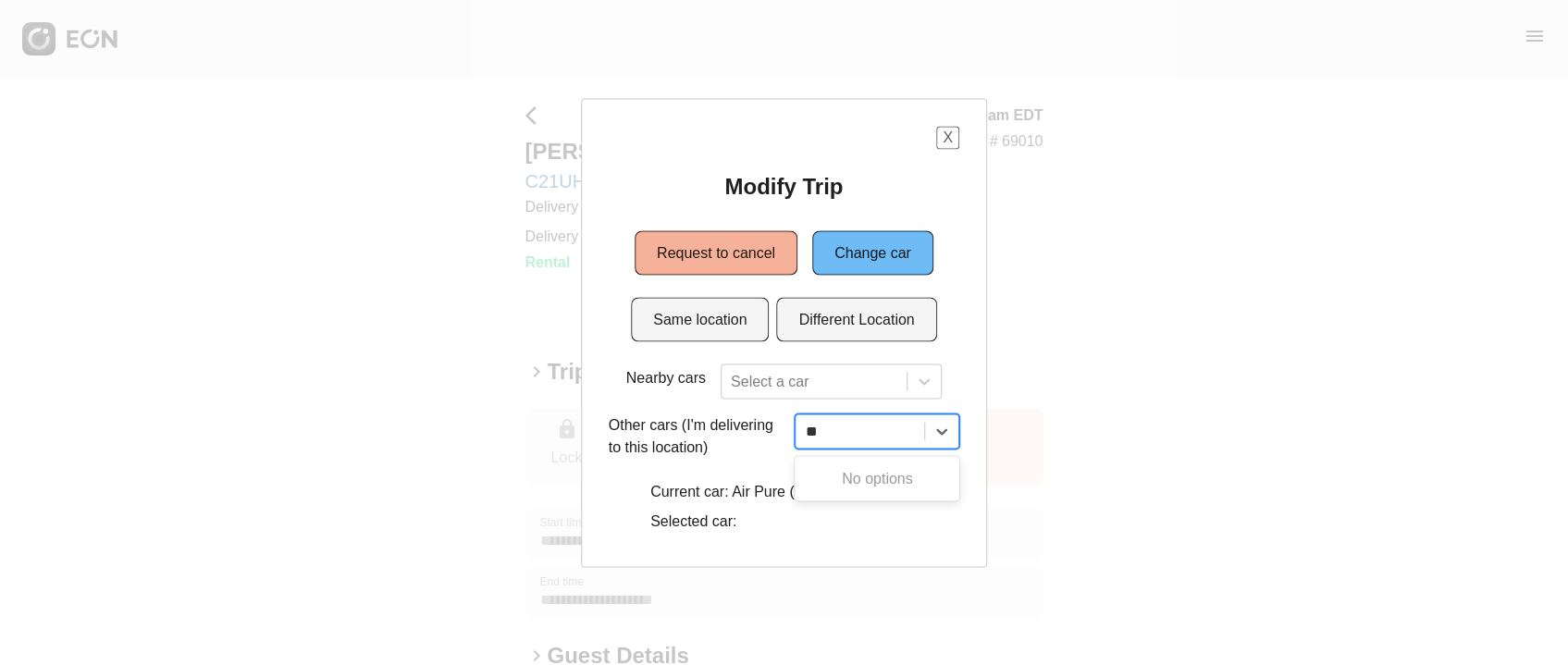
type input "**"
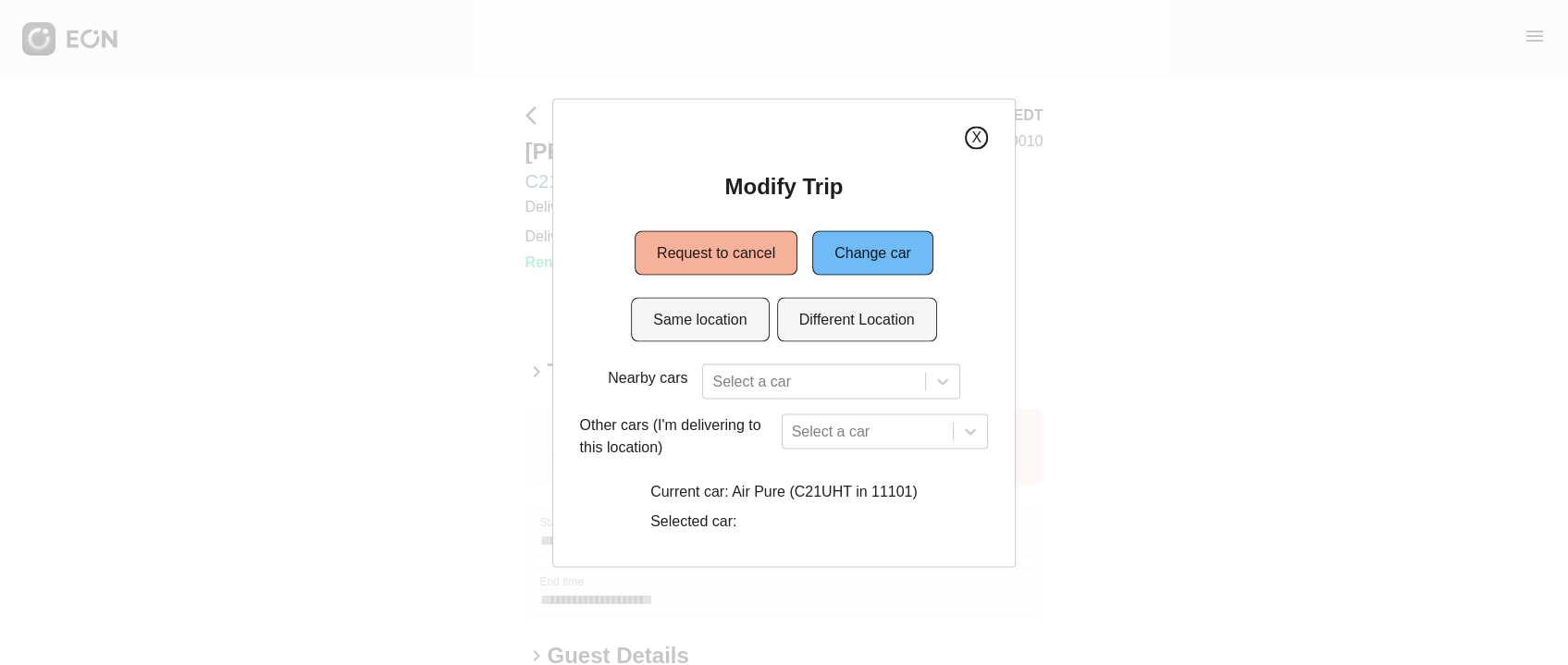
click at [937, 127] on div "X" at bounding box center [785, 137] width 409 height 23
click at [989, 131] on div "X Modify Trip Request to cancel Change car Same location Different Location Nea…" at bounding box center [785, 332] width 464 height 469
drag, startPoint x: 974, startPoint y: 134, endPoint x: 821, endPoint y: 196, distance: 165.1
click at [971, 139] on button "X" at bounding box center [977, 137] width 23 height 23
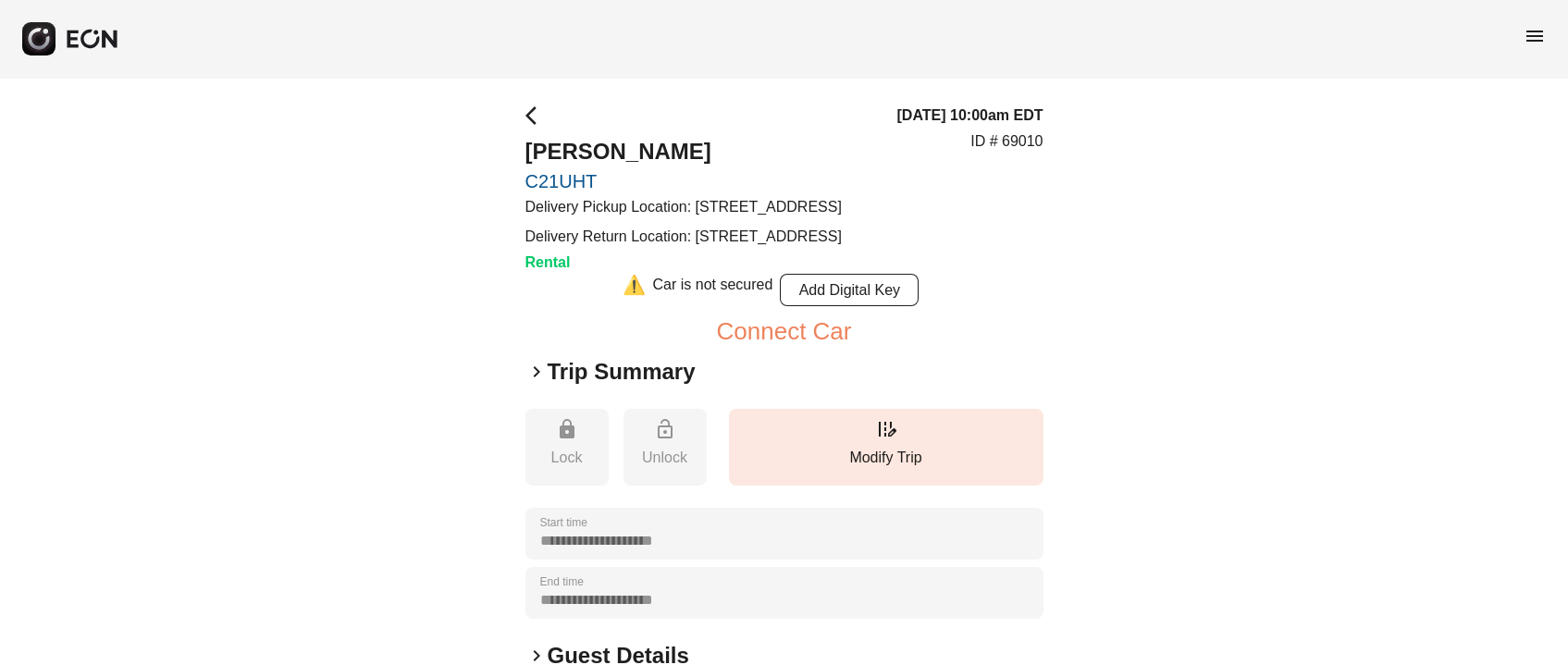
click at [532, 110] on span "arrow_back_ios" at bounding box center [536, 115] width 22 height 22
click at [530, 116] on span "arrow_back_ios" at bounding box center [536, 115] width 22 height 22
click at [522, 121] on div "**********" at bounding box center [784, 550] width 1568 height 945
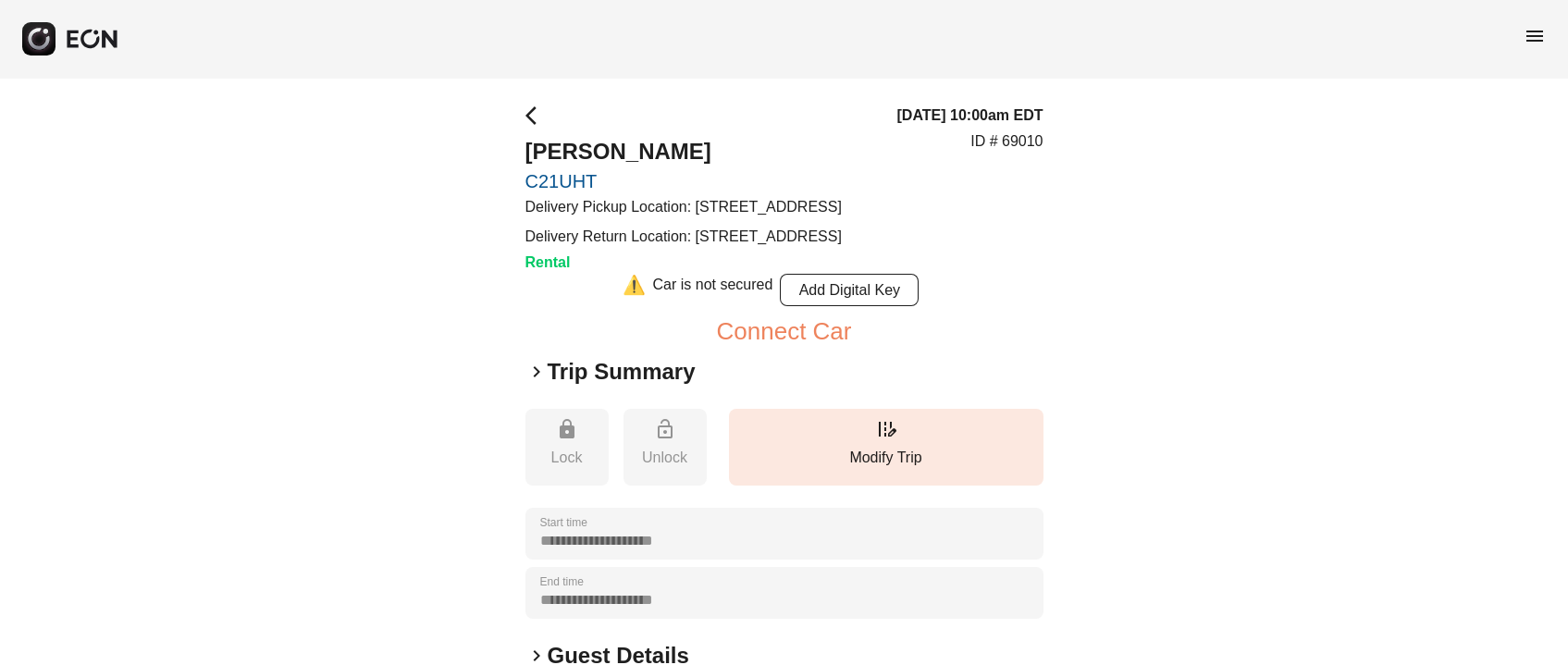
click at [500, 390] on div "**********" at bounding box center [784, 550] width 1568 height 945
click at [523, 103] on div "**********" at bounding box center [784, 550] width 1568 height 945
click at [530, 114] on span "arrow_back_ios" at bounding box center [536, 115] width 22 height 22
click at [524, 117] on div "**********" at bounding box center [784, 550] width 1568 height 945
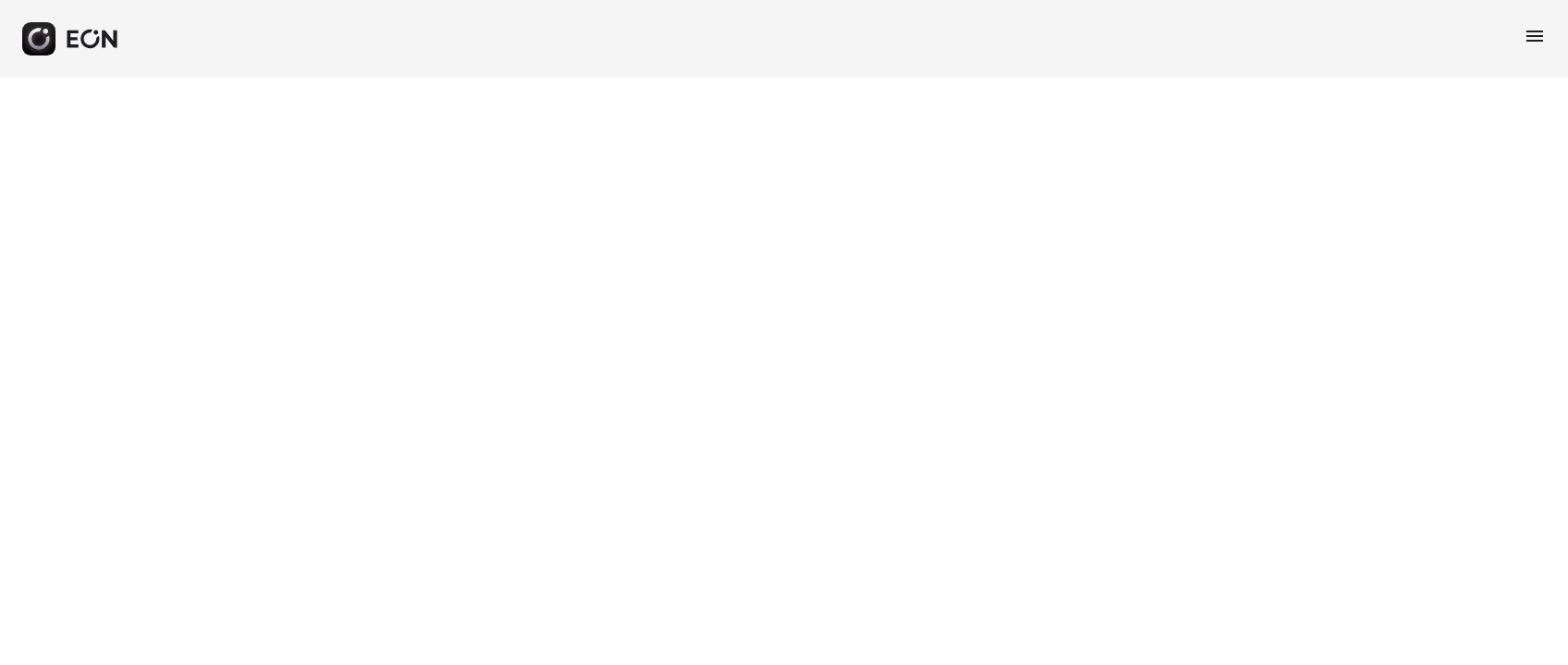
select select "**"
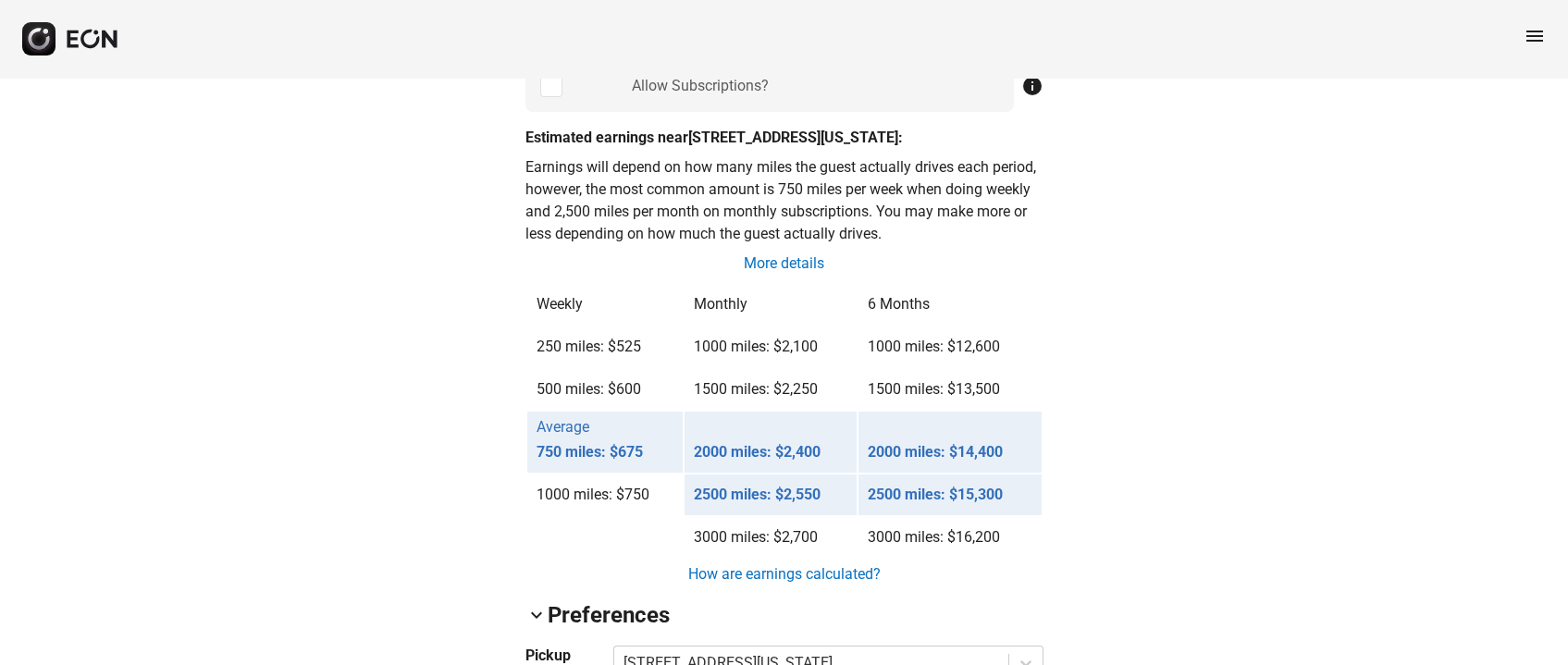
scroll to position [1248, 0]
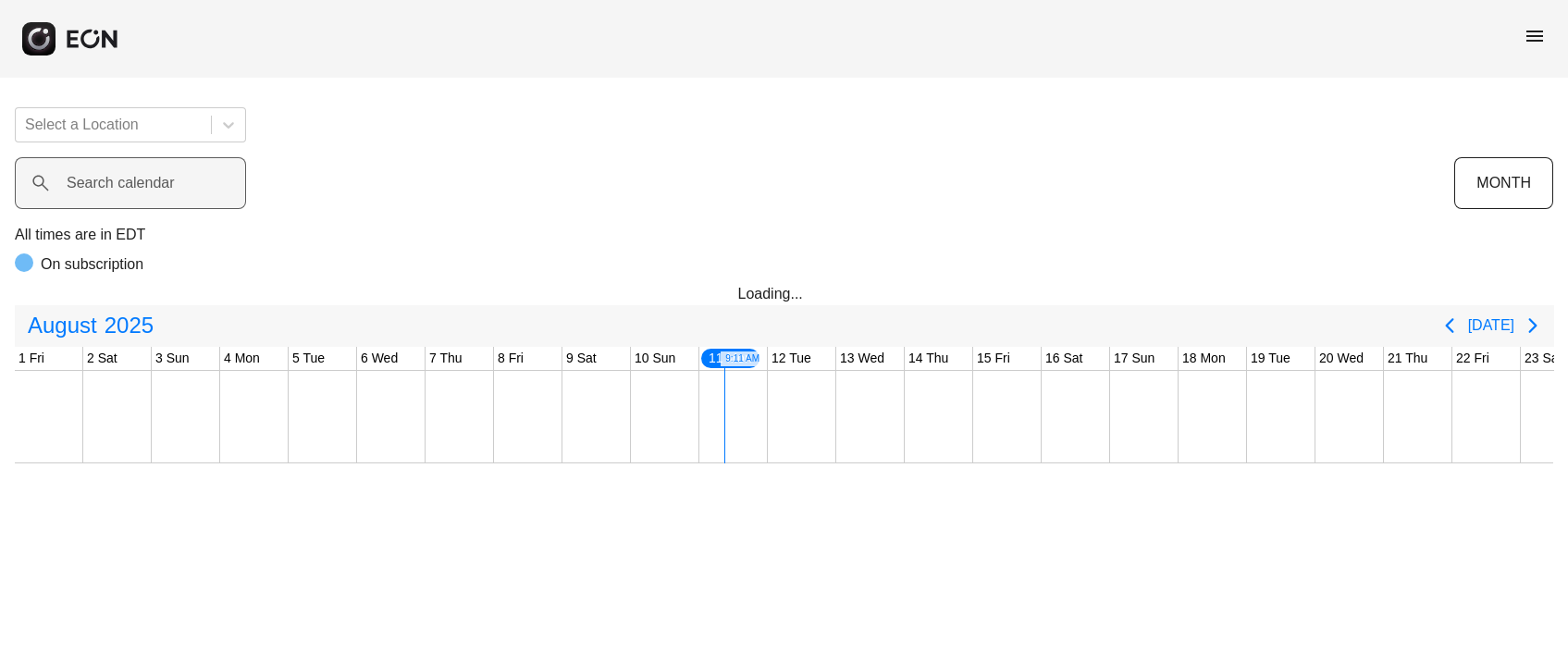
scroll to position [0, 582]
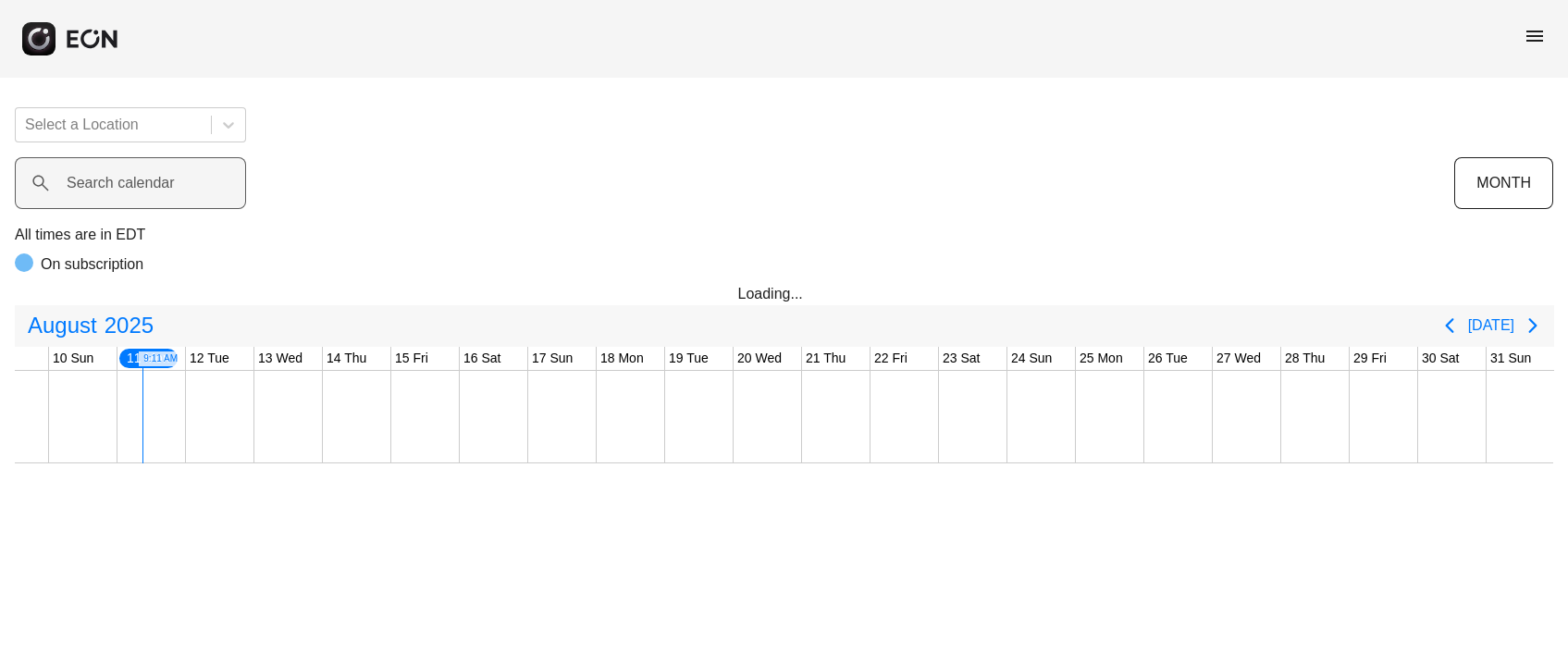
click at [131, 178] on label "Search calendar" at bounding box center [120, 182] width 108 height 22
click at [131, 178] on calendar "Search calendar" at bounding box center [130, 183] width 231 height 52
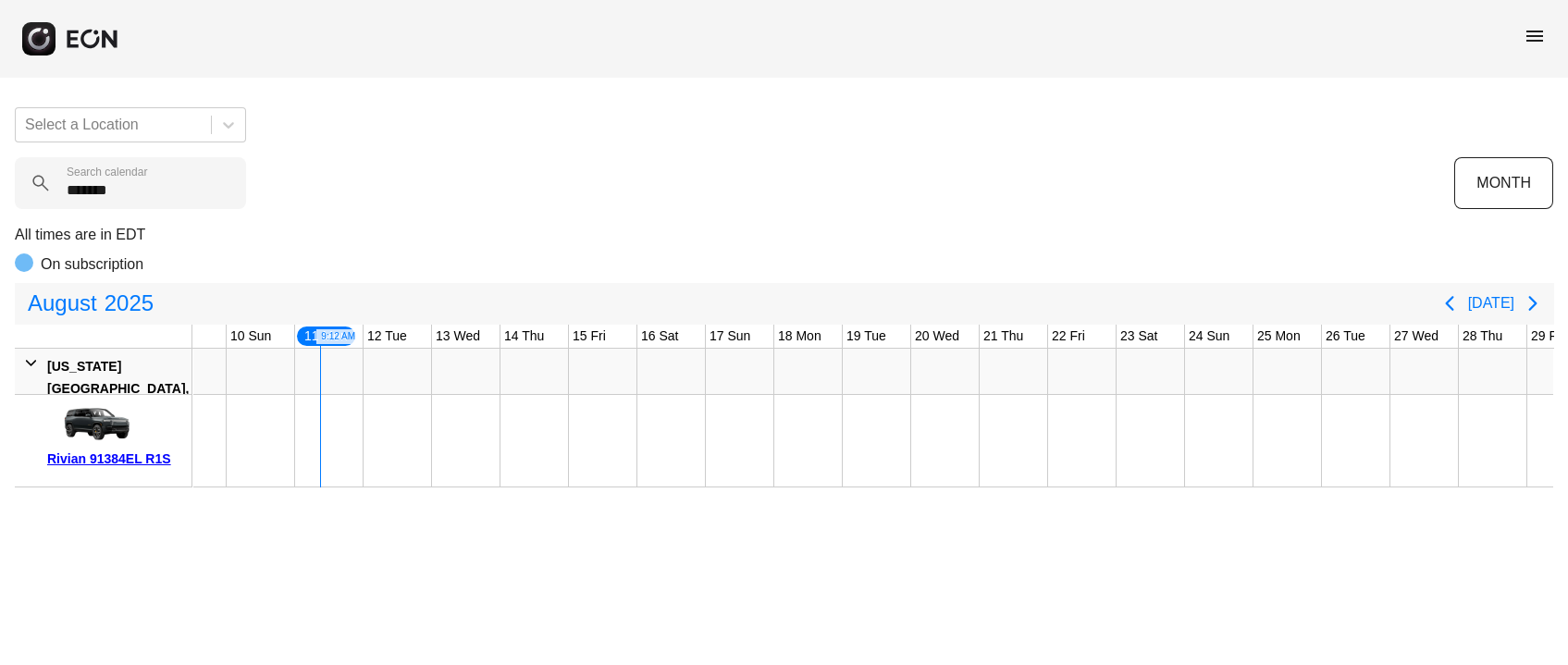
click at [94, 466] on div "Rivian 91384EL R1S" at bounding box center [116, 459] width 138 height 22
click at [140, 455] on div "Rivian 91384EL R1S" at bounding box center [116, 459] width 138 height 22
click at [129, 180] on calendar "*******" at bounding box center [130, 183] width 231 height 52
click at [128, 179] on calendar "*******" at bounding box center [130, 183] width 231 height 52
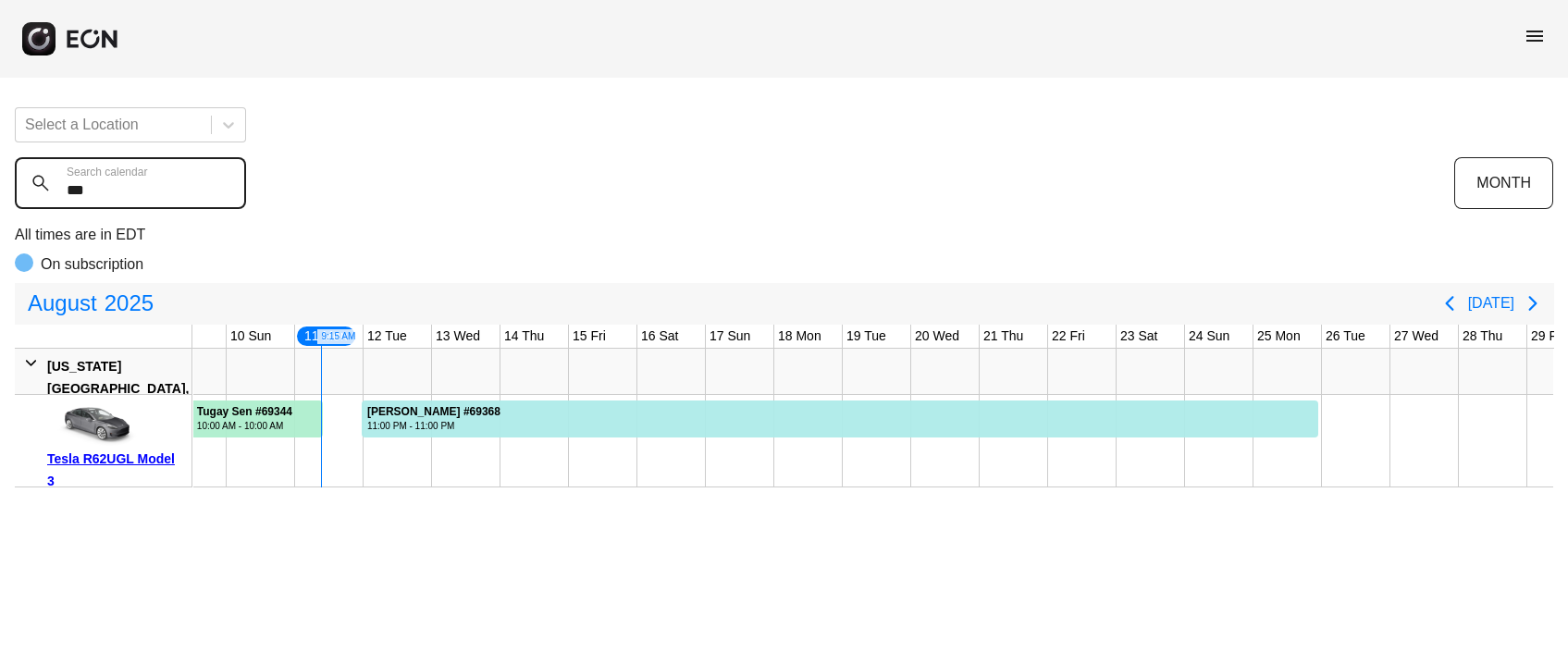
type calendar "***"
click at [127, 455] on div "Tesla R62UGL Model 3" at bounding box center [116, 470] width 138 height 44
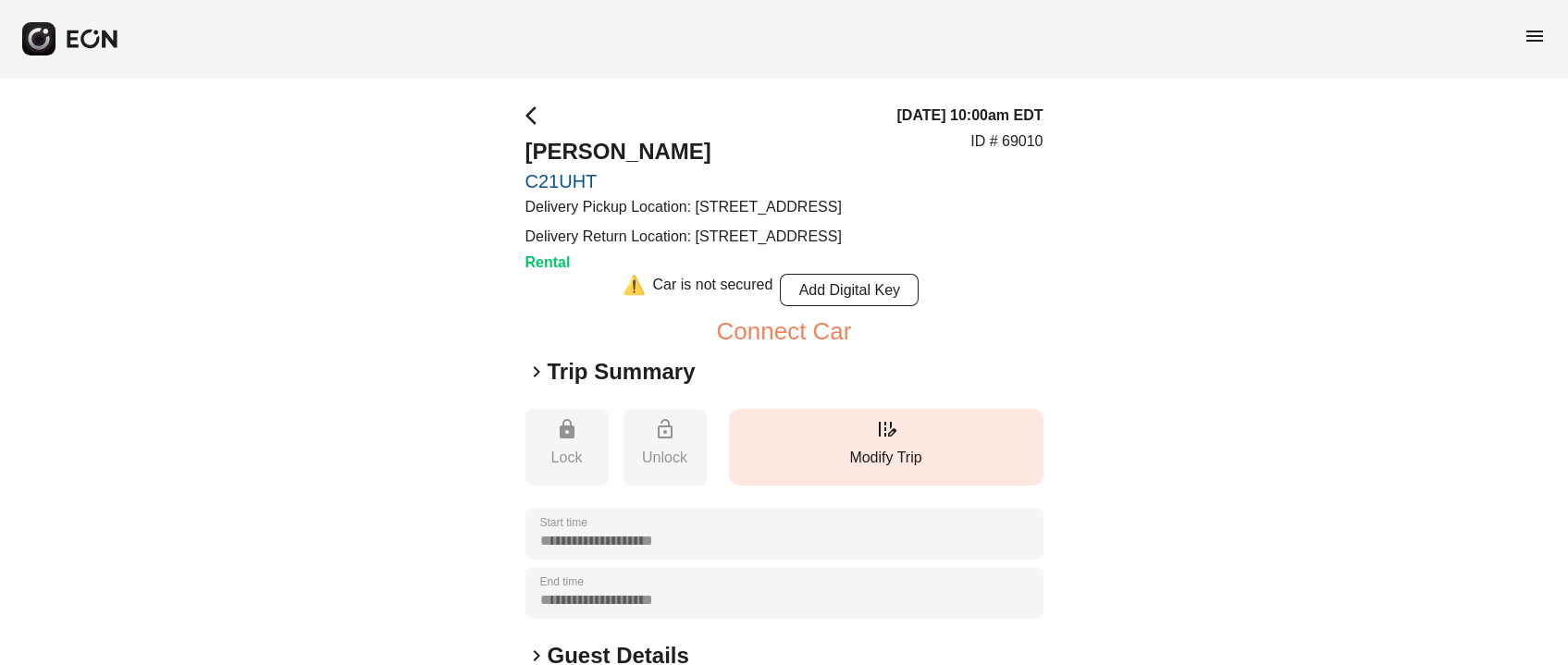
click at [916, 469] on p "Modify Trip" at bounding box center [886, 458] width 297 height 22
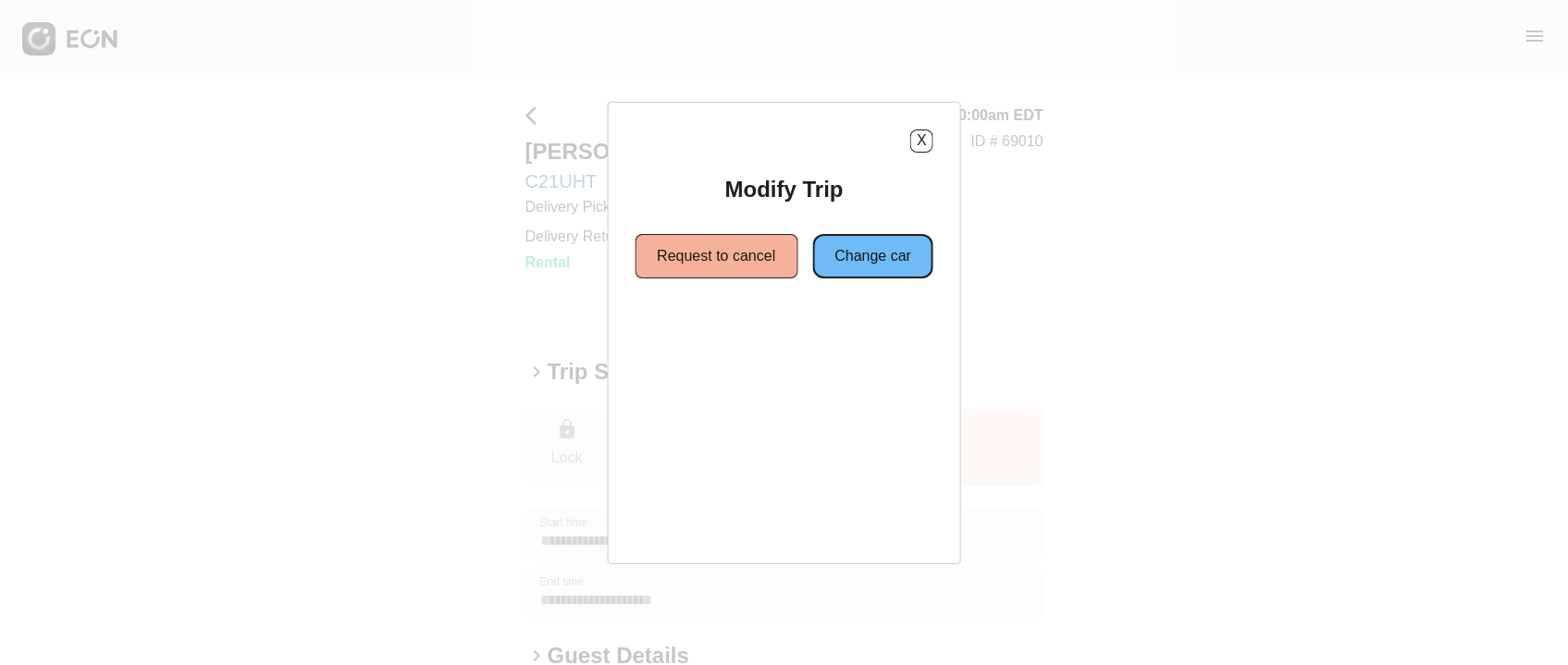
click at [836, 272] on button "Change car" at bounding box center [873, 256] width 121 height 44
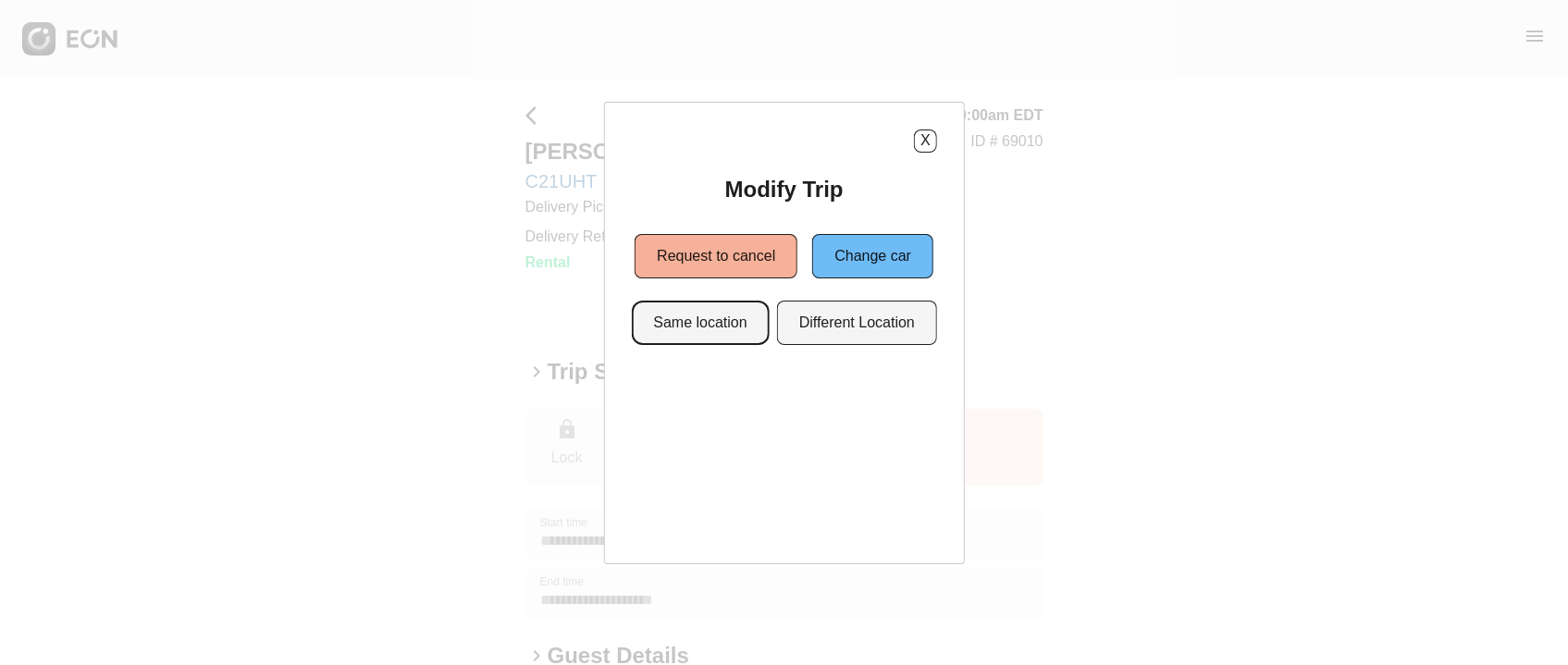
click at [712, 335] on button "Same location" at bounding box center [701, 322] width 138 height 44
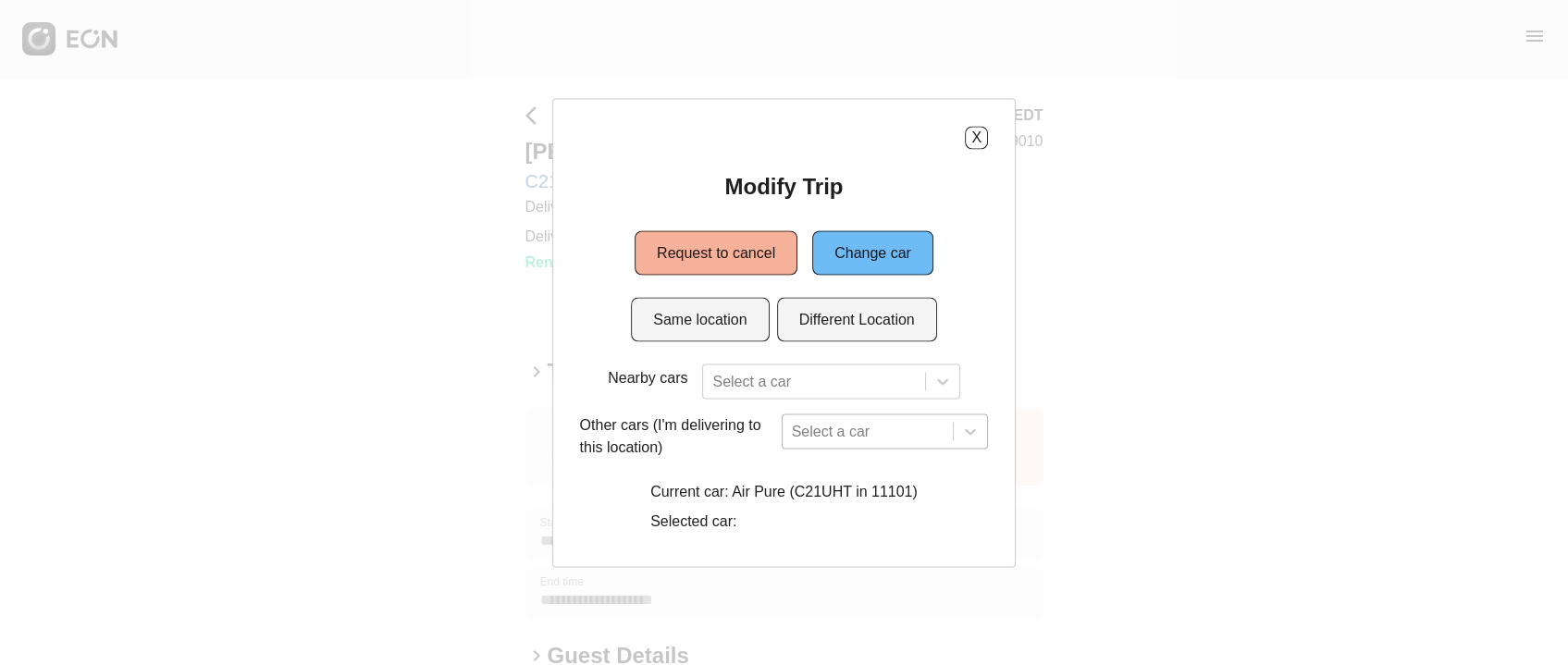
click at [820, 420] on div "Select a car" at bounding box center [886, 431] width 207 height 36
type input "*******"
click at [708, 497] on p "Current car: Air Pure (C21UHT in 11101)" at bounding box center [784, 490] width 268 height 22
click at [873, 317] on button "Different Location" at bounding box center [857, 320] width 160 height 44
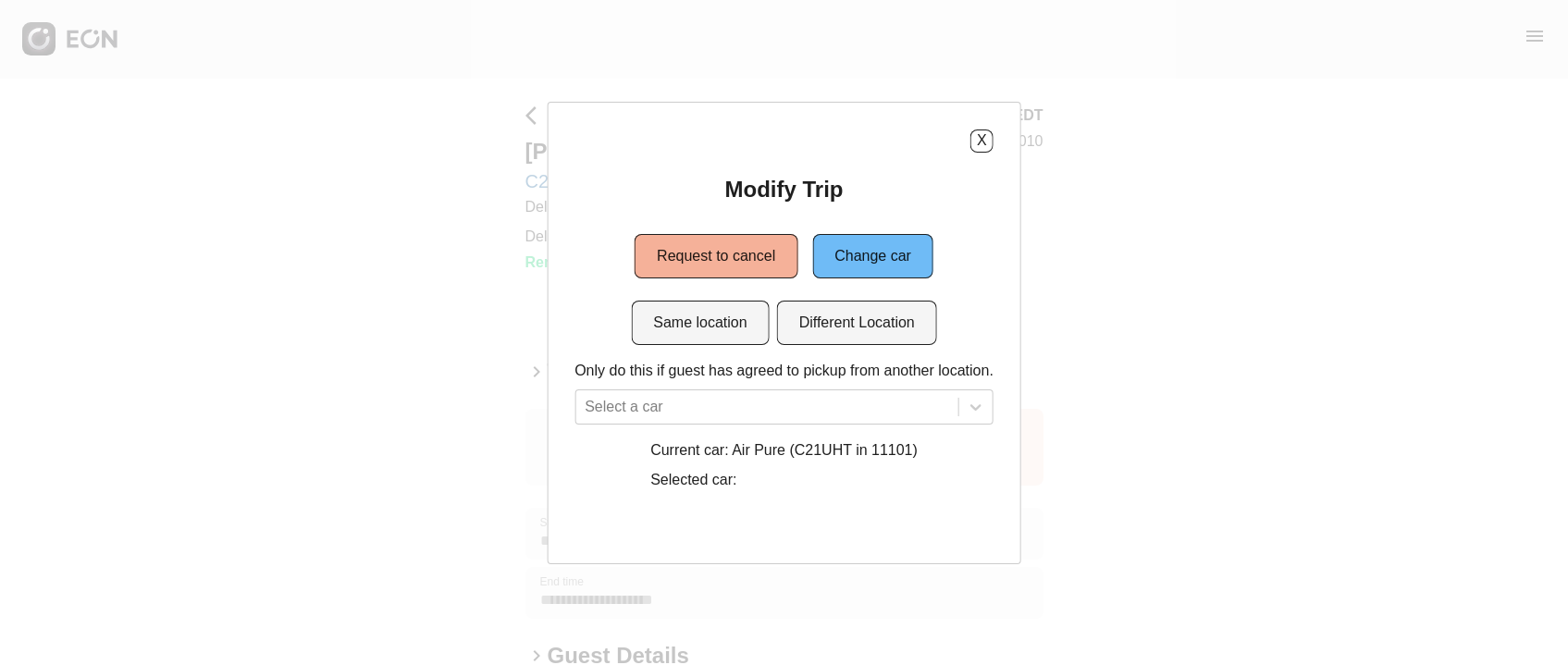
click at [769, 438] on div "Only do this if guest has agreed to pickup from another location. Select a car …" at bounding box center [784, 429] width 419 height 139
click at [771, 417] on div "Select a car" at bounding box center [784, 407] width 419 height 36
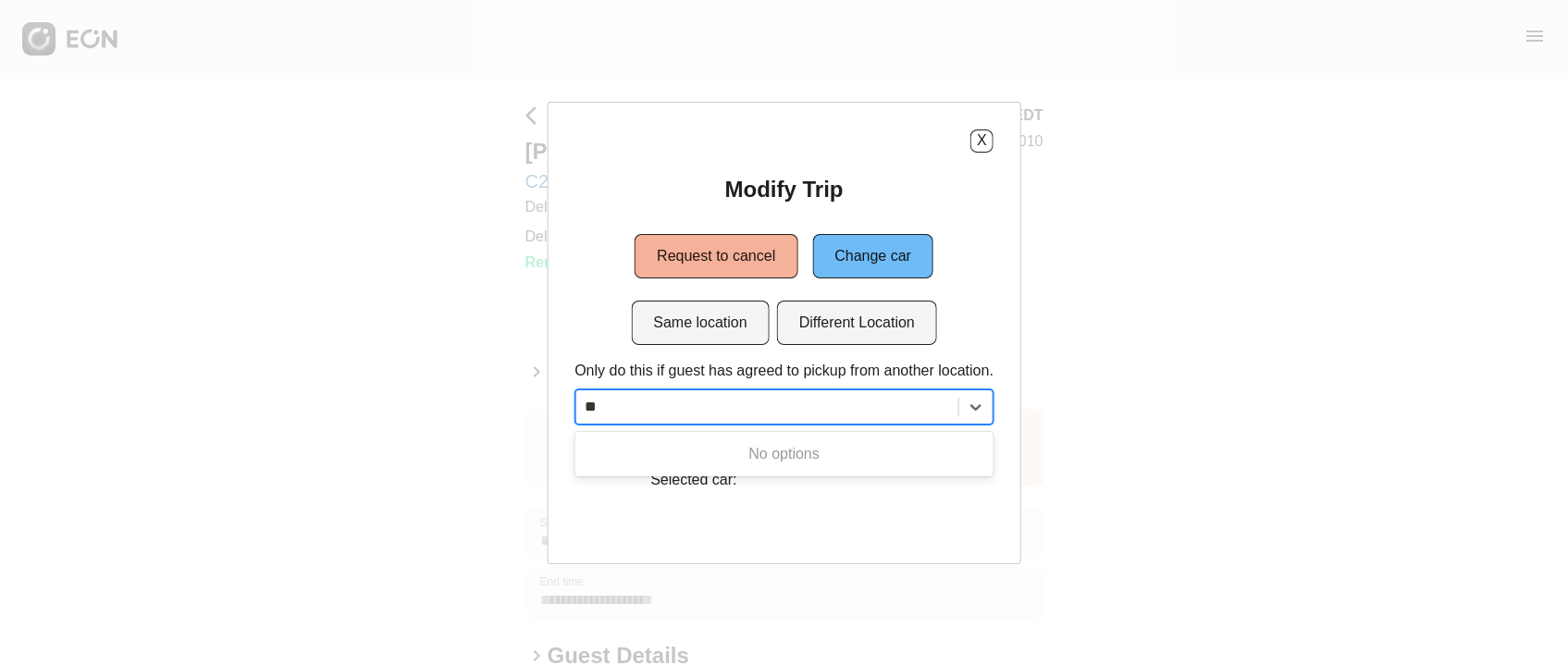
scroll to position [0, 0]
type input "*"
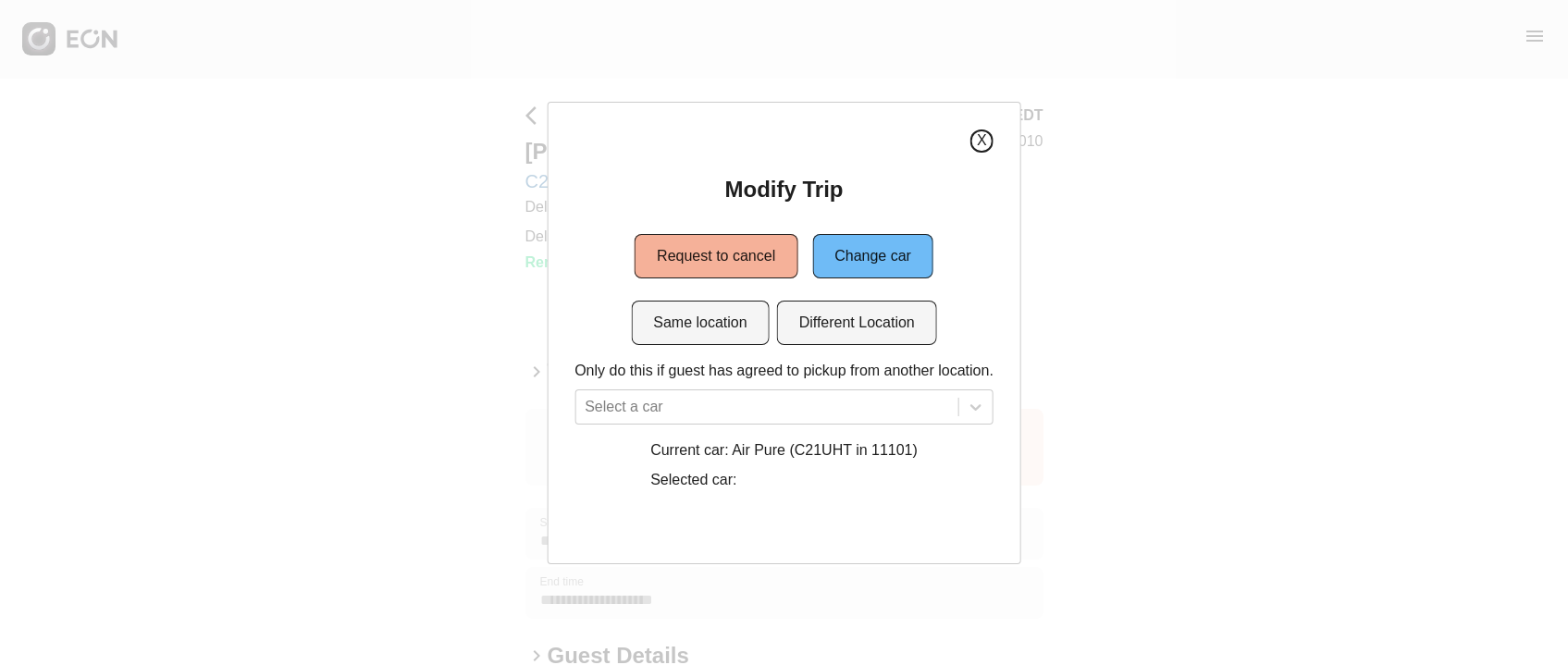
click at [972, 139] on button "X" at bounding box center [983, 141] width 23 height 23
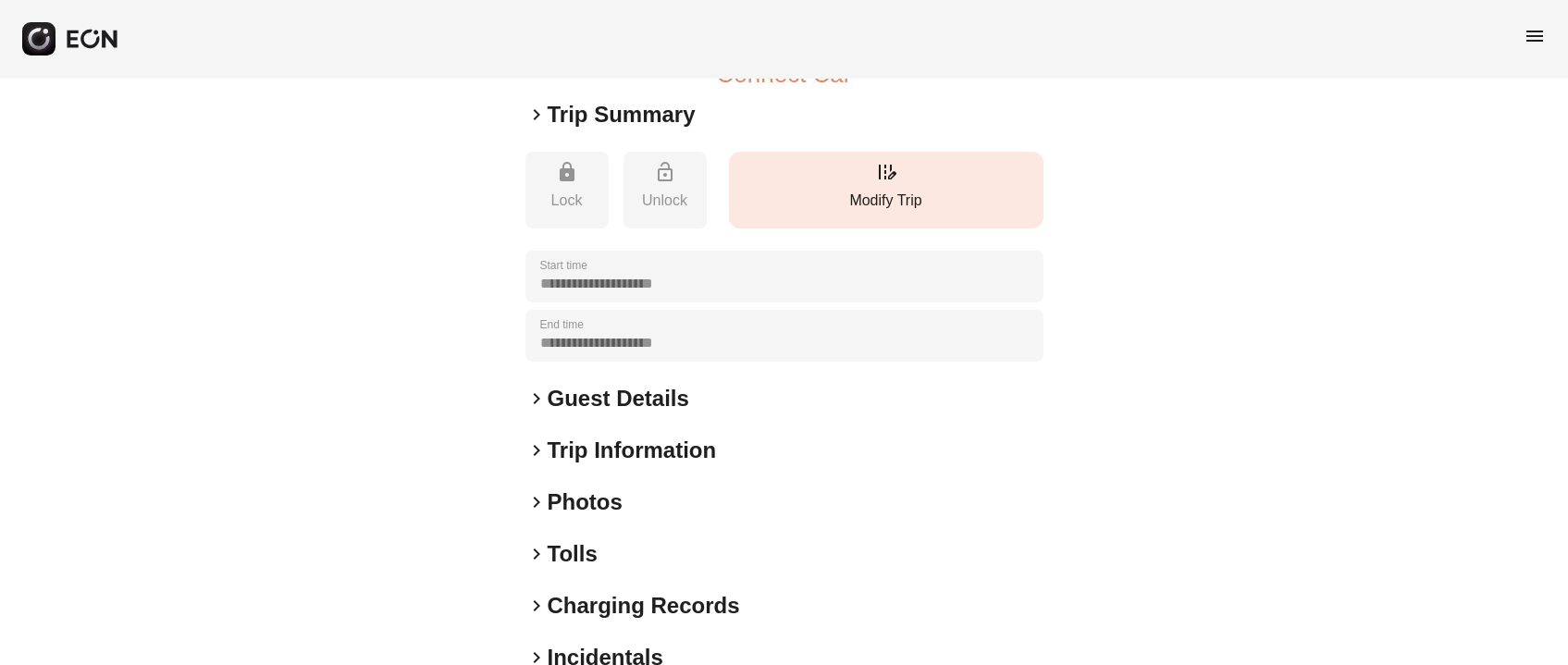
scroll to position [401, 0]
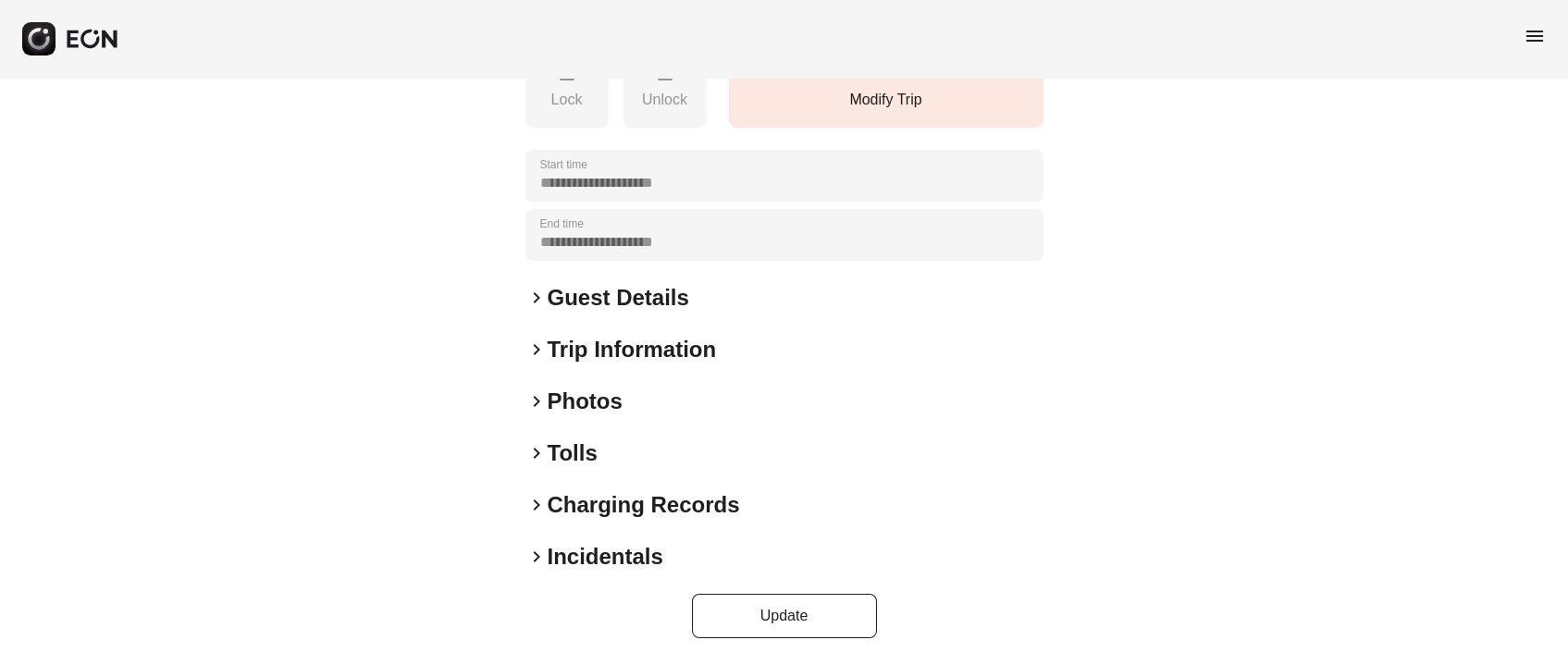
click at [597, 344] on h2 "Trip Information" at bounding box center [632, 349] width 169 height 30
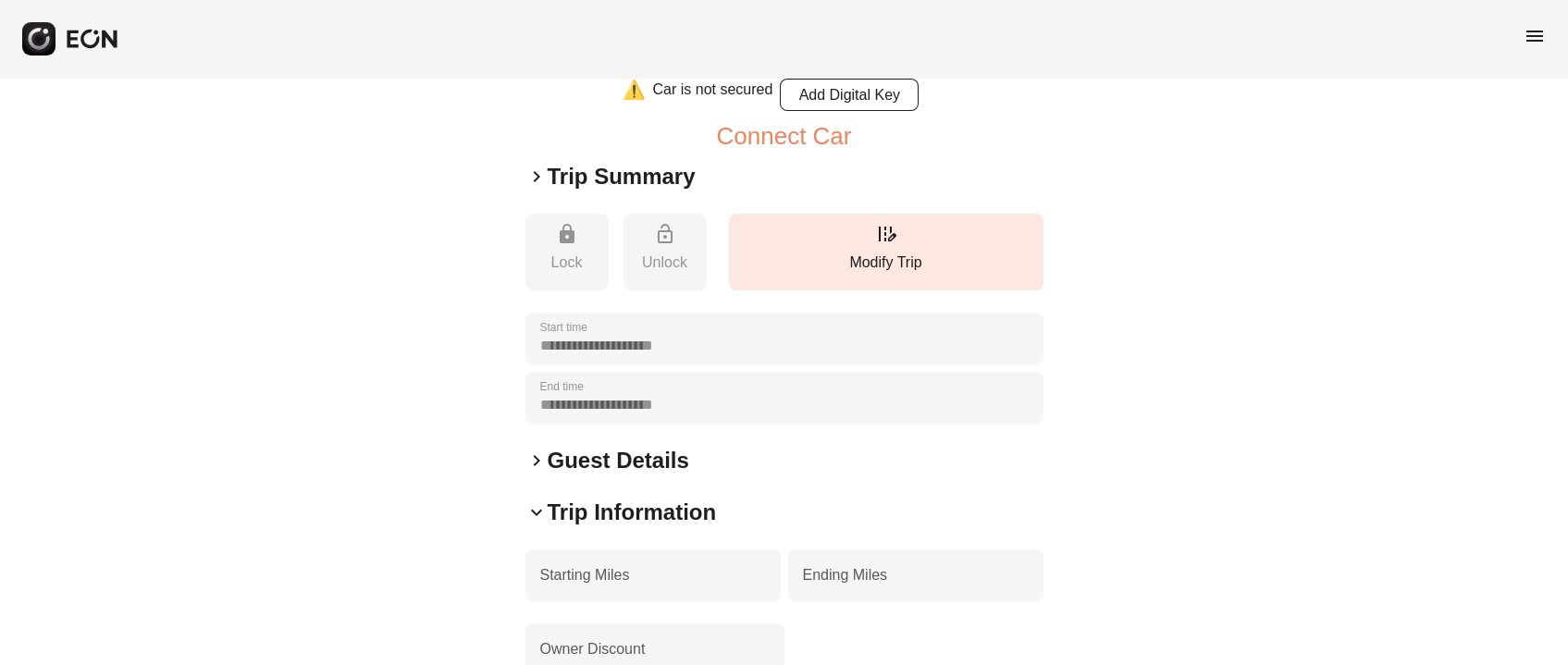
scroll to position [124, 0]
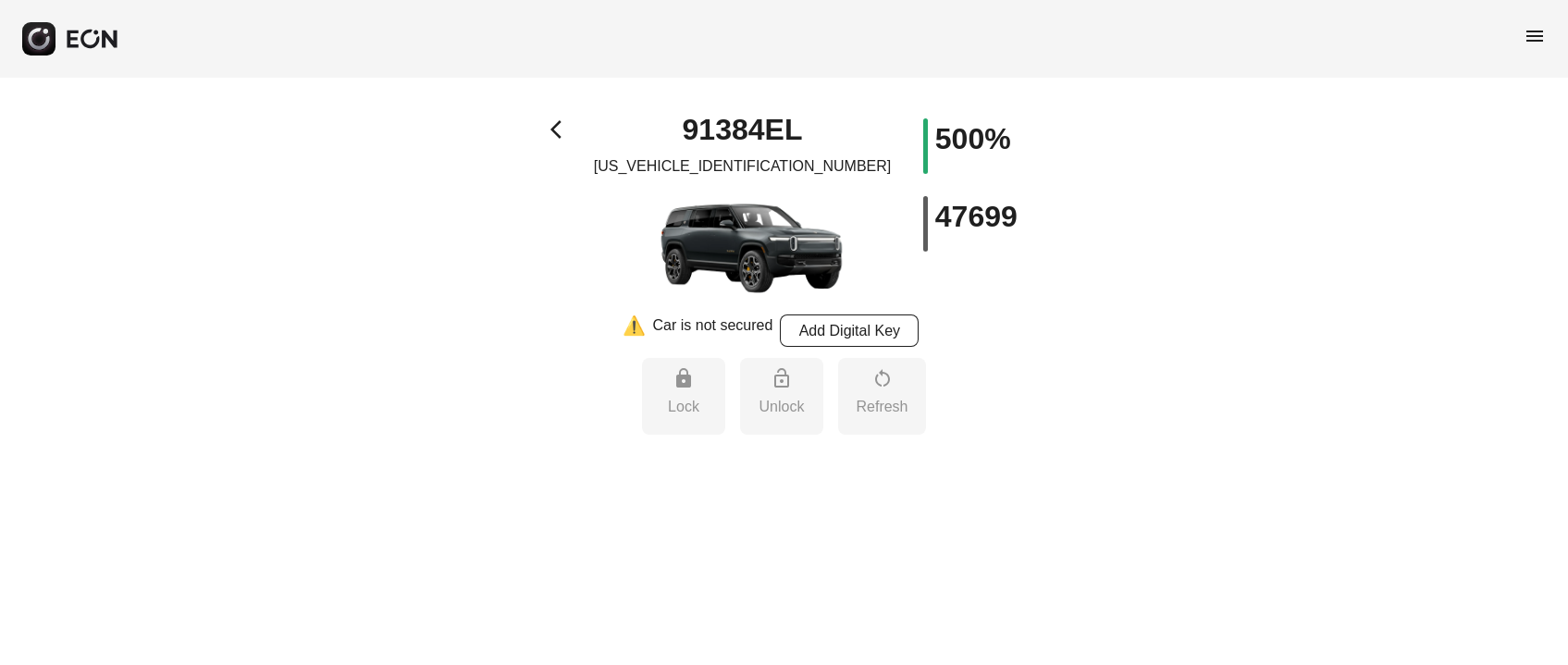
select select "**"
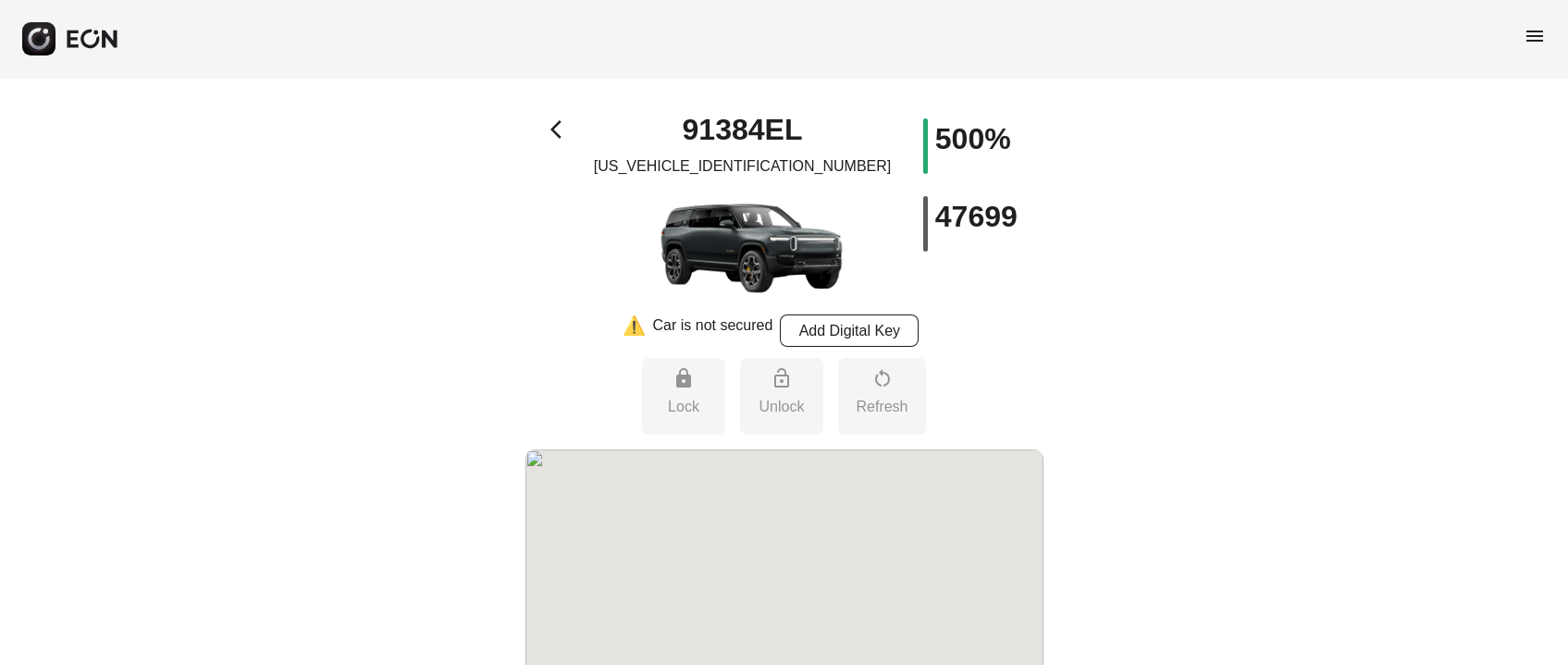
select select "**"
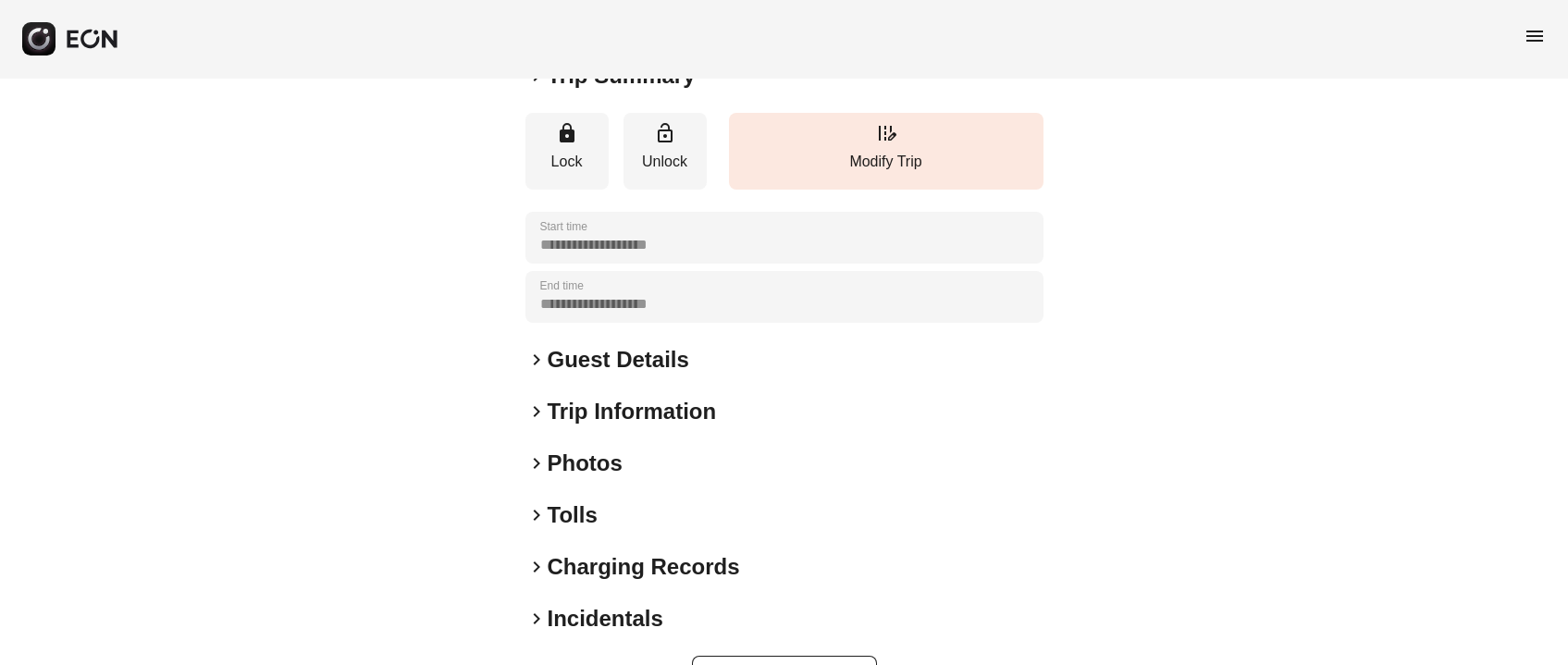
scroll to position [257, 0]
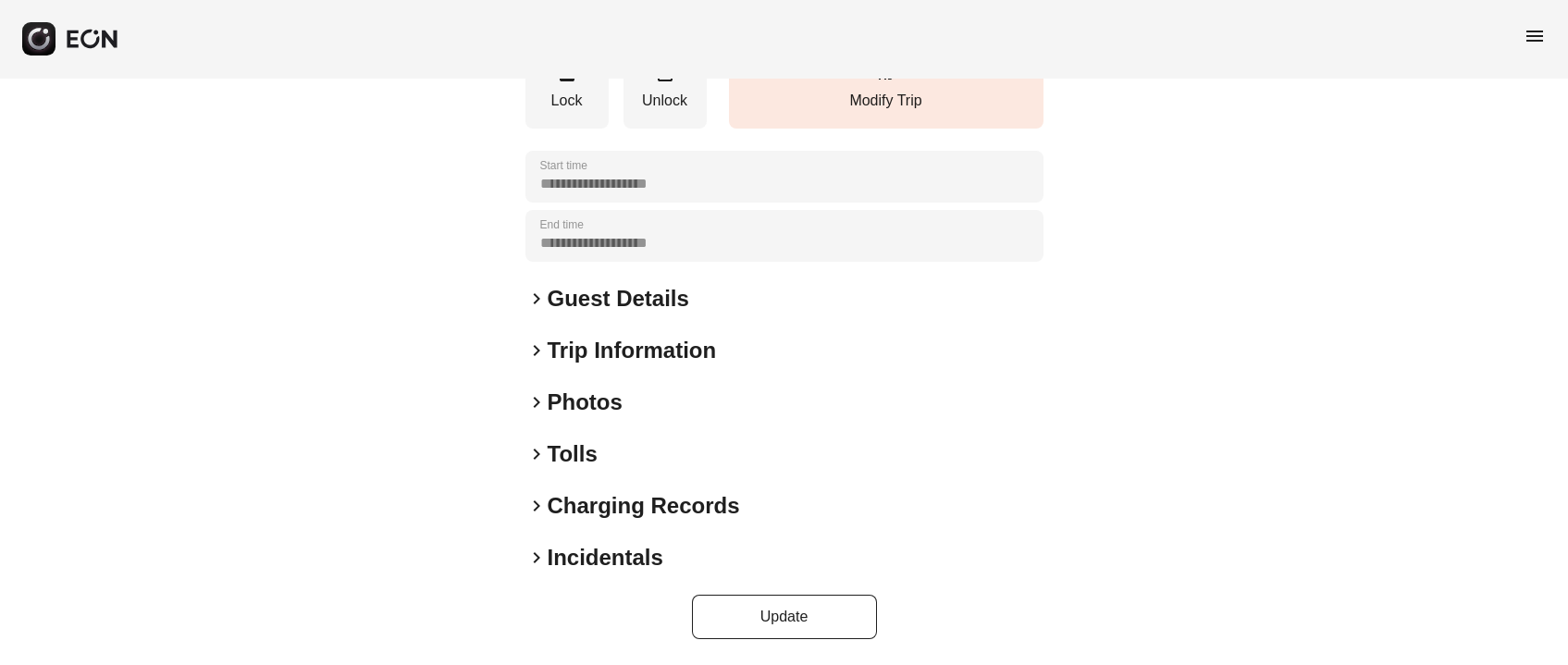
drag, startPoint x: 627, startPoint y: 405, endPoint x: 609, endPoint y: 402, distance: 18.2
click at [624, 405] on div "keyboard_arrow_right Photos" at bounding box center [785, 402] width 518 height 30
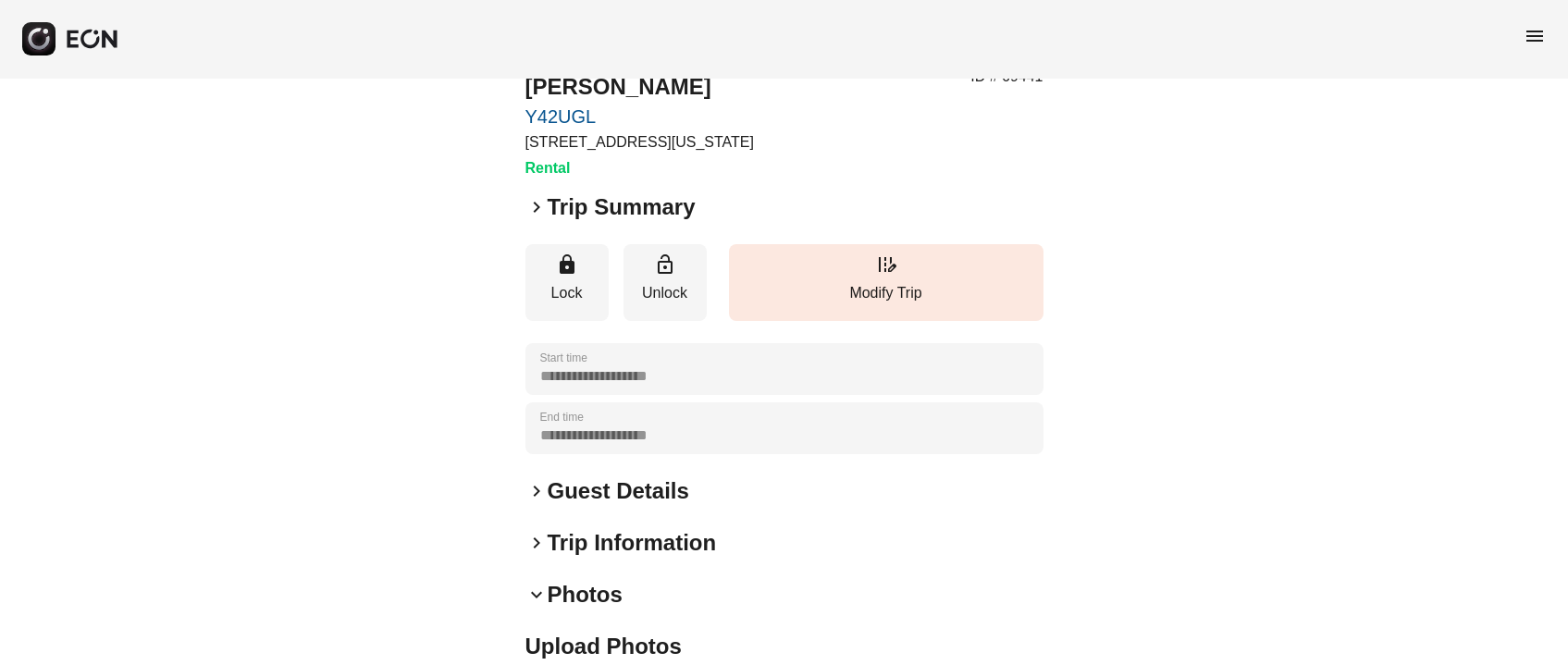
scroll to position [0, 0]
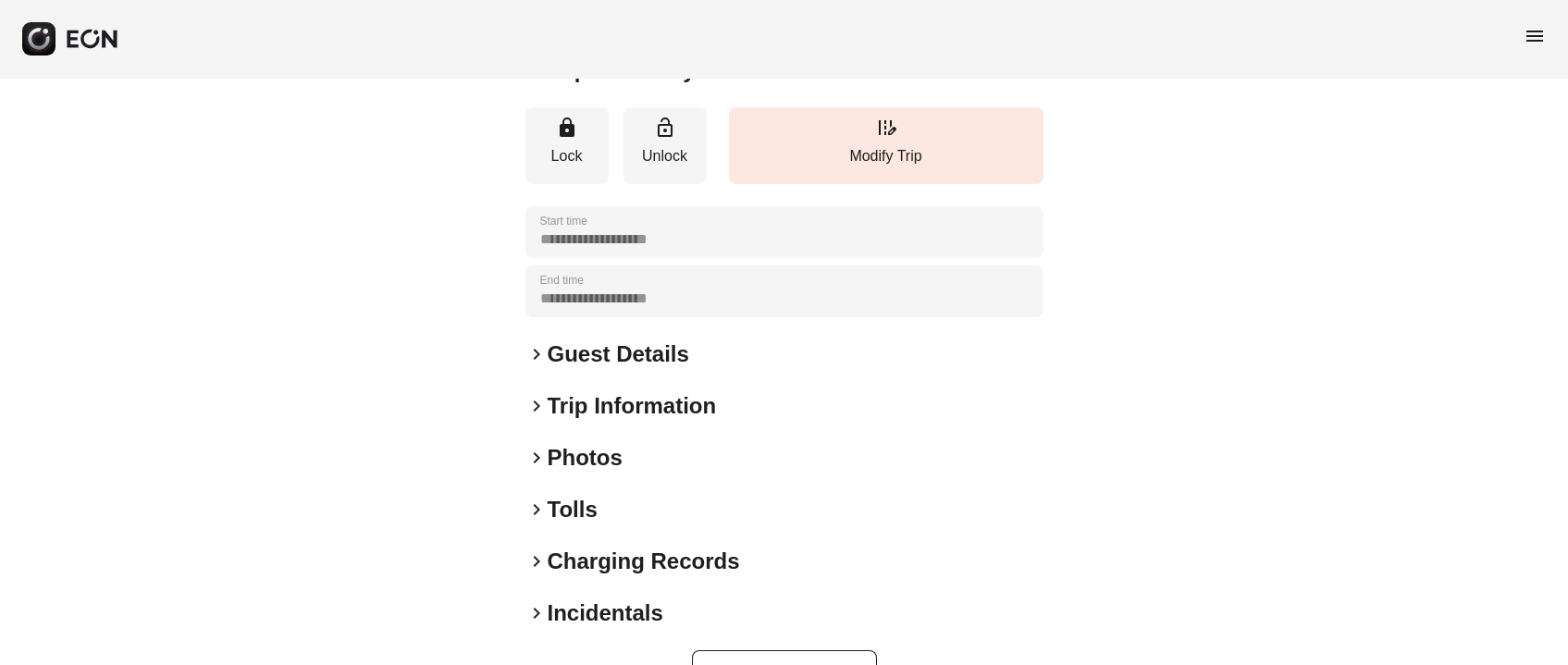
scroll to position [257, 0]
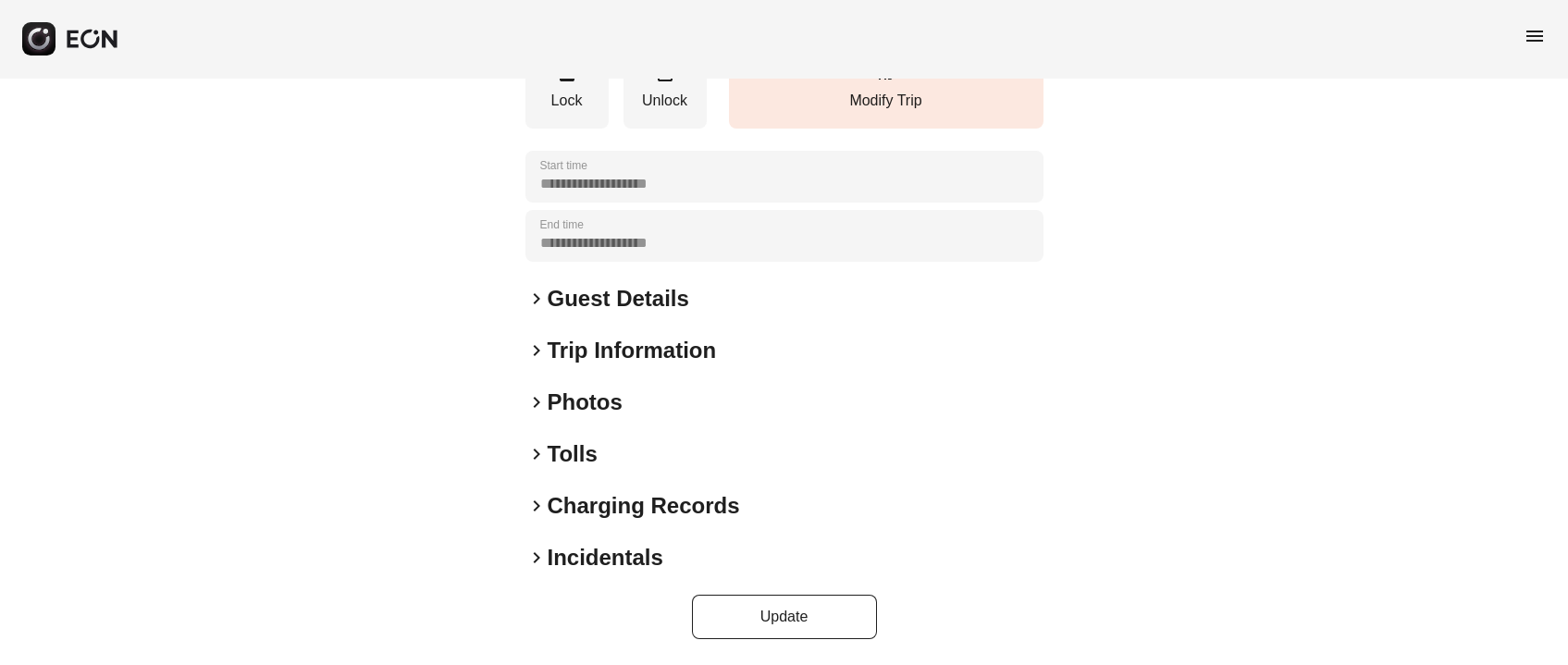
click at [582, 395] on h2 "Photos" at bounding box center [585, 402] width 75 height 30
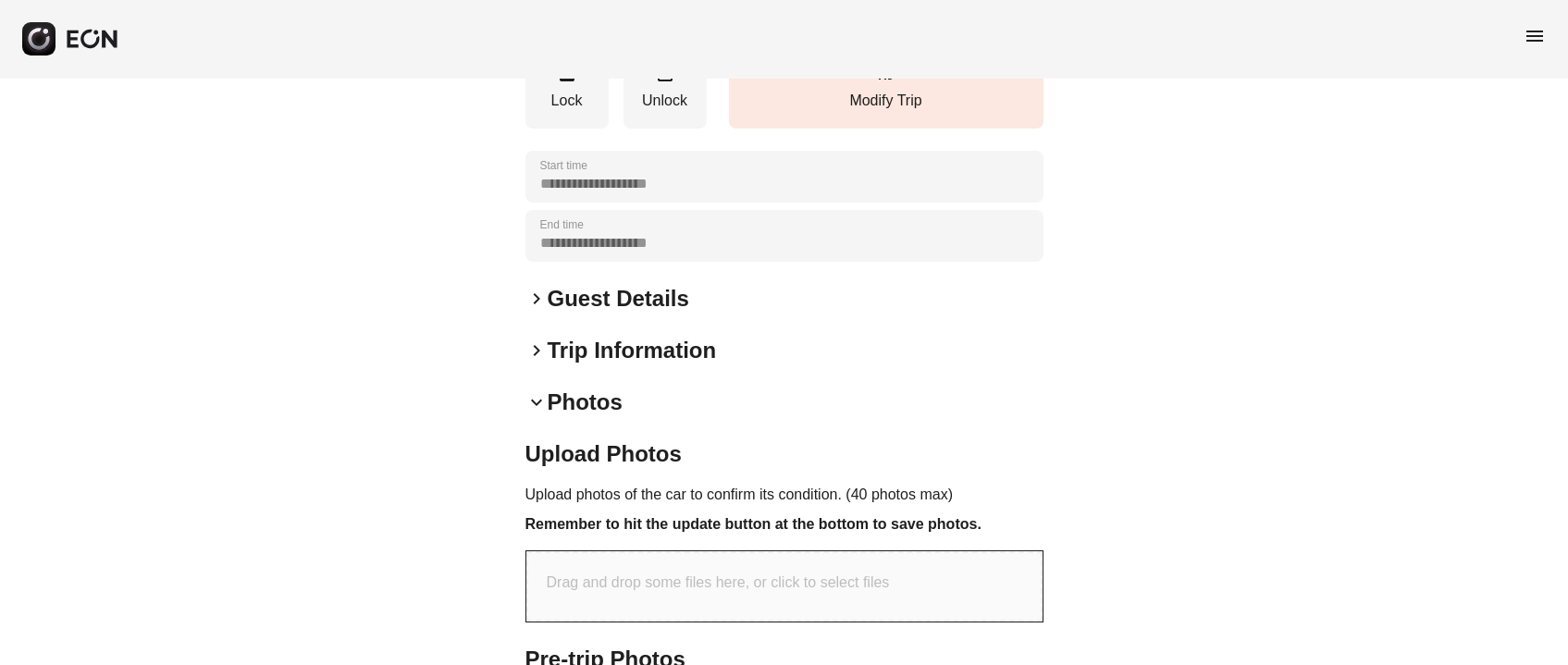
scroll to position [651, 0]
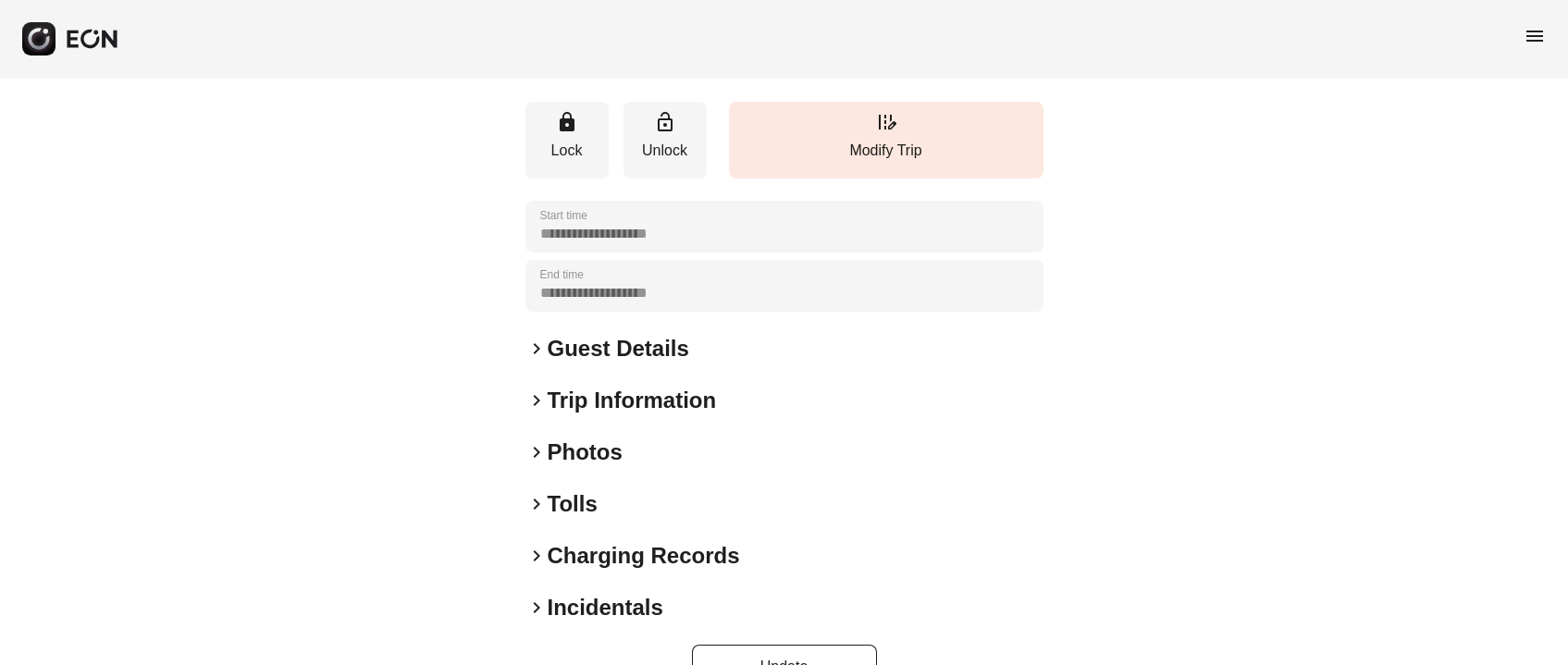
scroll to position [257, 0]
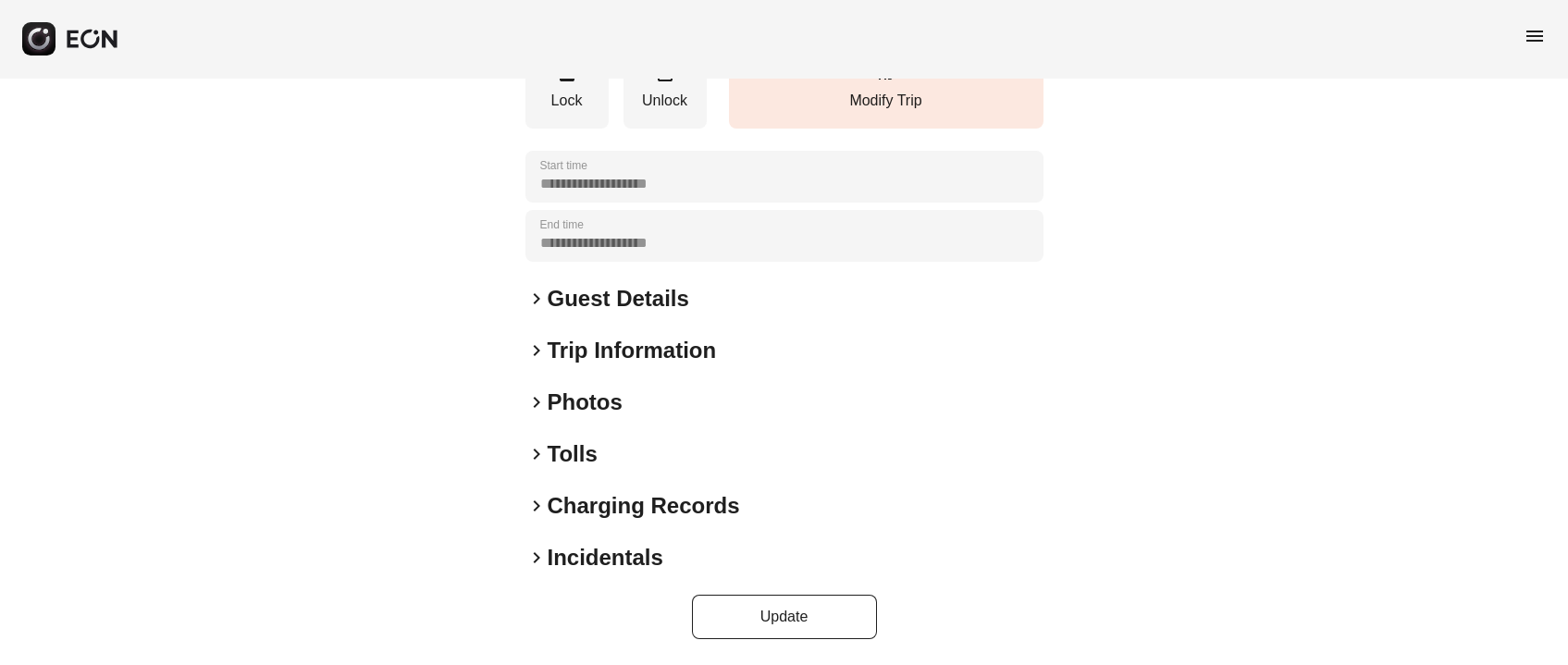
click at [595, 409] on h2 "Photos" at bounding box center [585, 402] width 75 height 30
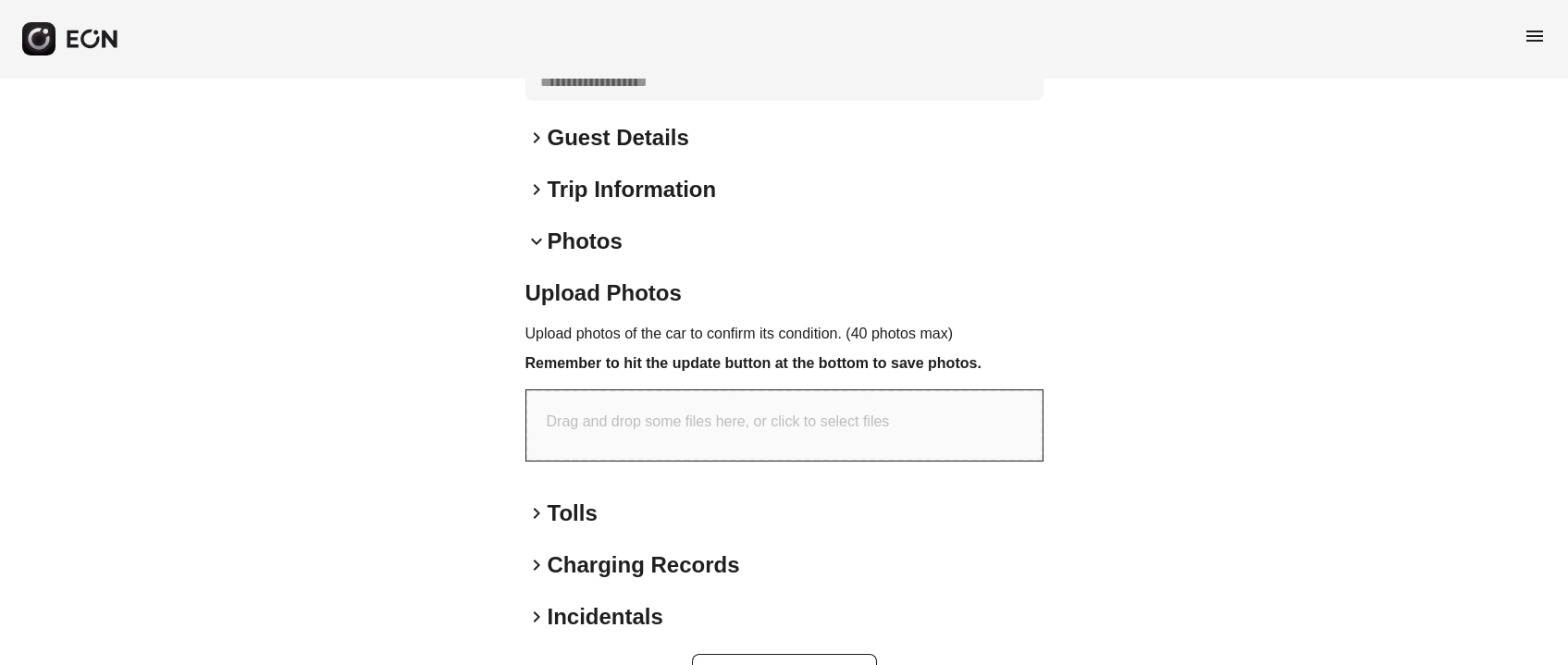
scroll to position [478, 0]
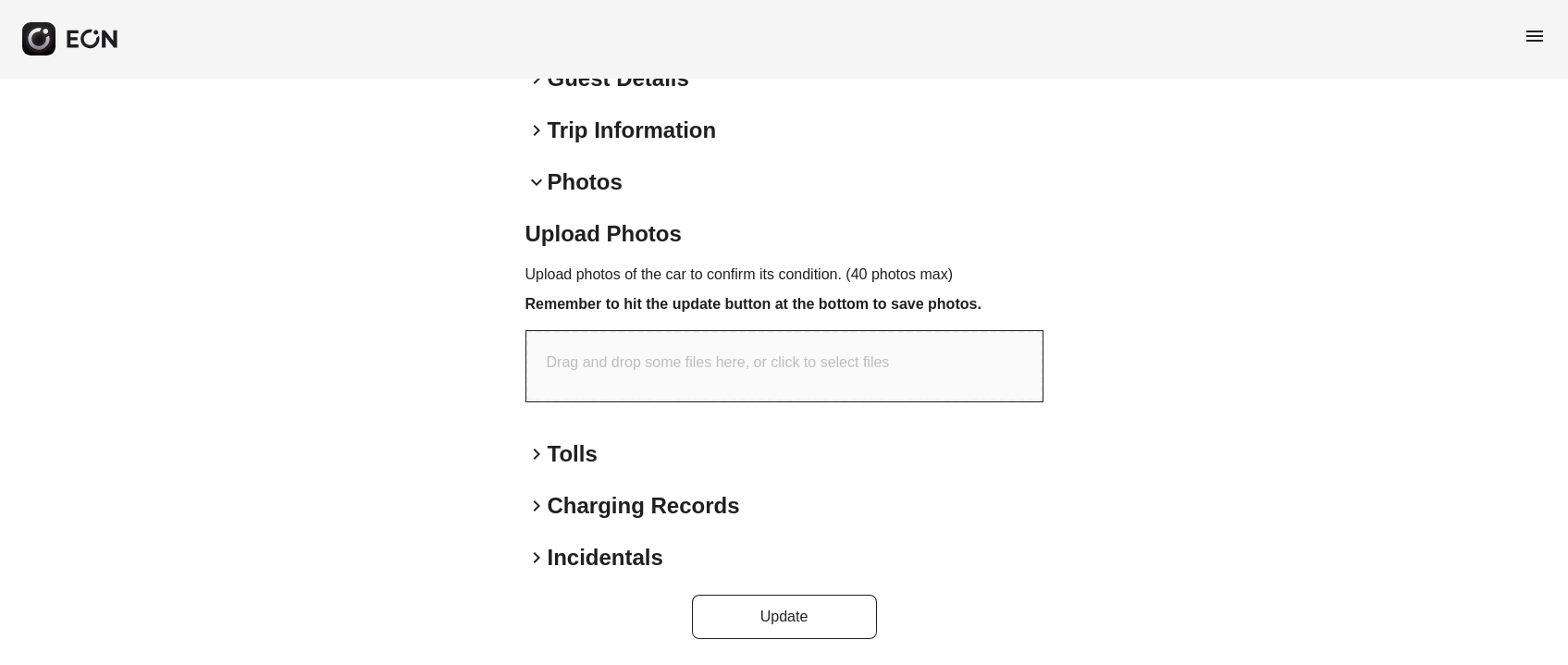
click at [707, 376] on div "Drag and drop some files here, or click to select files" at bounding box center [785, 366] width 516 height 70
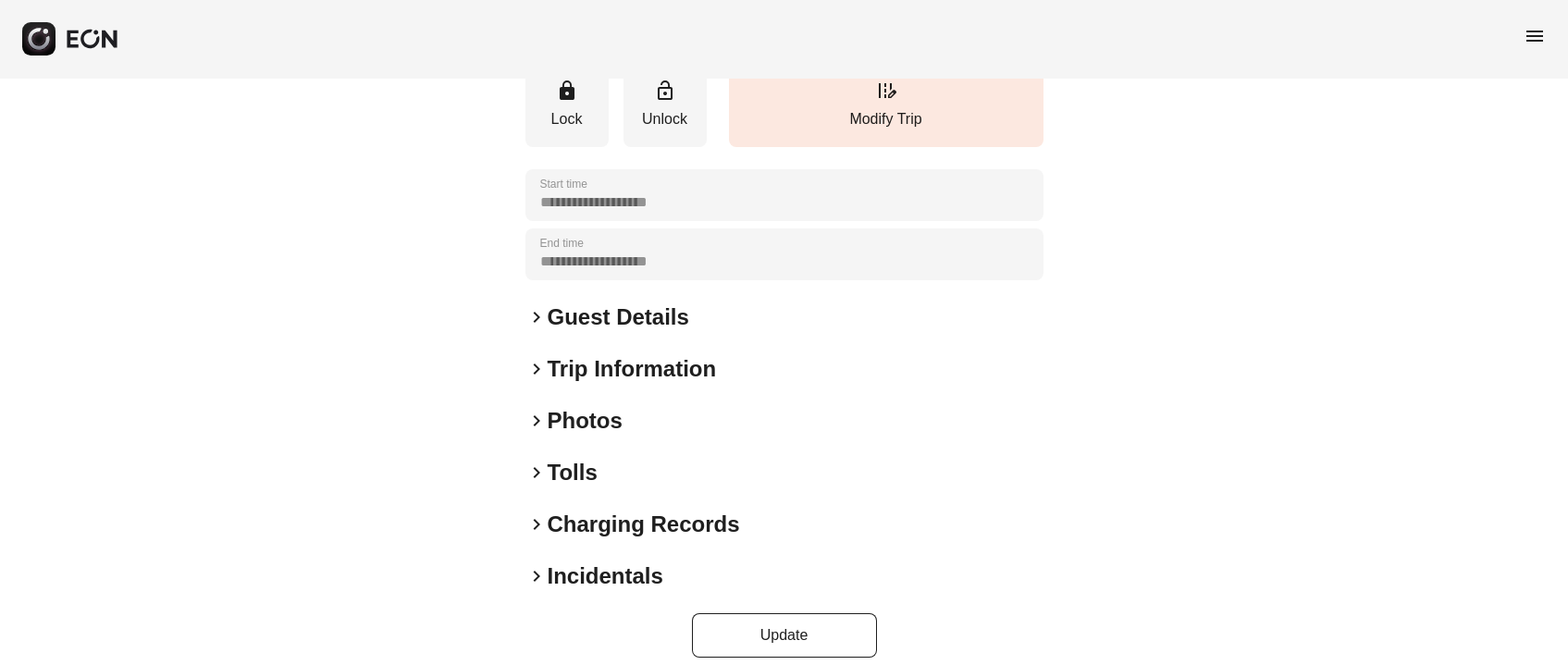
scroll to position [257, 0]
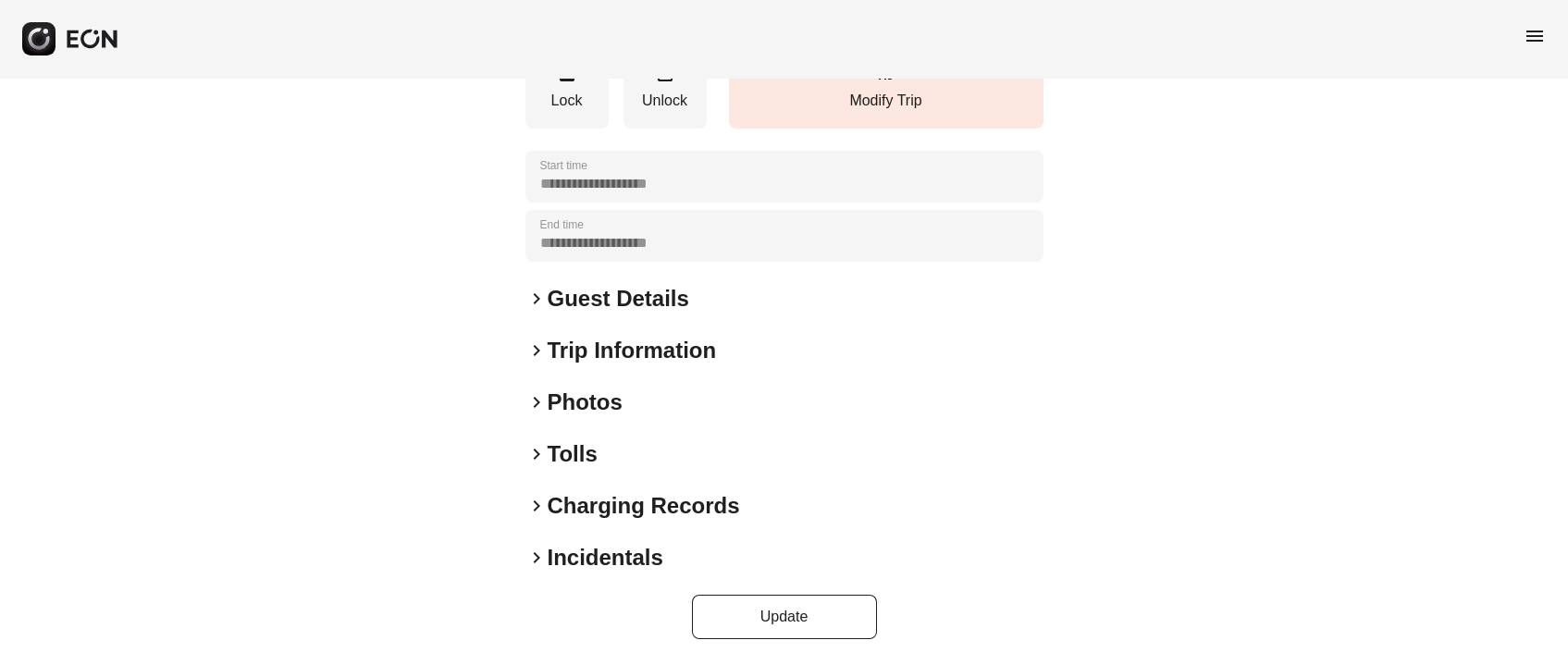
click at [607, 411] on h2 "Photos" at bounding box center [585, 402] width 75 height 30
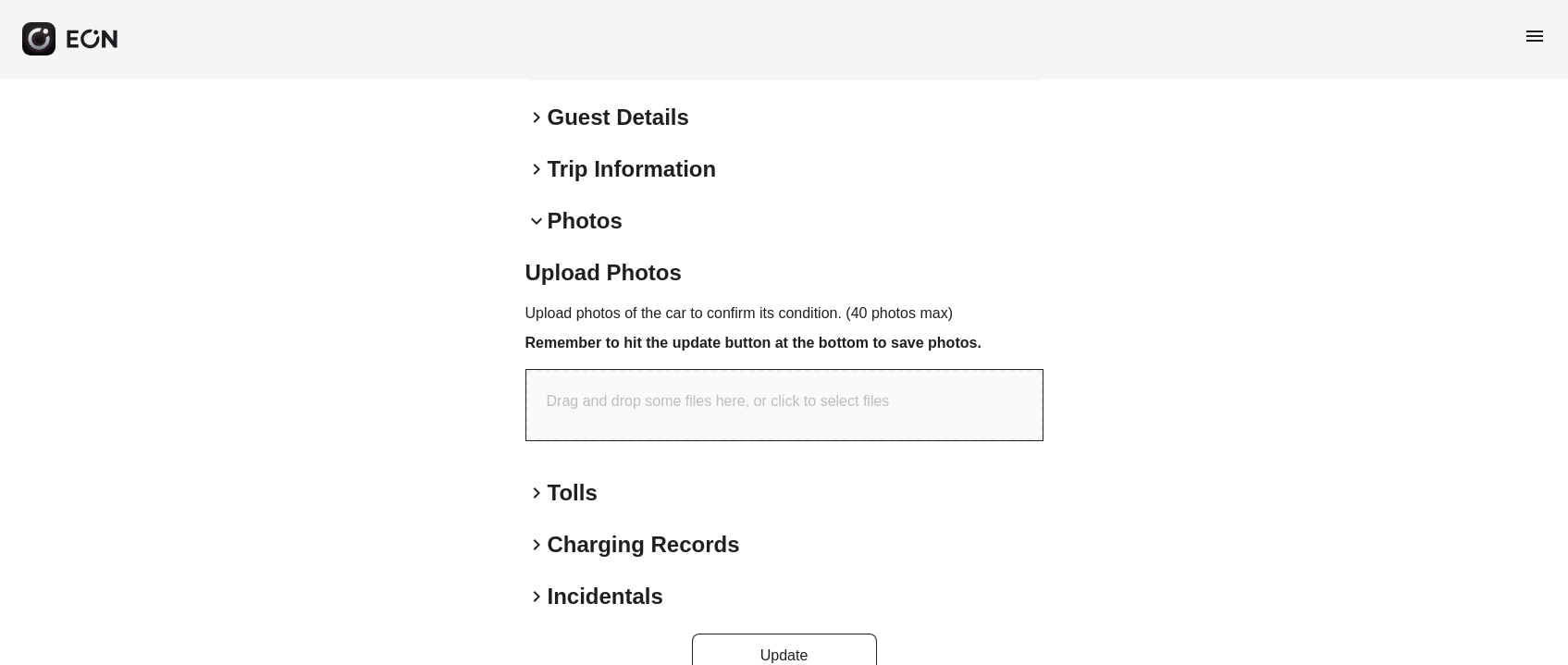
scroll to position [478, 0]
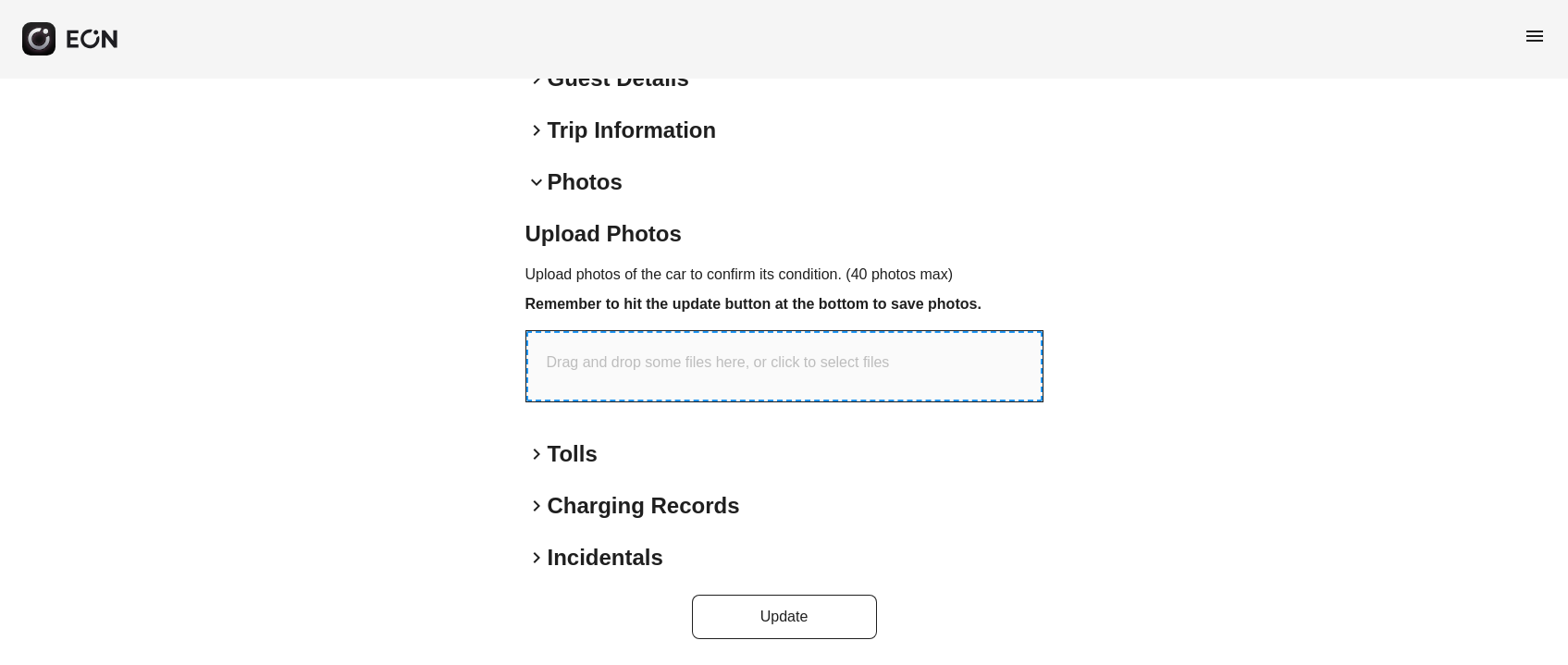
click at [649, 344] on div "Drag and drop some files here, or click to select files" at bounding box center [785, 366] width 516 height 70
type input "**********"
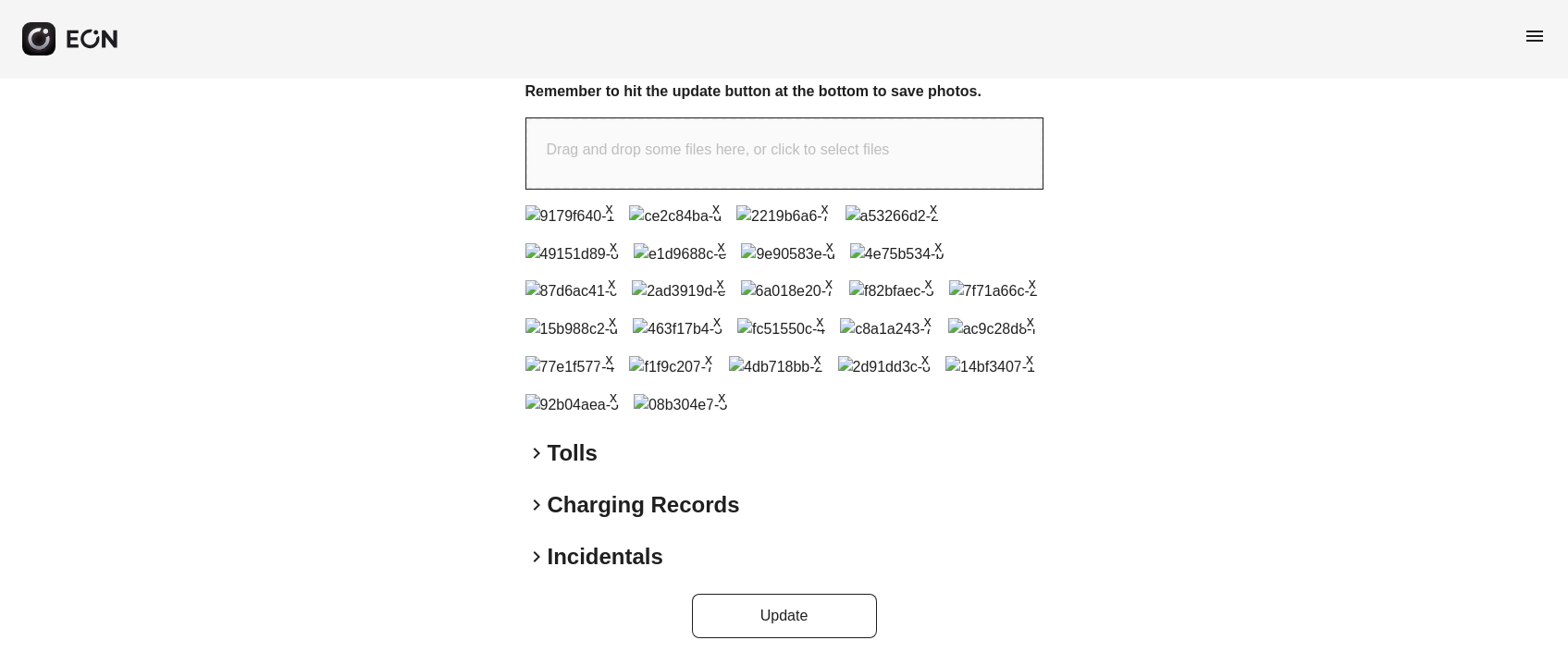
scroll to position [1105, 0]
click at [836, 621] on button "Update" at bounding box center [784, 616] width 185 height 44
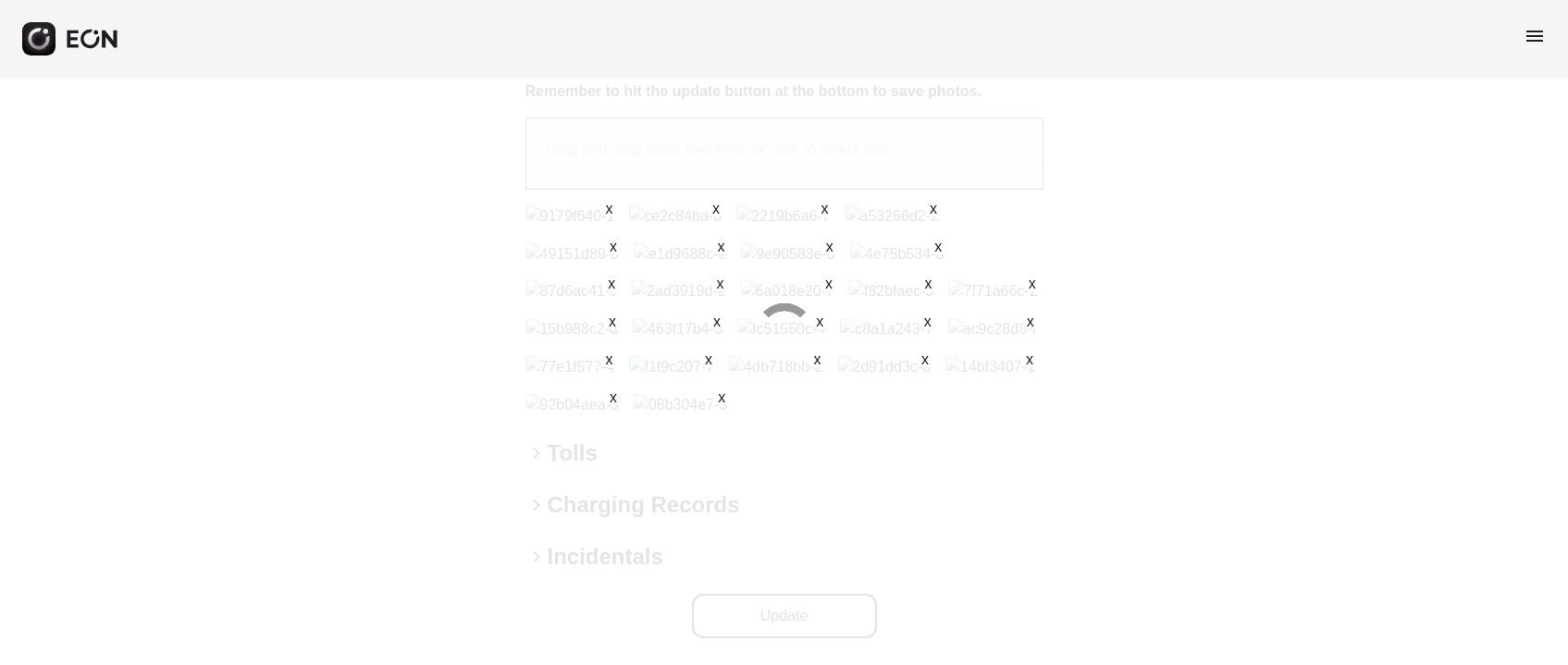
scroll to position [675, 0]
